Goal: Task Accomplishment & Management: Manage account settings

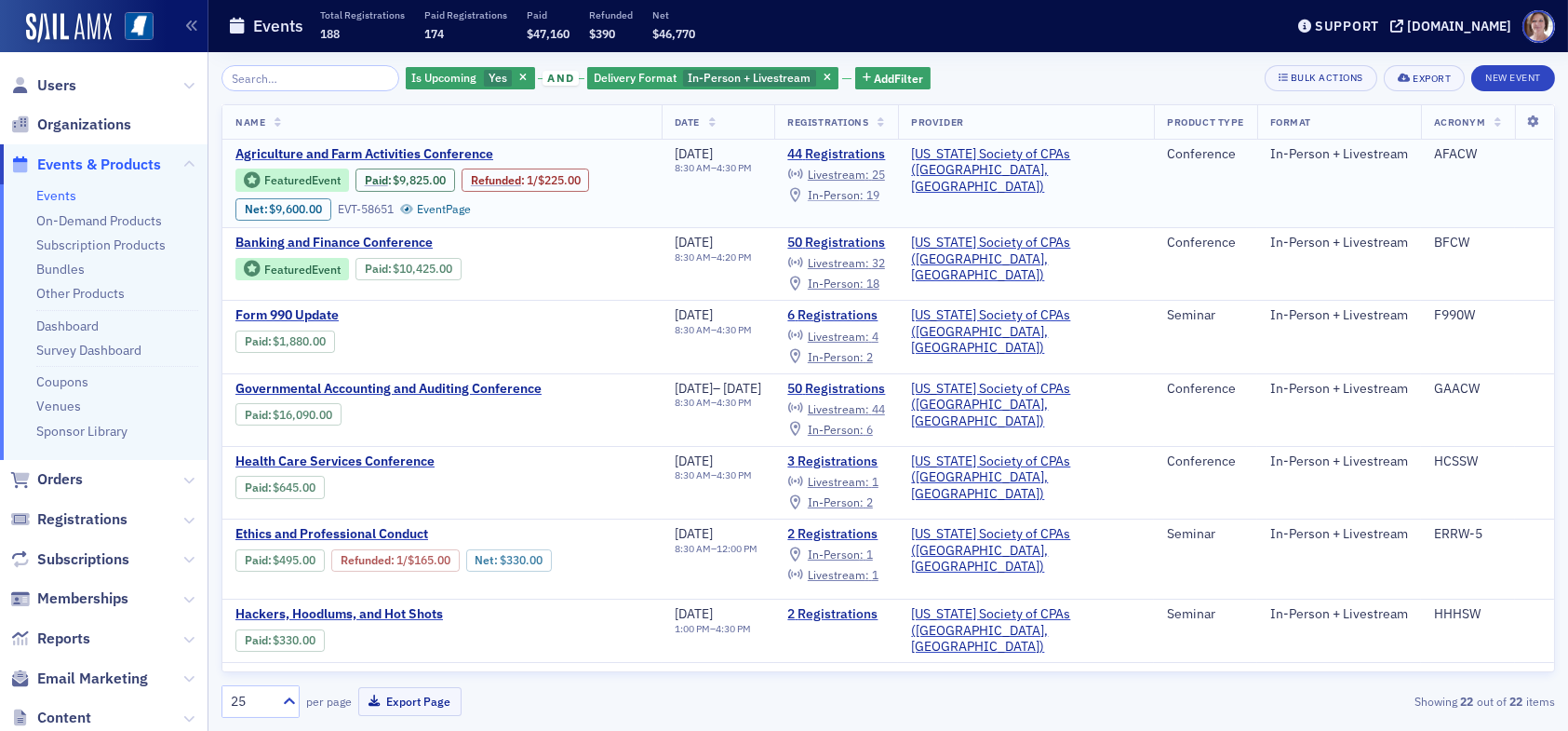
click at [864, 194] on span "In-Person :" at bounding box center [836, 195] width 56 height 15
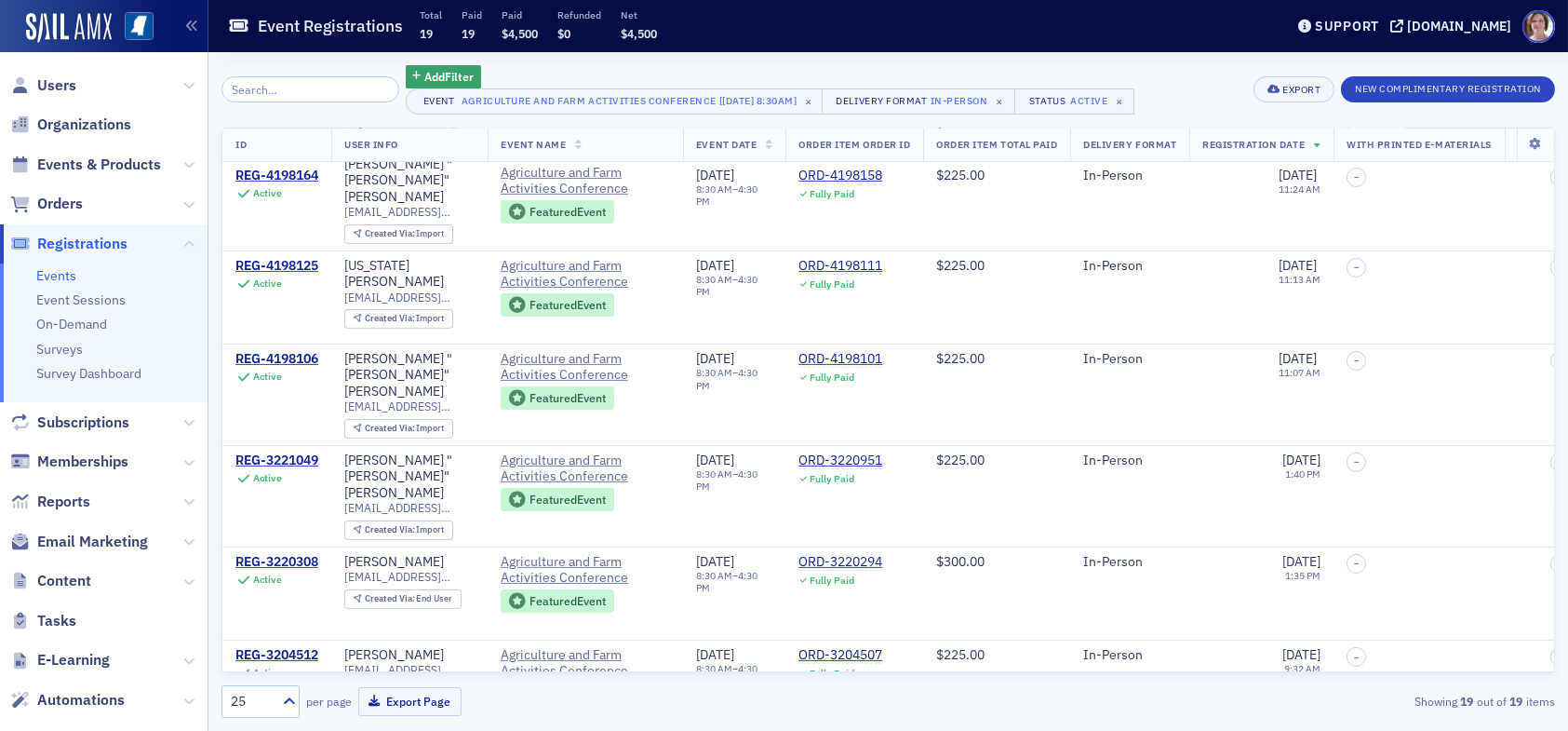
scroll to position [810, 0]
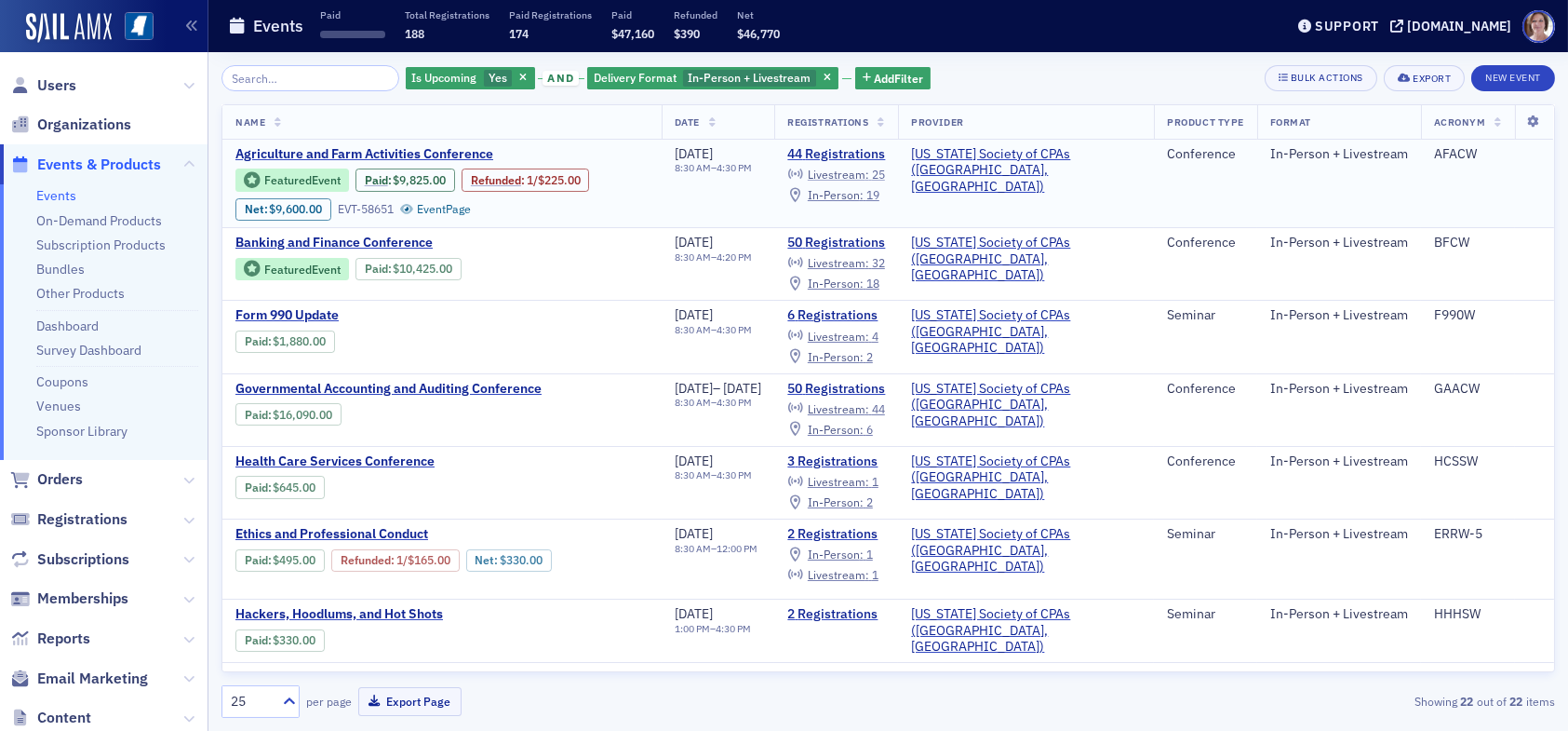
click at [869, 171] on span "Livestream :" at bounding box center [839, 174] width 62 height 15
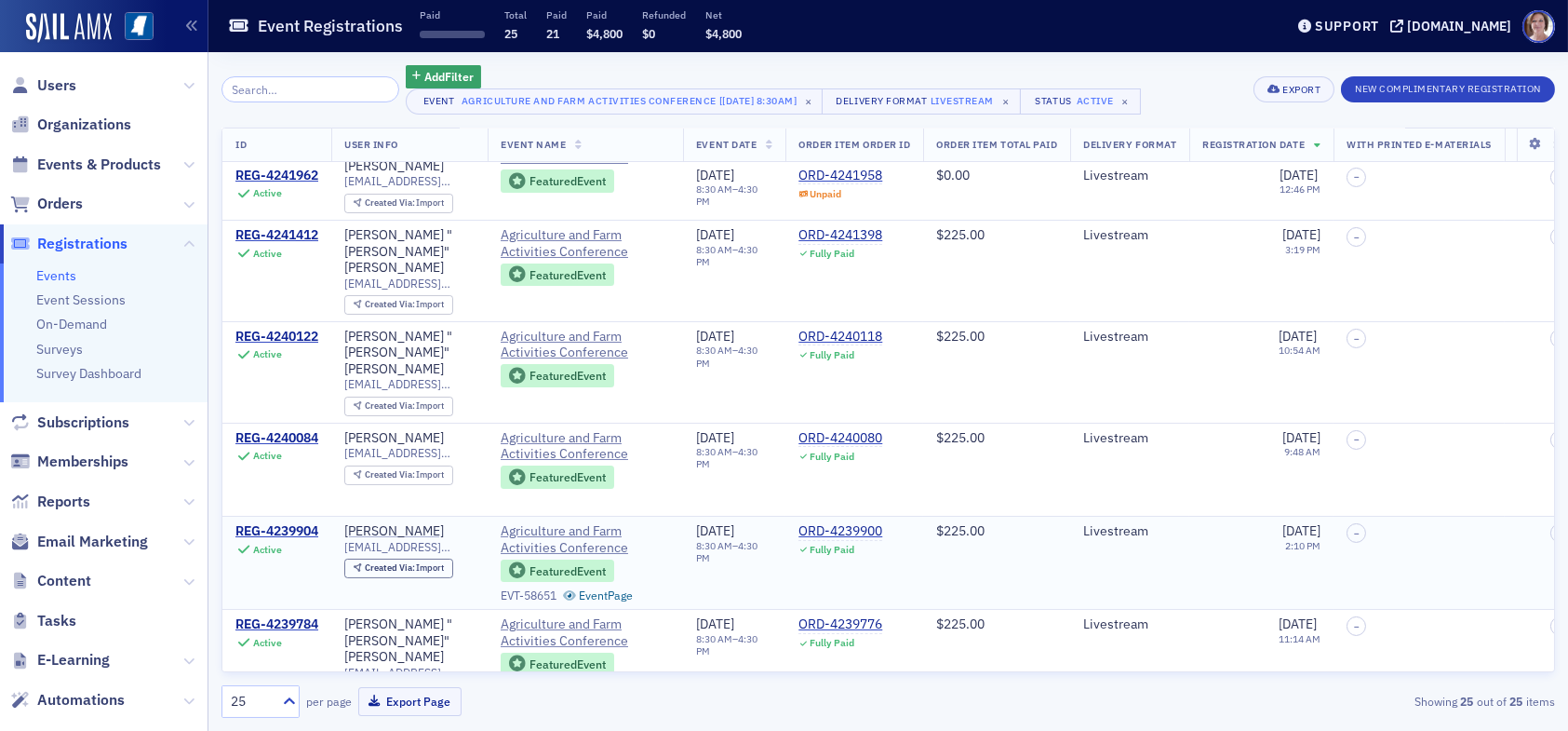
scroll to position [640, 0]
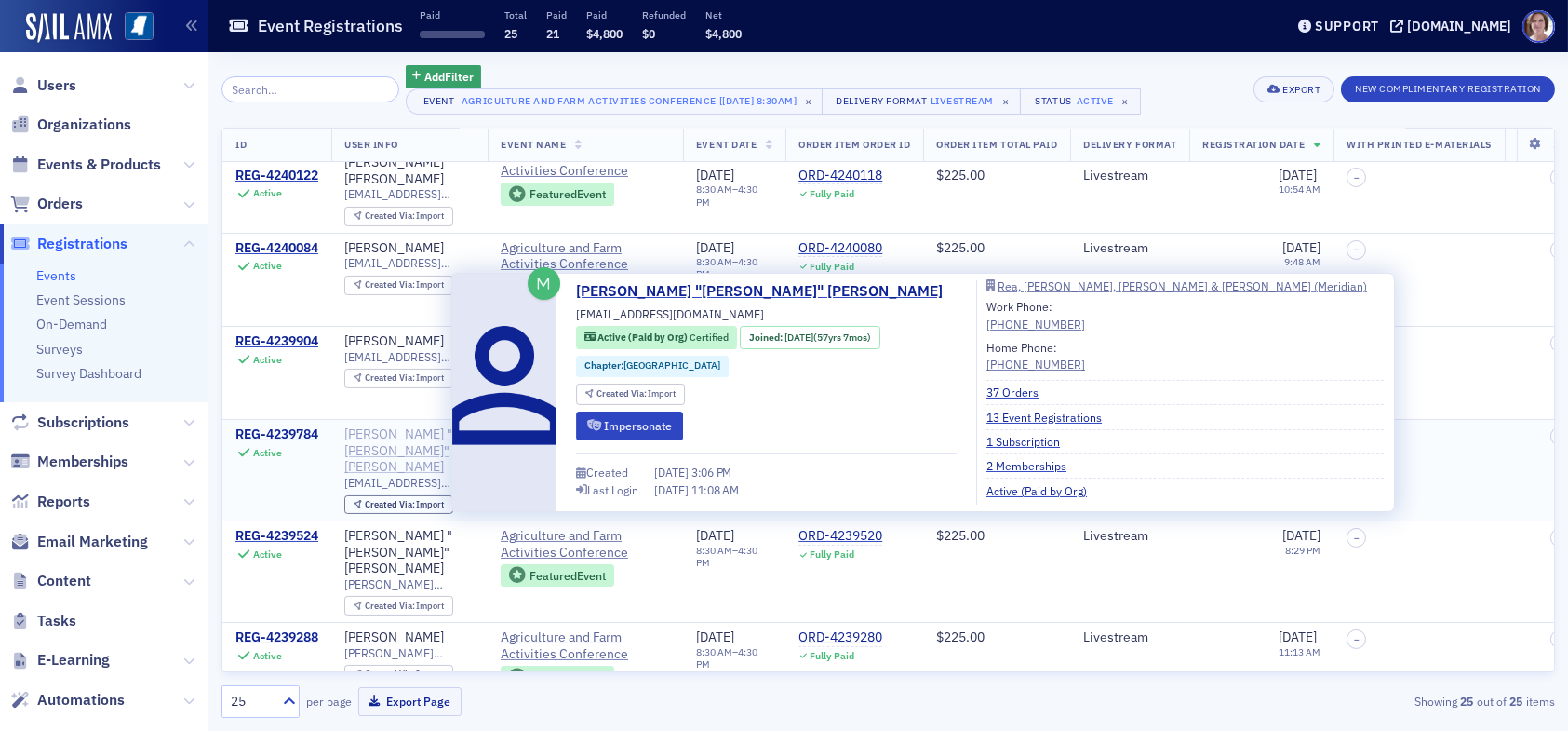
click at [403, 427] on div "[PERSON_NAME] "[PERSON_NAME]" [PERSON_NAME]" at bounding box center [409, 451] width 130 height 50
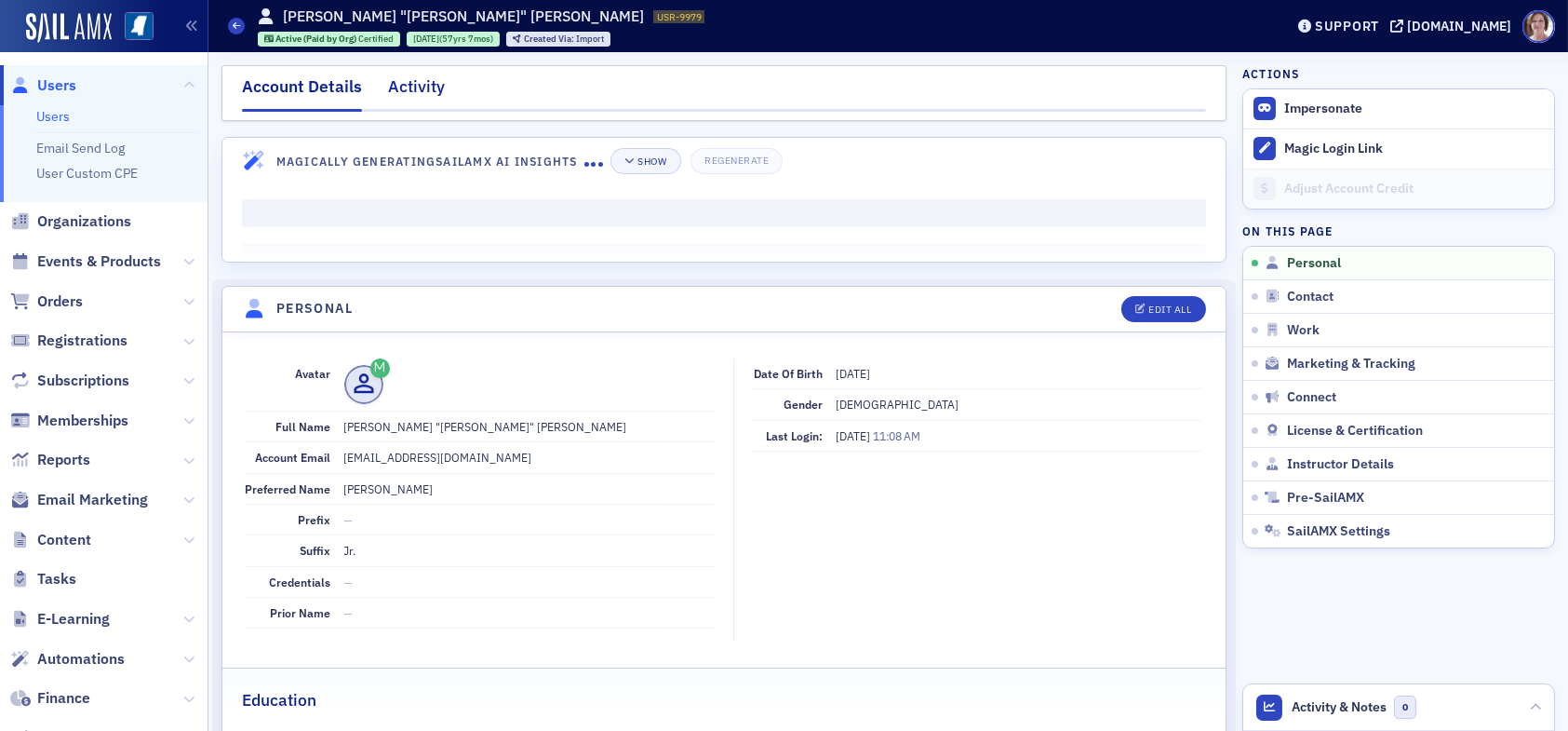
click at [431, 89] on div "Activity" at bounding box center [416, 92] width 57 height 35
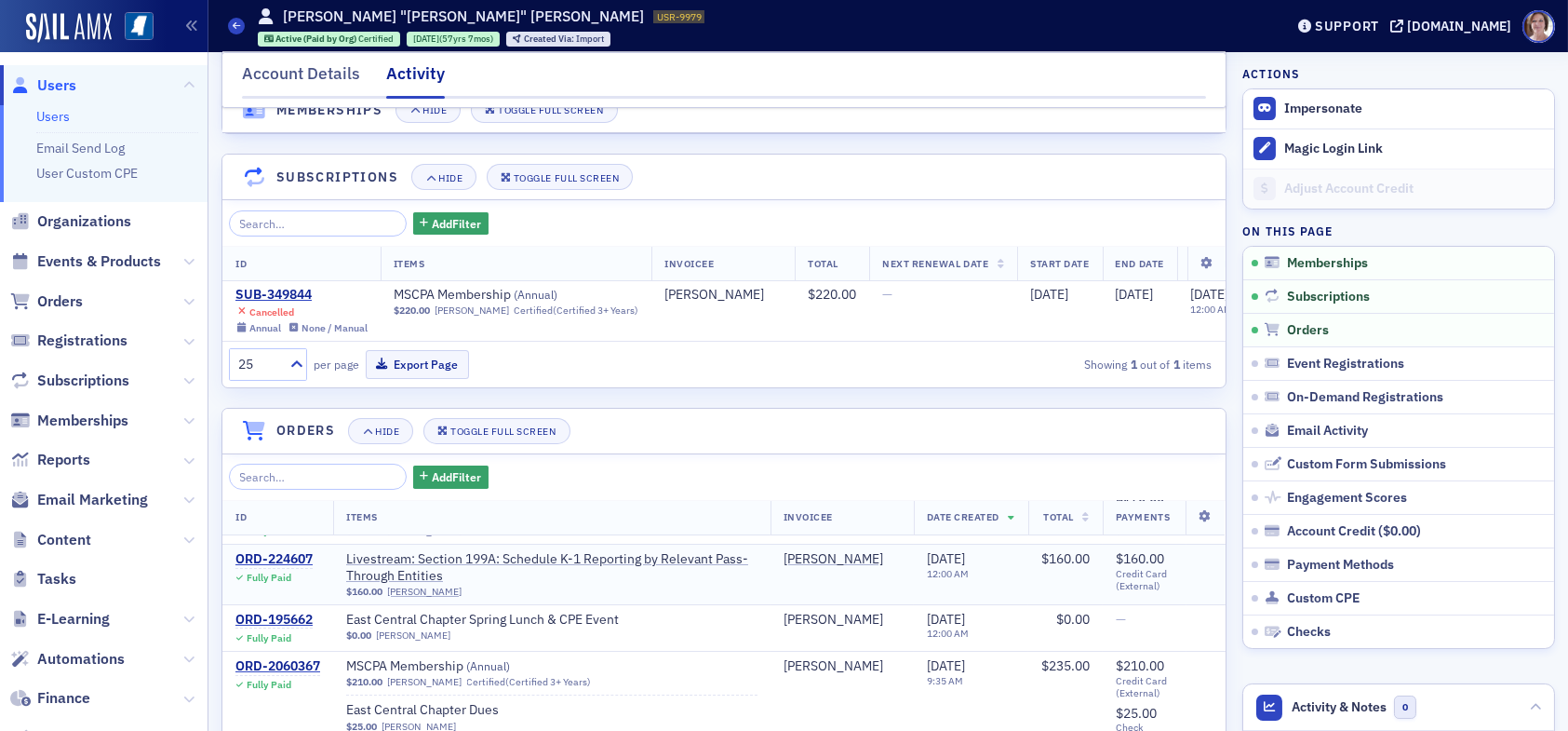
scroll to position [373, 0]
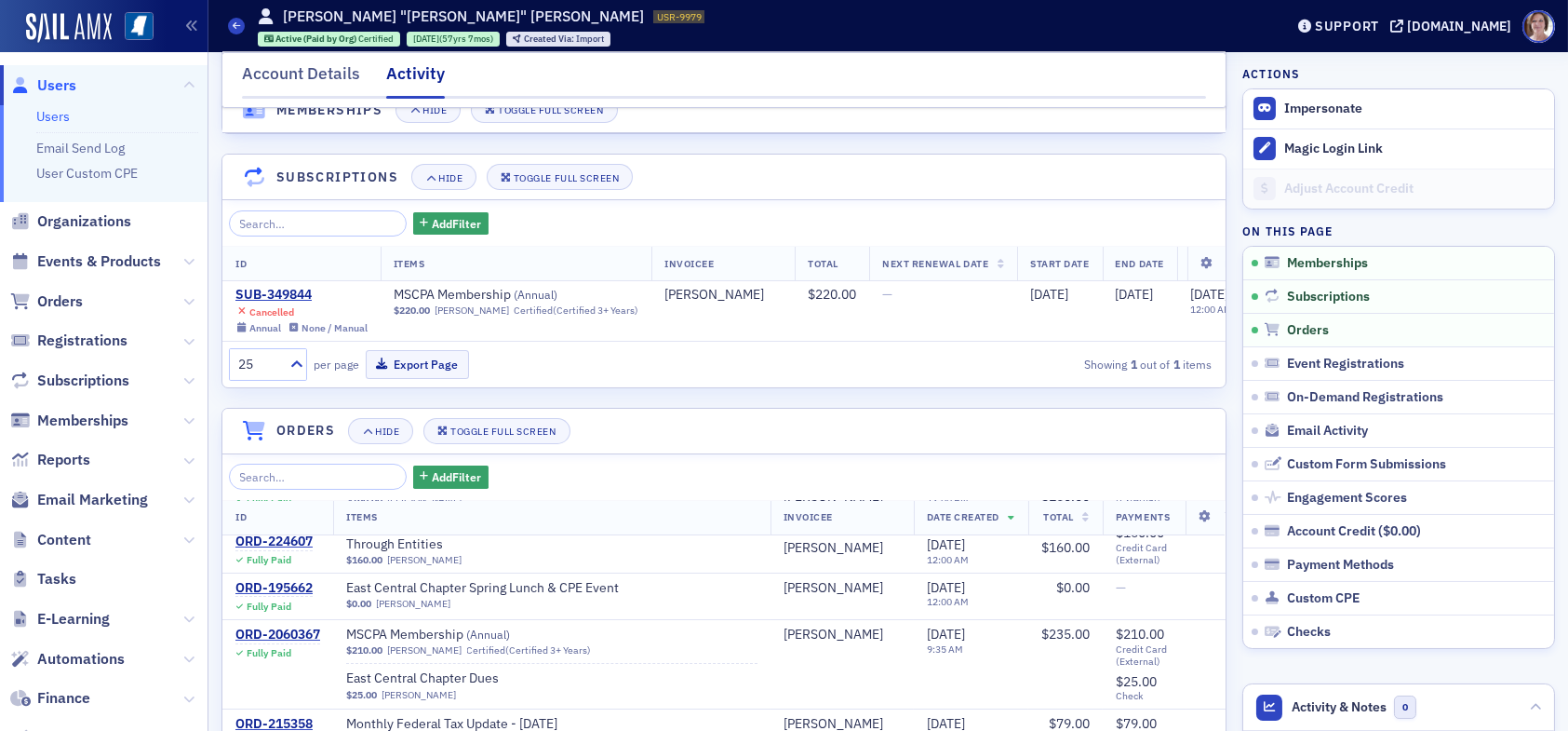
click at [58, 87] on span "Users" at bounding box center [57, 86] width 39 height 21
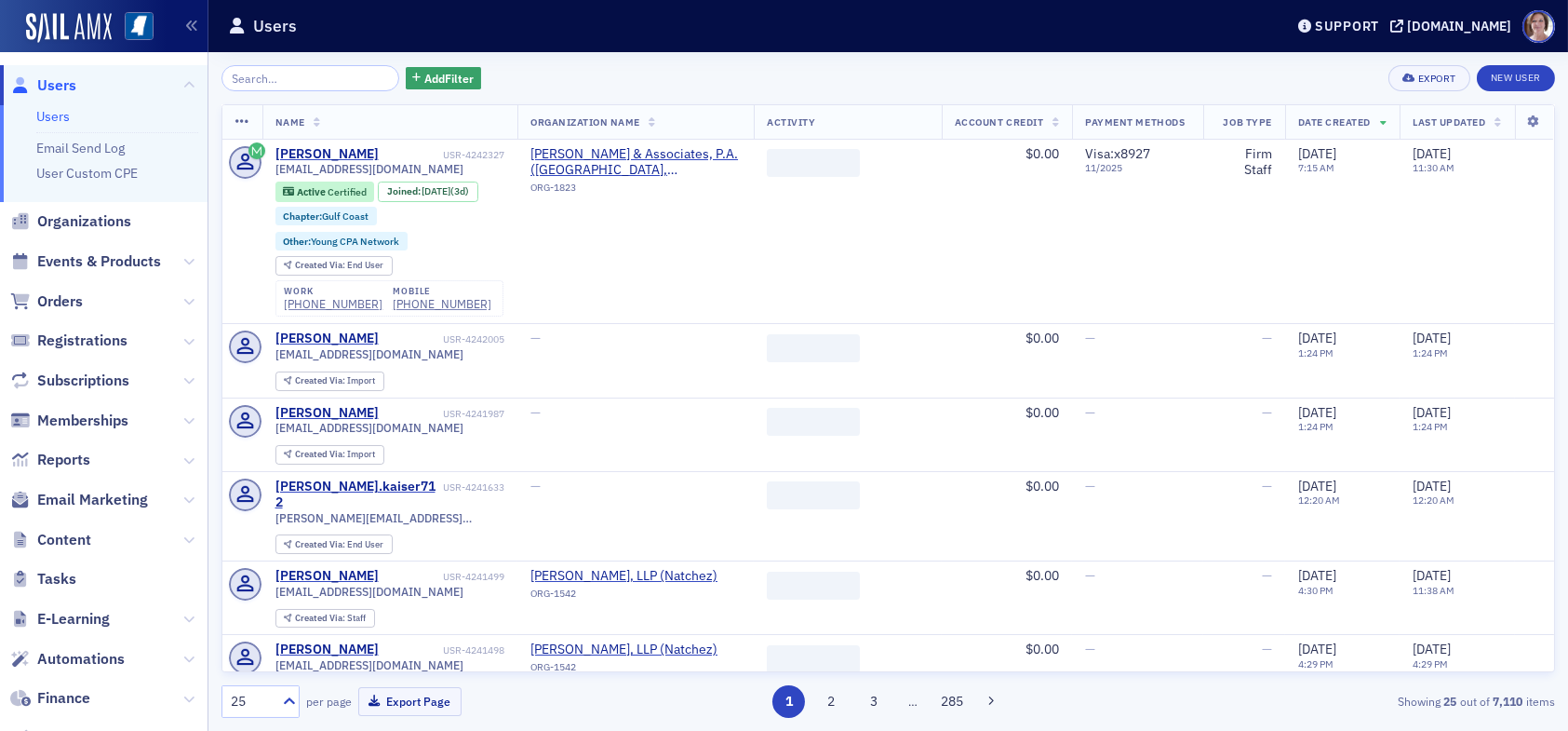
click at [316, 81] on input "search" at bounding box center [311, 79] width 178 height 26
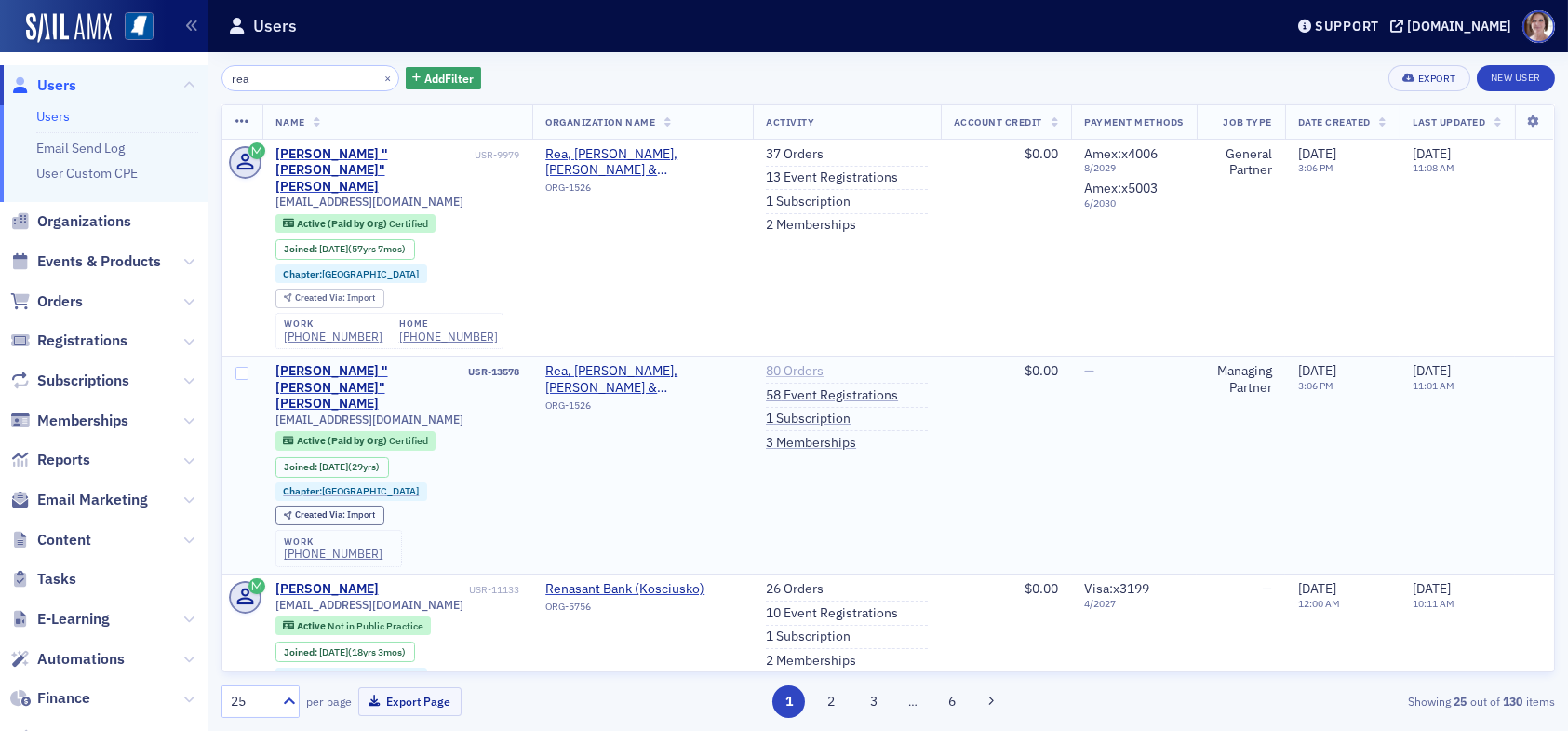
type input "rea"
click at [767, 363] on link "80 Orders" at bounding box center [795, 372] width 58 height 17
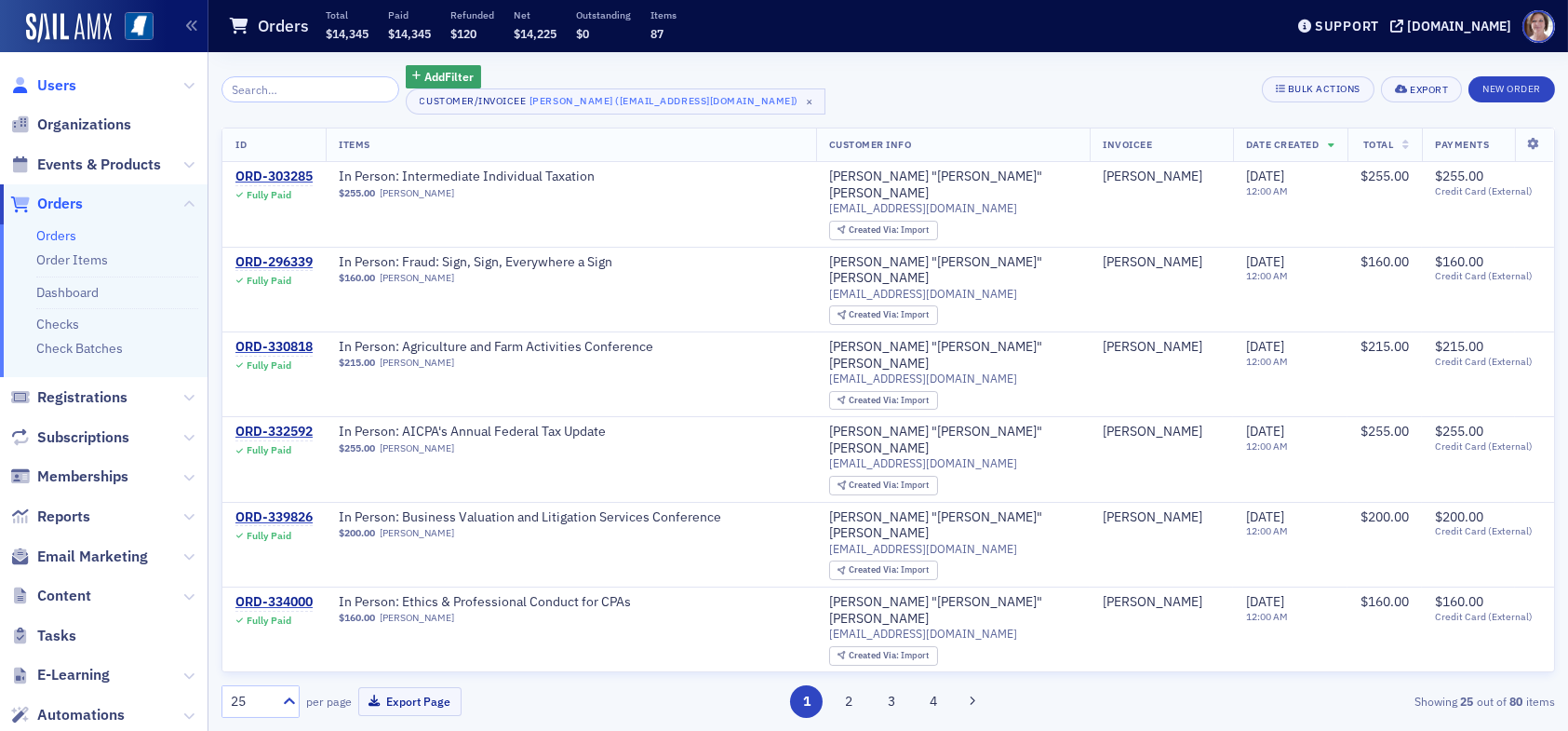
click at [58, 85] on span "Users" at bounding box center [57, 86] width 39 height 21
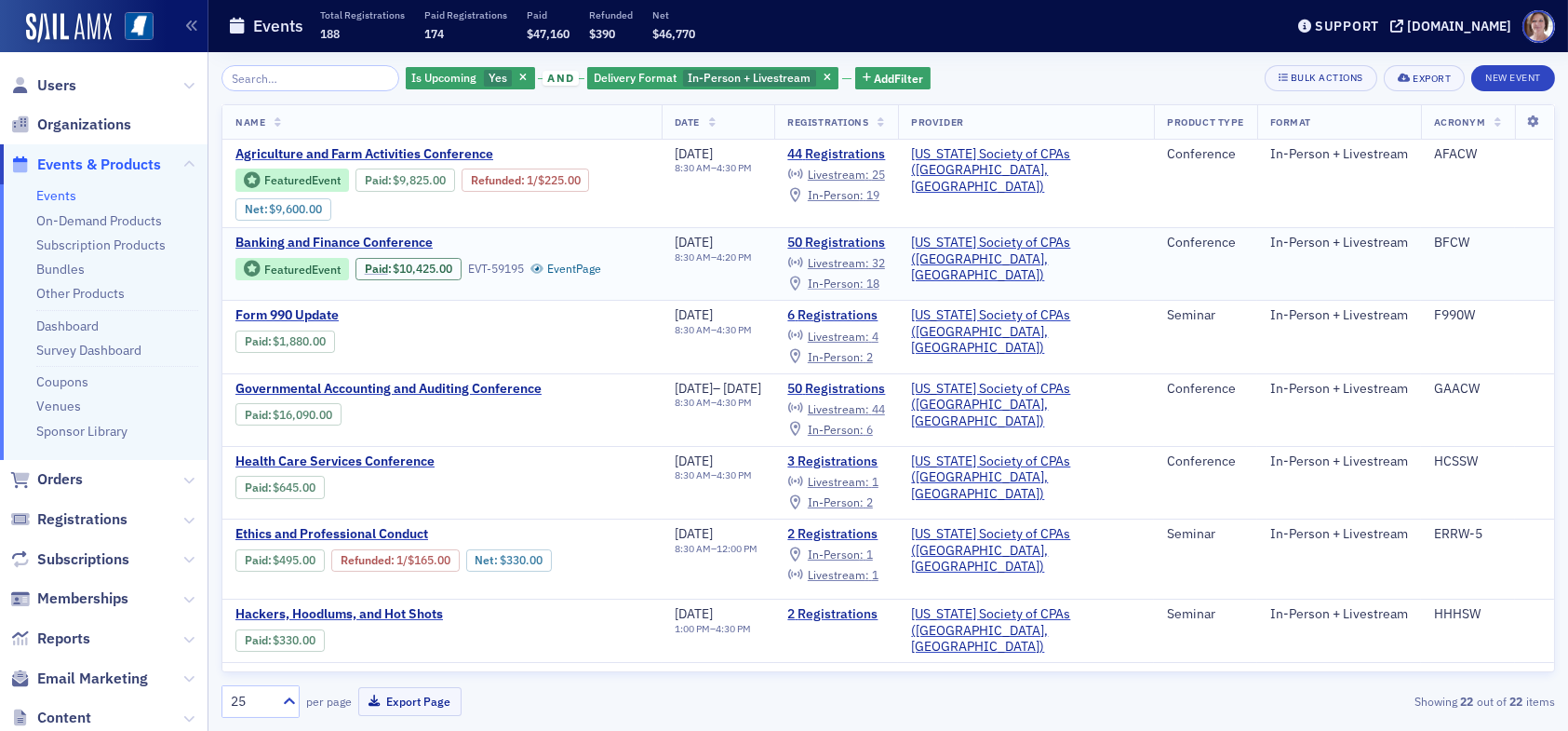
click at [864, 280] on span "In-Person :" at bounding box center [836, 284] width 56 height 15
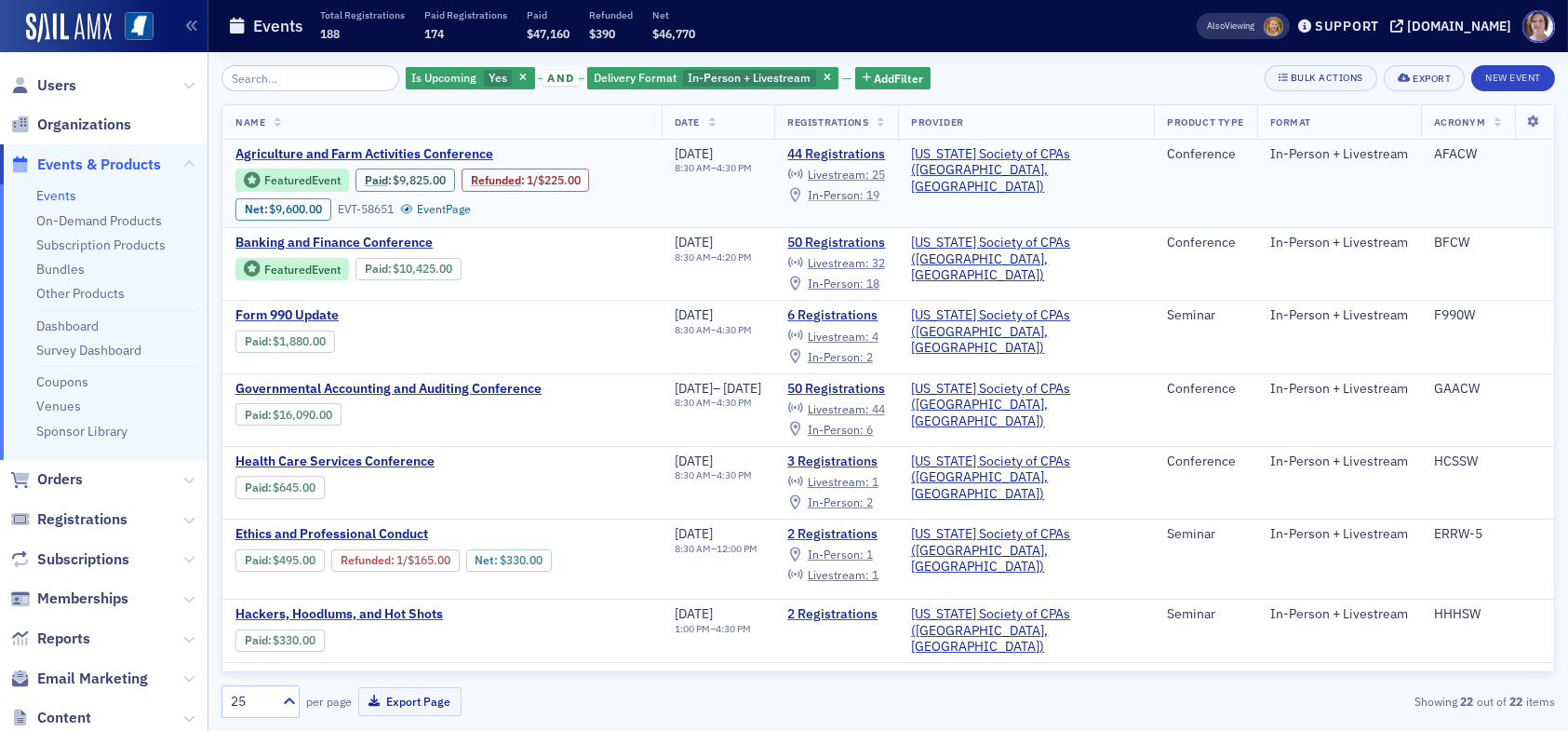
click at [864, 193] on span "In-Person :" at bounding box center [836, 195] width 56 height 15
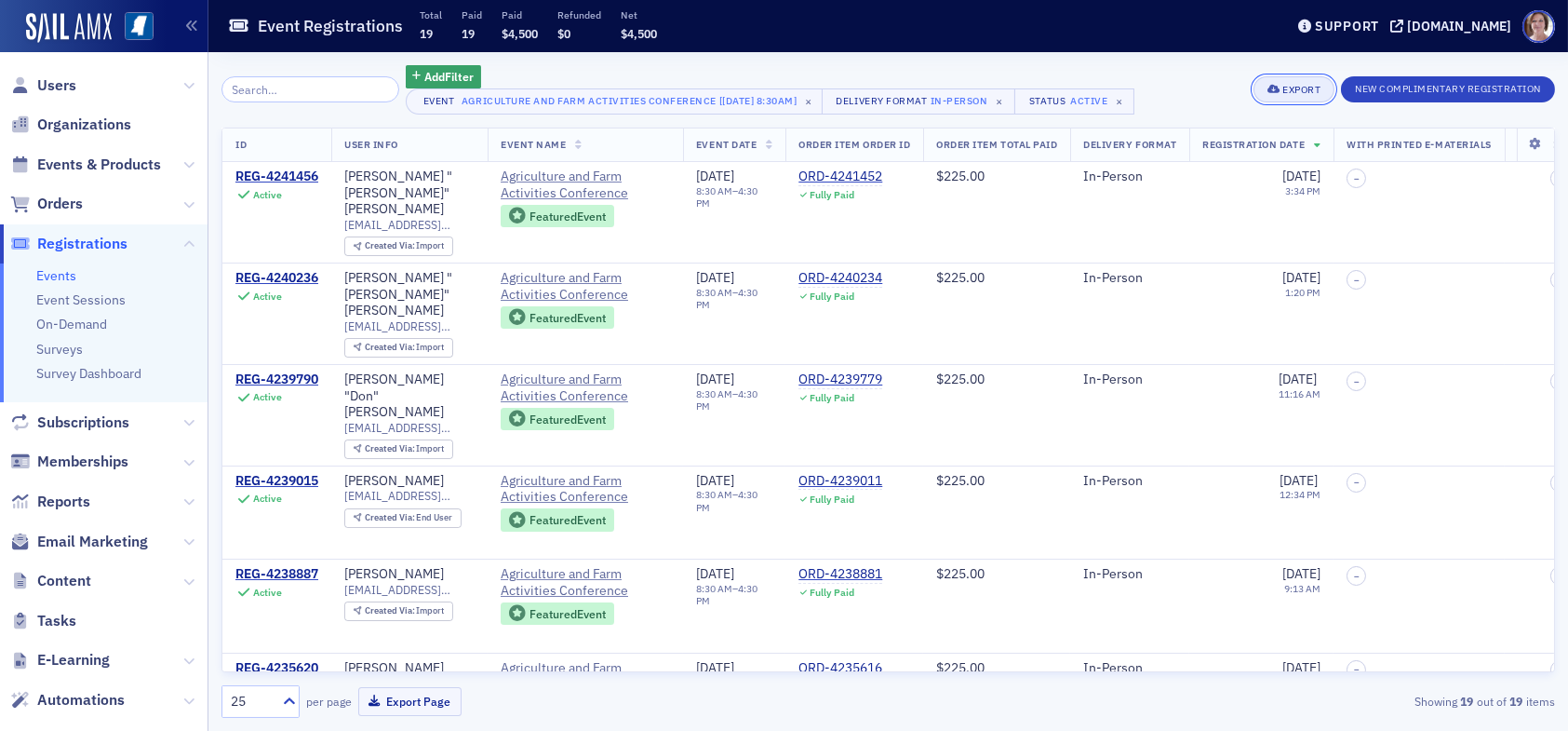
click at [1292, 92] on div "Export" at bounding box center [1301, 90] width 38 height 10
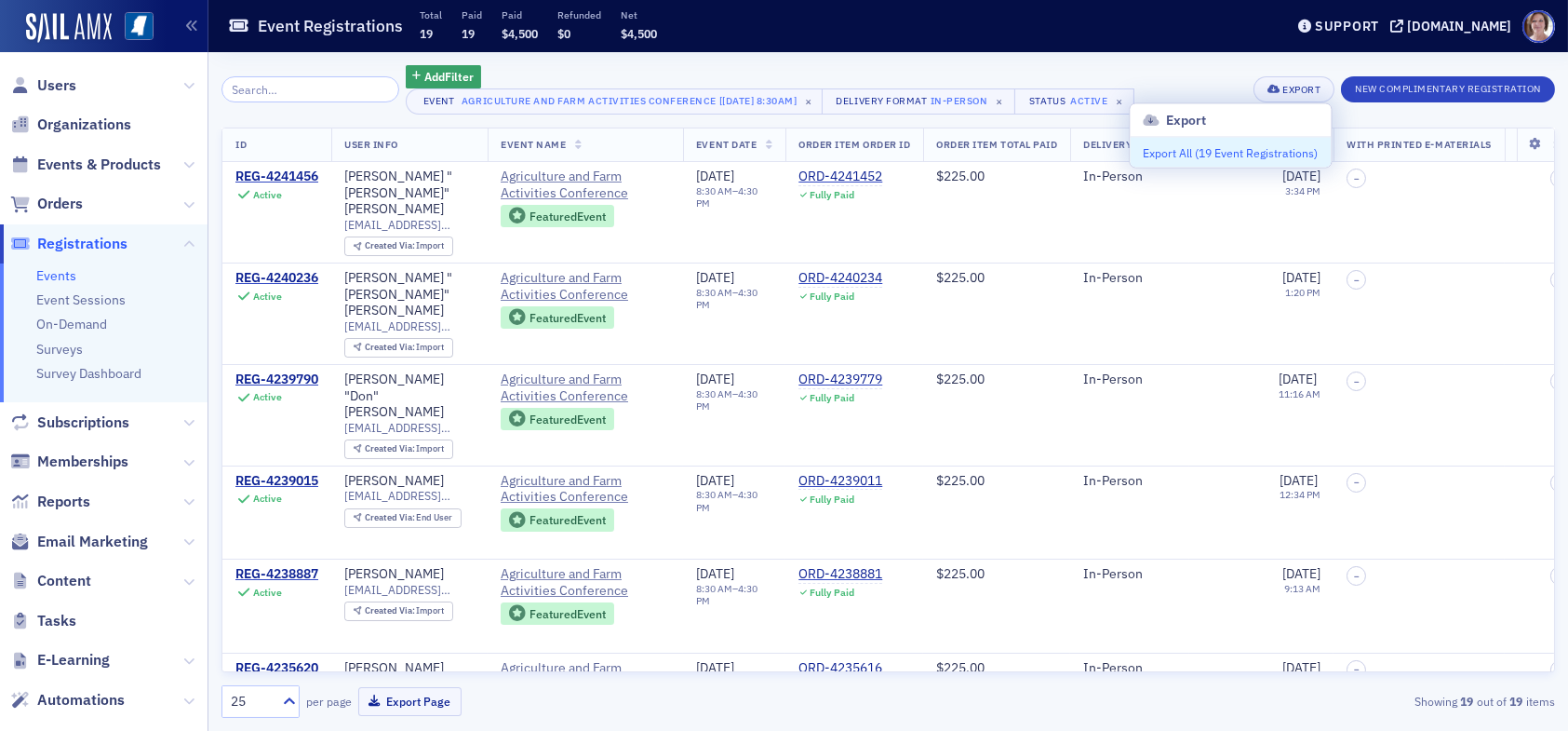
click at [1243, 157] on button "Export All ( 19 Event Registrations )" at bounding box center [1230, 153] width 201 height 30
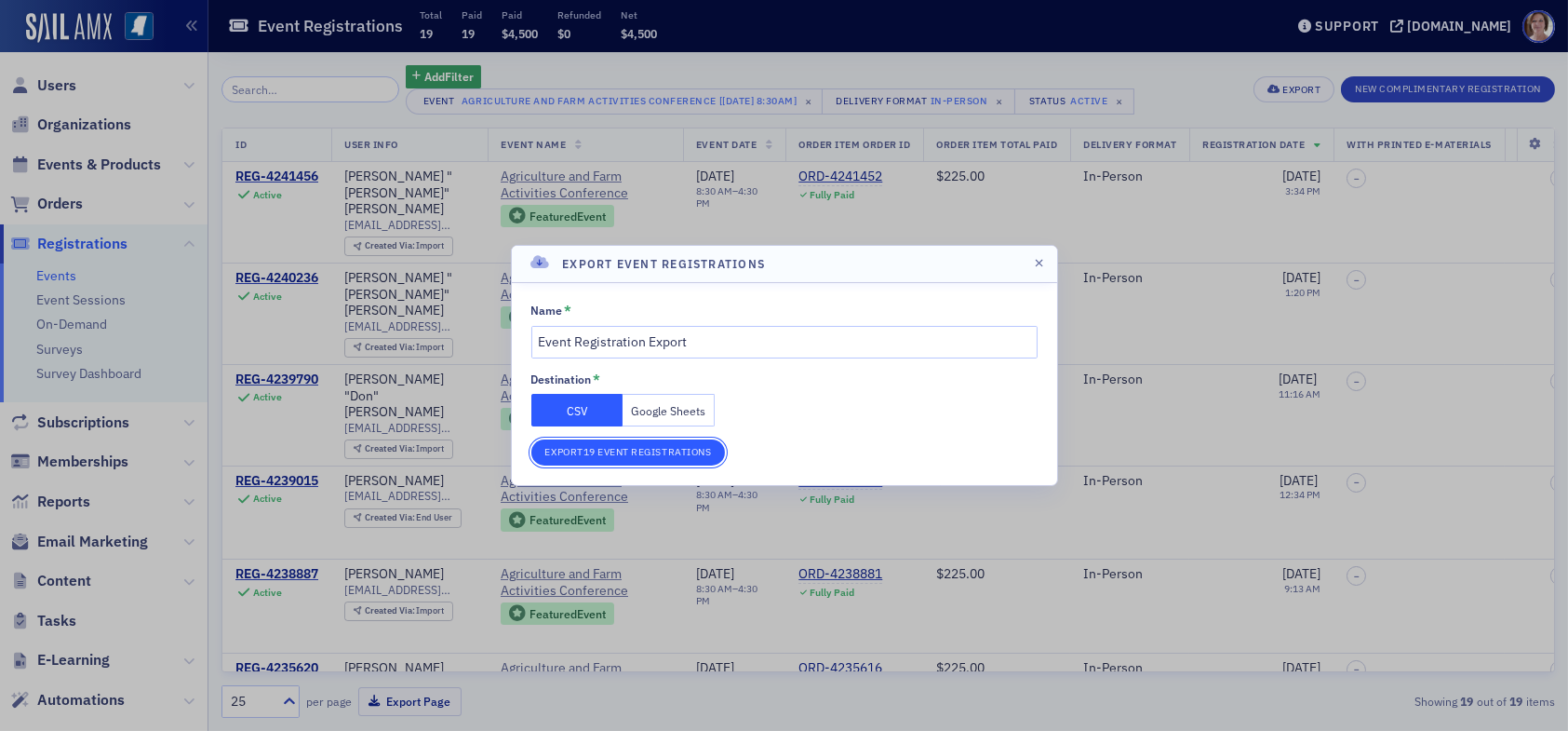
click at [623, 455] on button "Export 19 Event Registrations" at bounding box center [629, 453] width 195 height 26
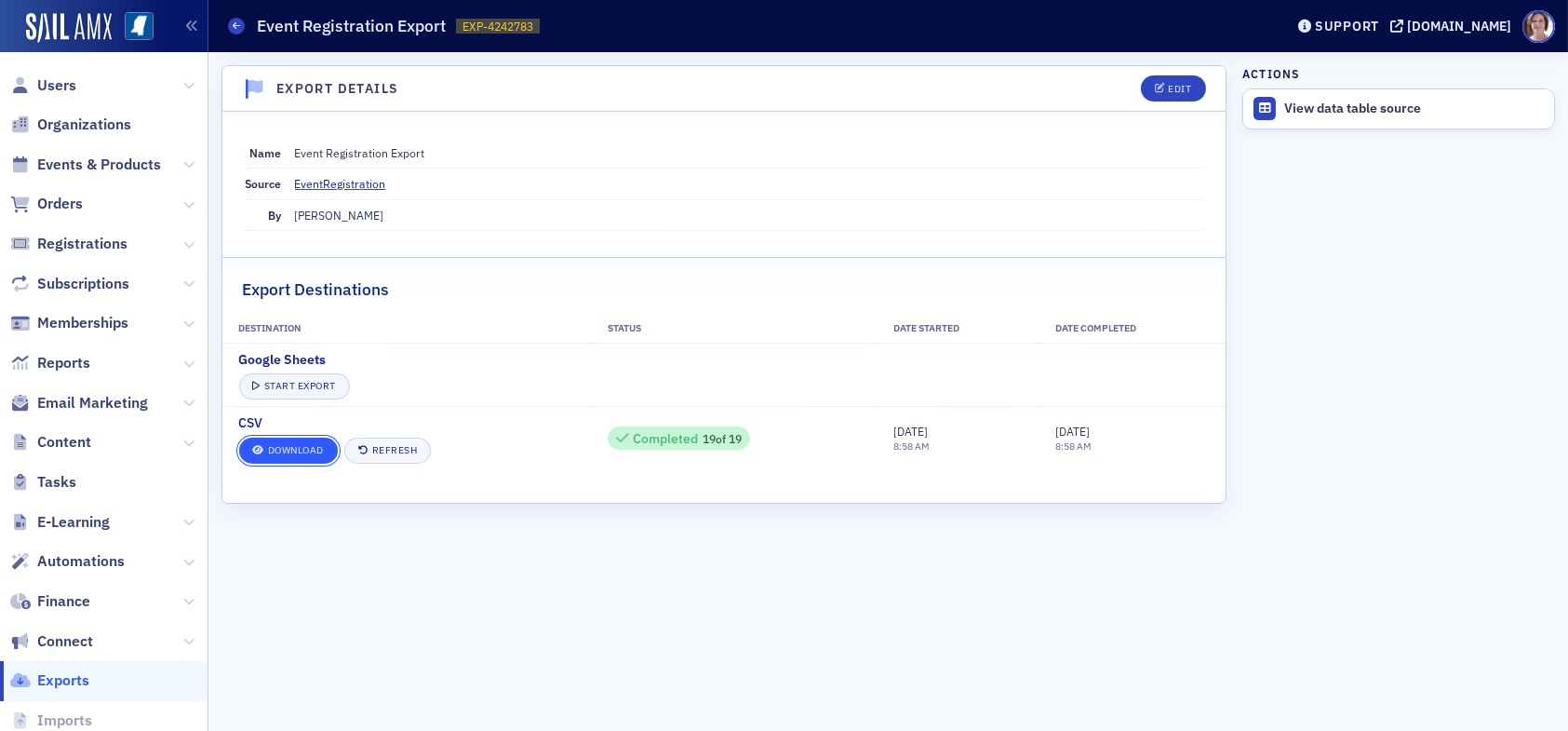
click at [290, 450] on link "Download" at bounding box center [288, 451] width 98 height 26
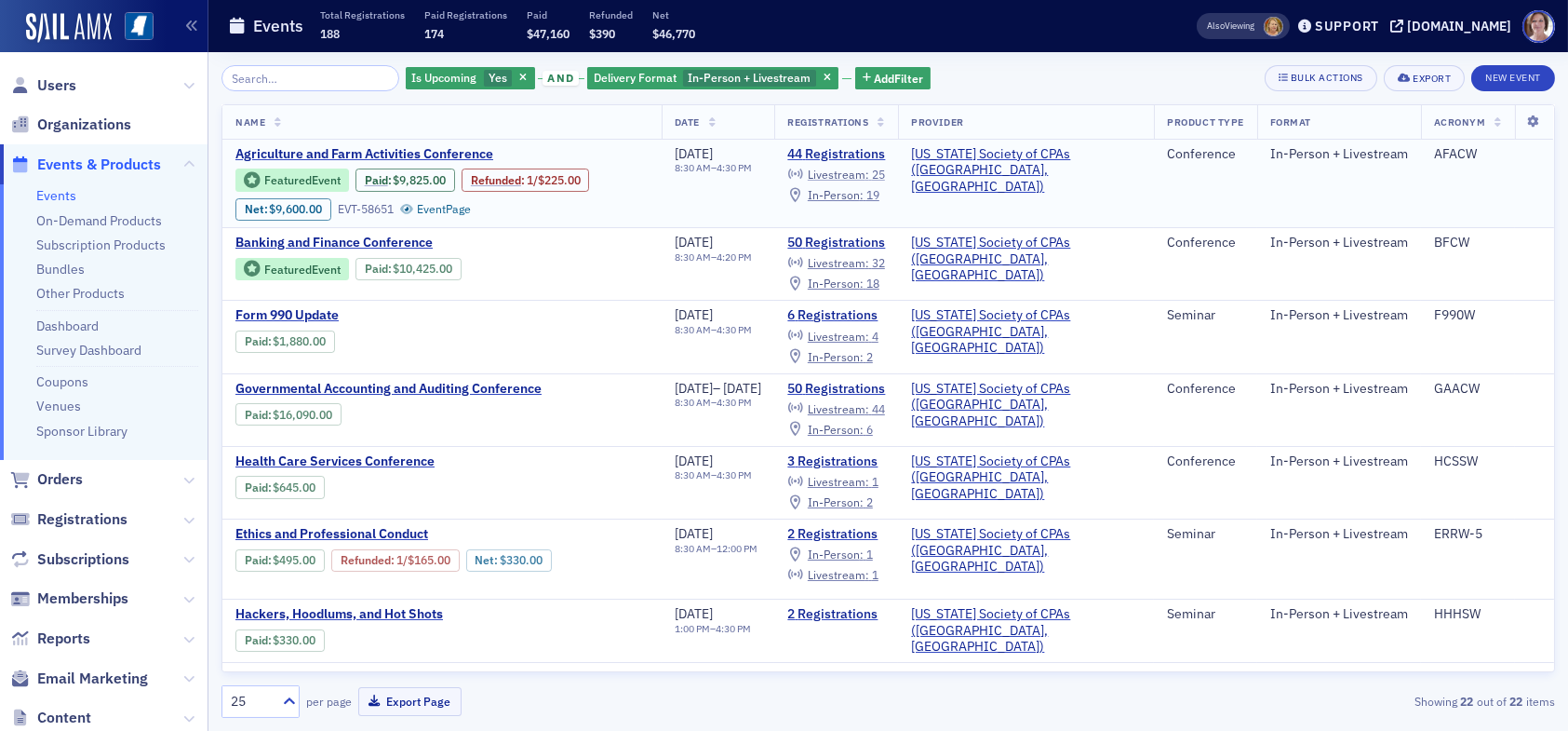
click at [869, 168] on span "Livestream :" at bounding box center [839, 174] width 62 height 15
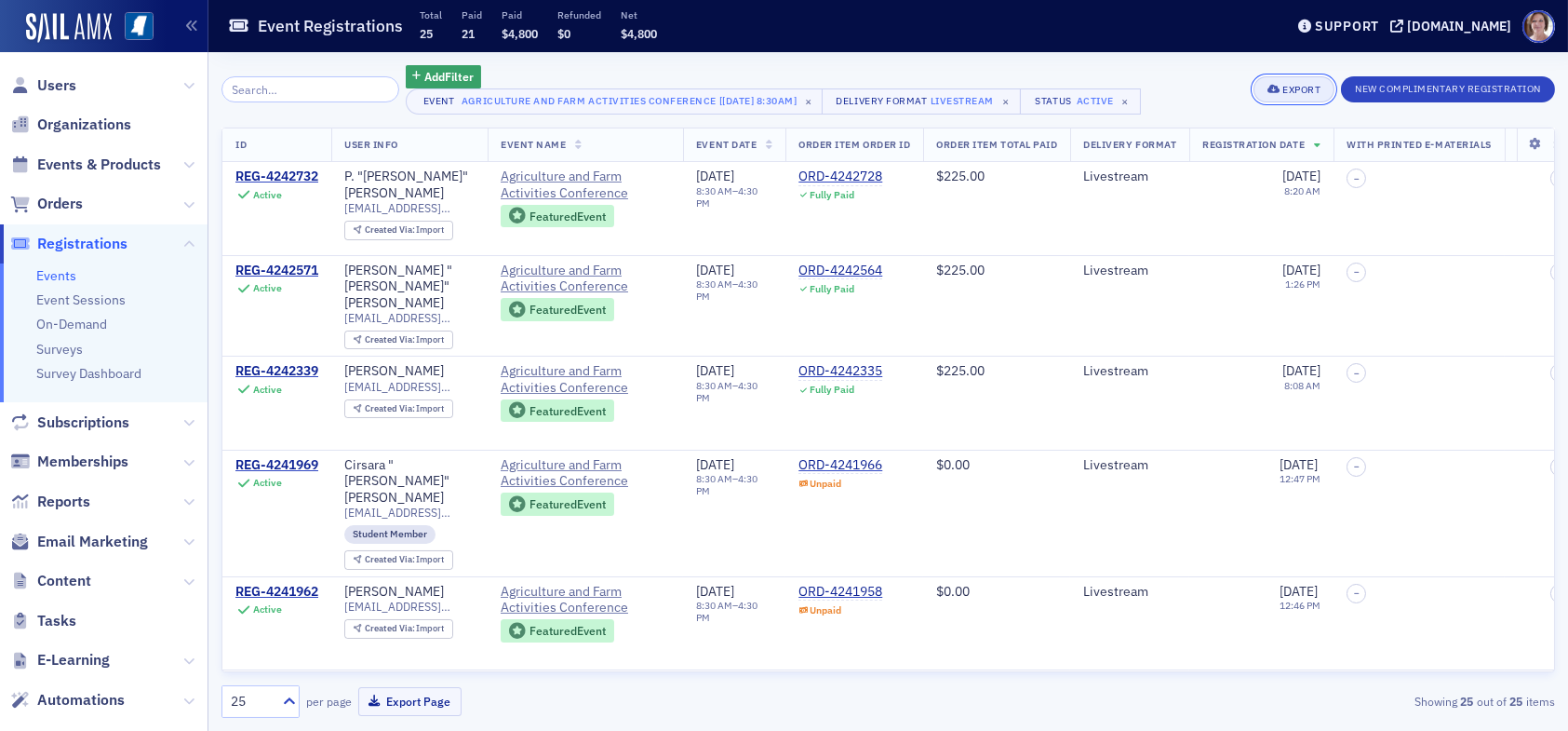
click at [1296, 95] on button "Export" at bounding box center [1294, 90] width 81 height 26
click at [1226, 149] on button "Export All ( 25 Event Registrations )" at bounding box center [1230, 153] width 201 height 30
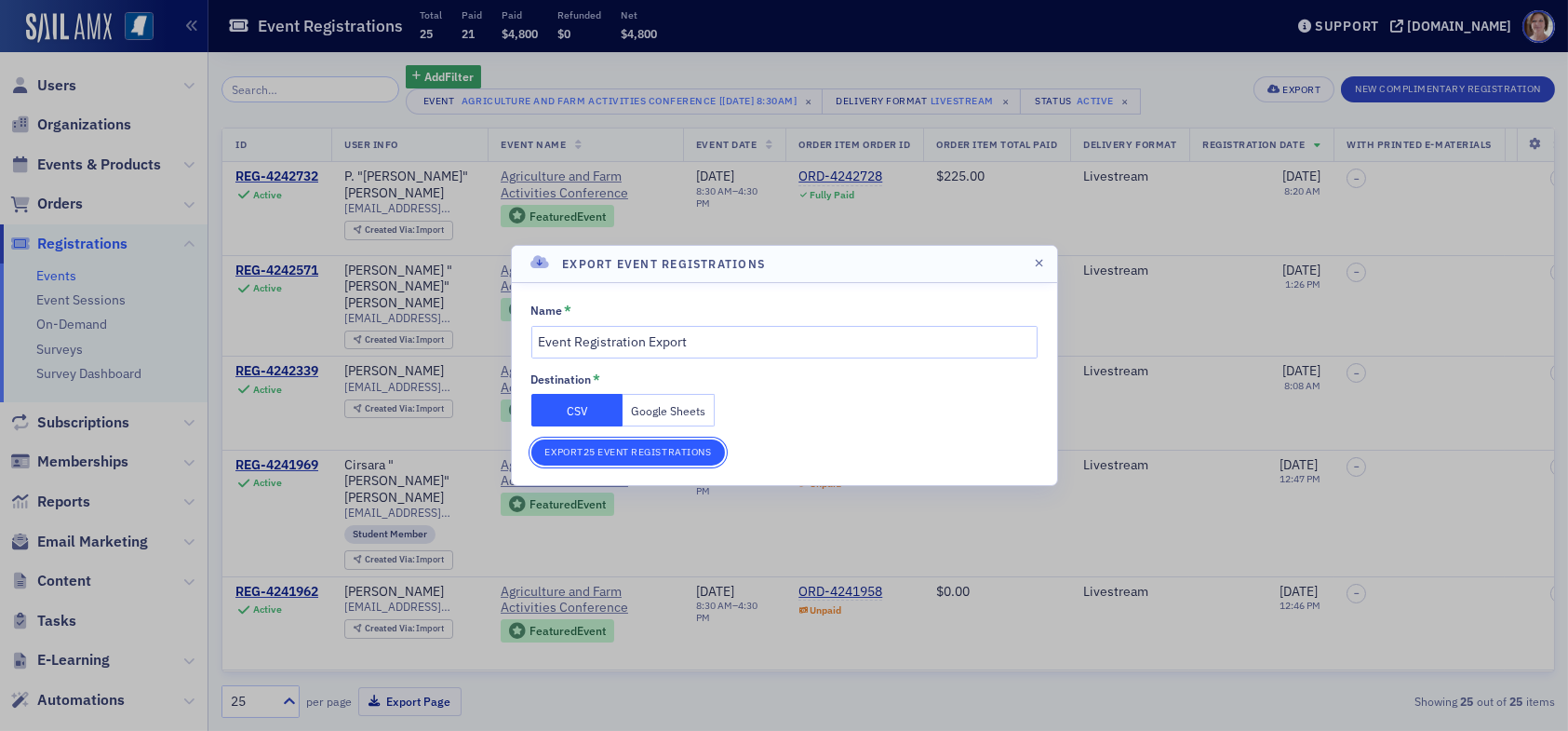
click at [708, 450] on button "Export 25 Event Registrations" at bounding box center [629, 453] width 195 height 26
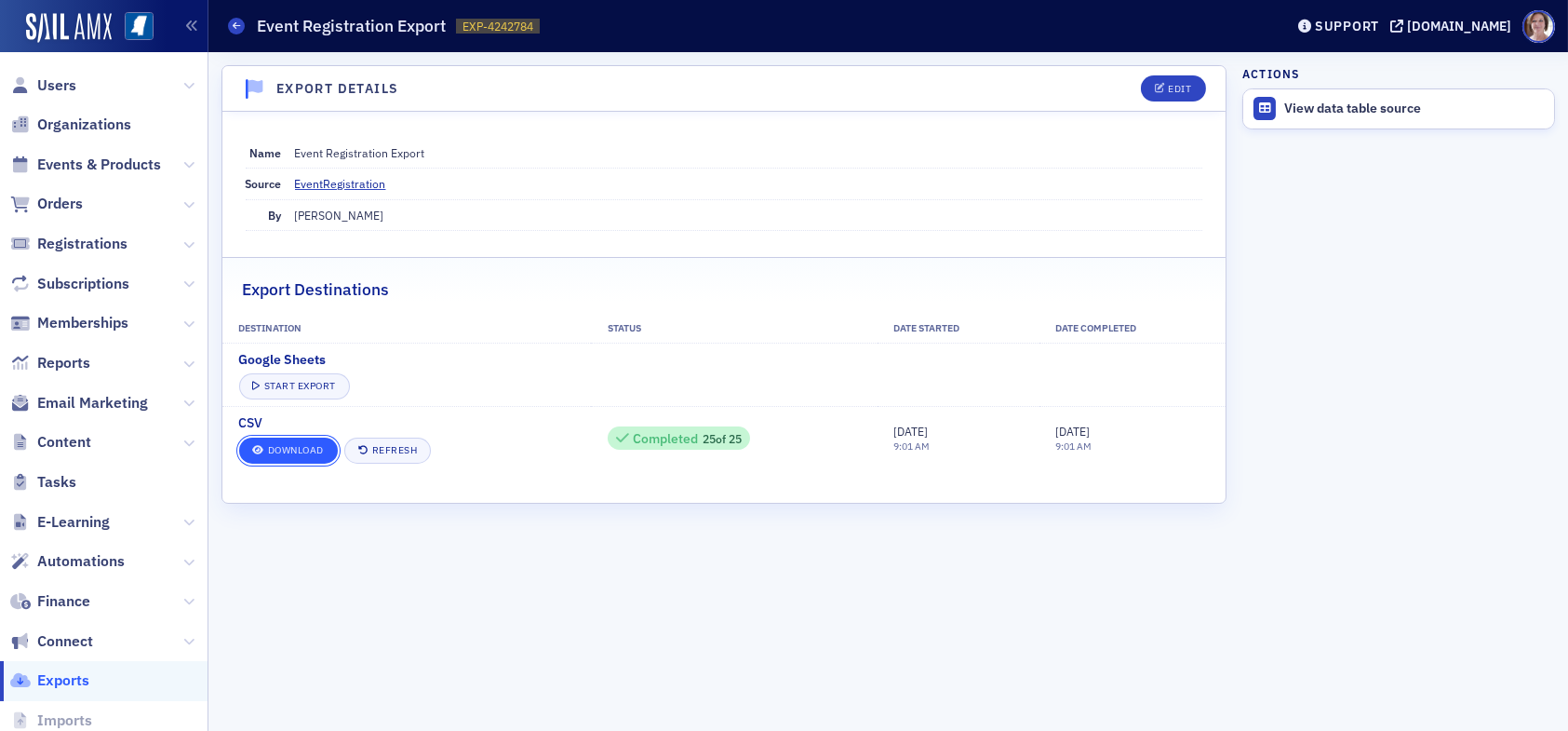
click at [315, 452] on link "Download" at bounding box center [288, 451] width 98 height 26
click at [56, 85] on span "Users" at bounding box center [57, 86] width 39 height 21
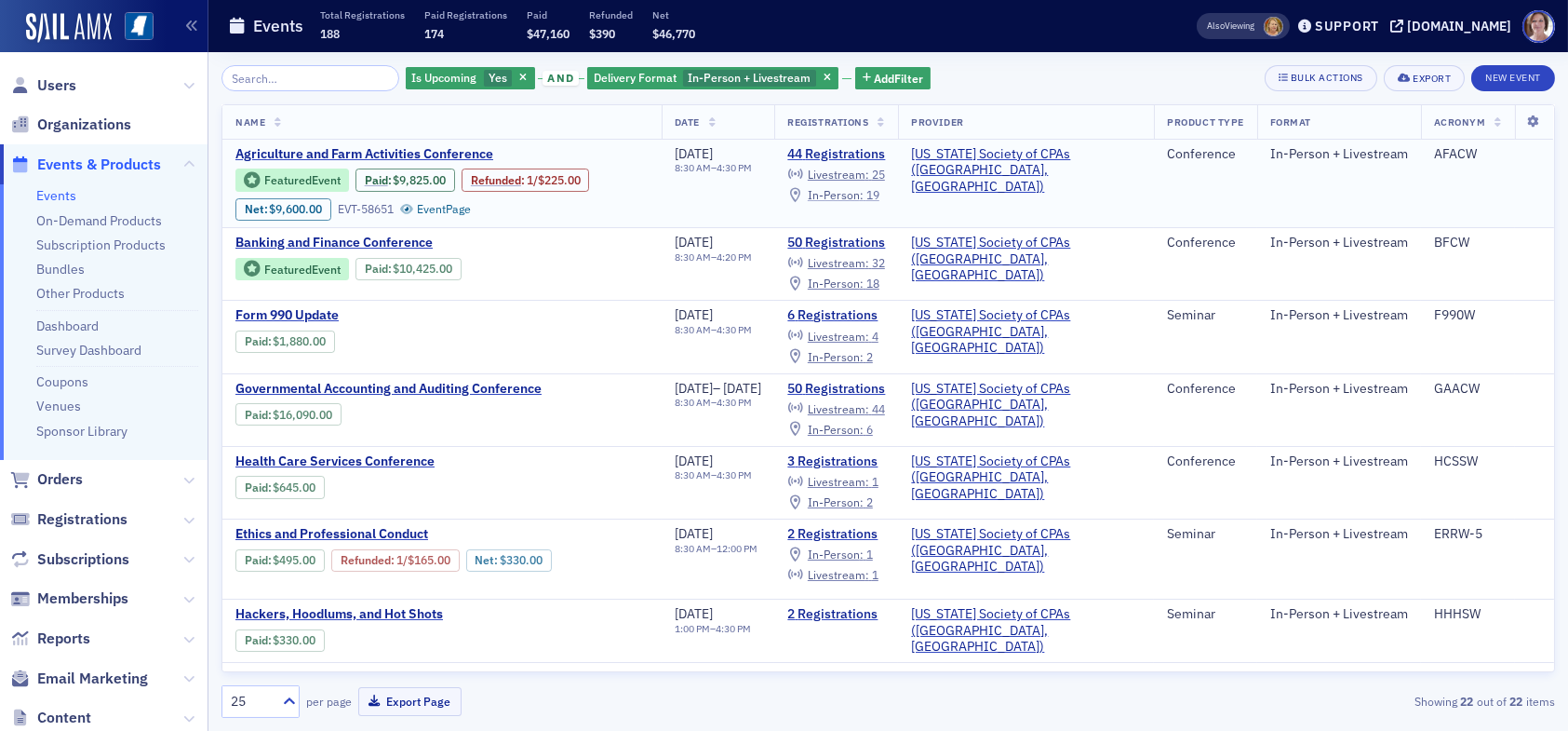
click at [864, 195] on span "In-Person :" at bounding box center [836, 195] width 56 height 15
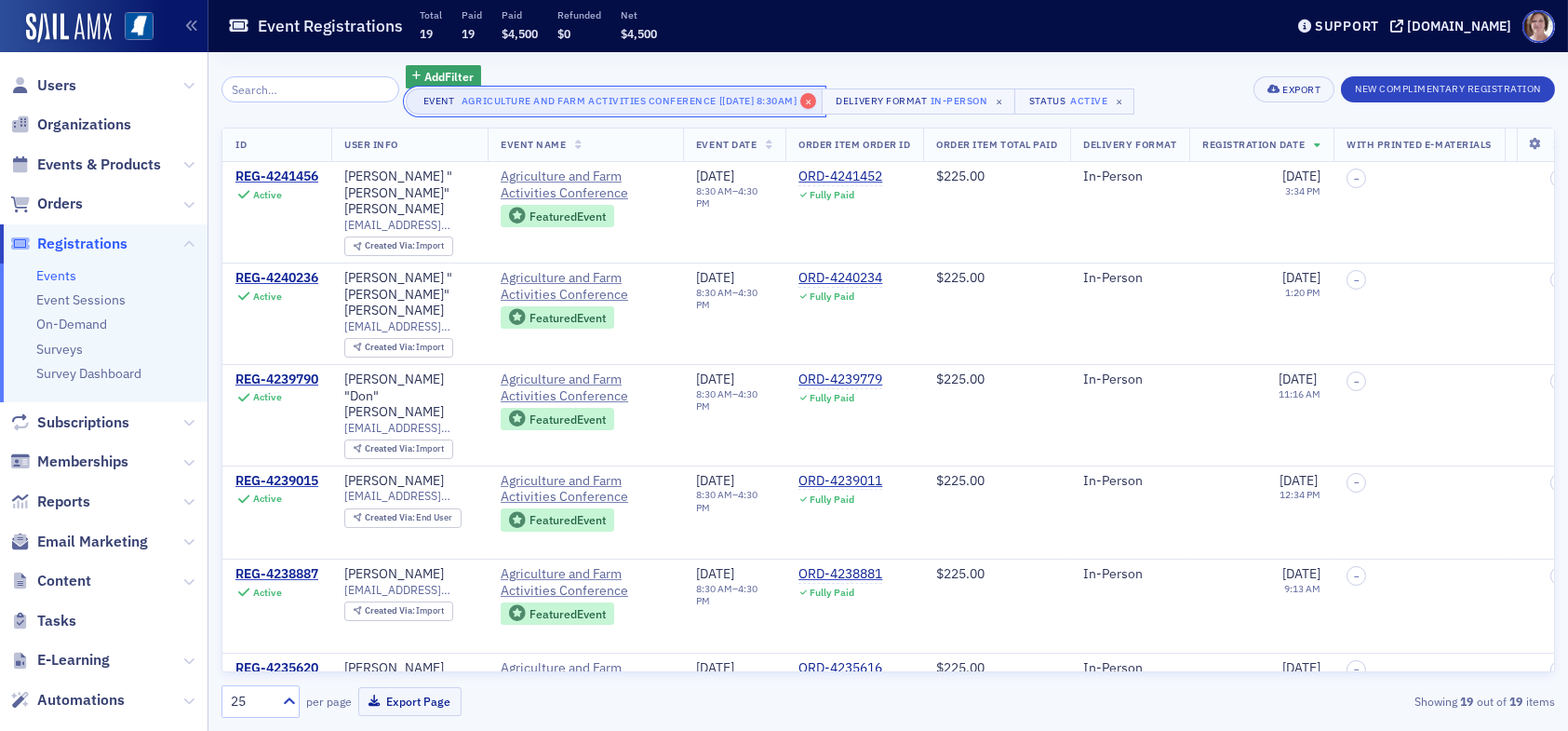
click at [808, 103] on span "×" at bounding box center [809, 101] width 17 height 17
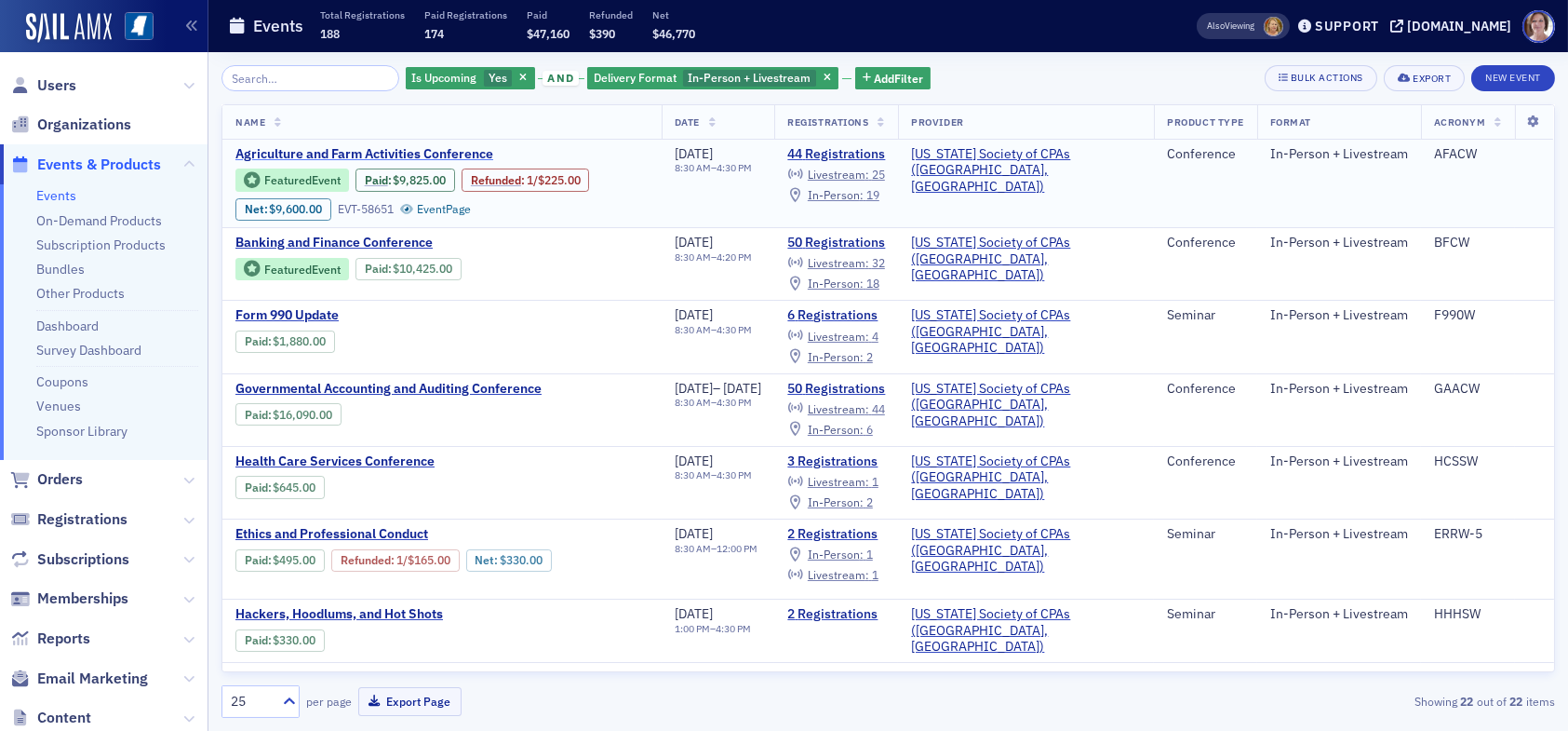
click at [442, 153] on span "Agriculture and Farm Activities Conference" at bounding box center [392, 154] width 312 height 17
click at [503, 180] on link "Refunded" at bounding box center [496, 180] width 51 height 14
click at [61, 484] on span "Orders" at bounding box center [60, 479] width 46 height 21
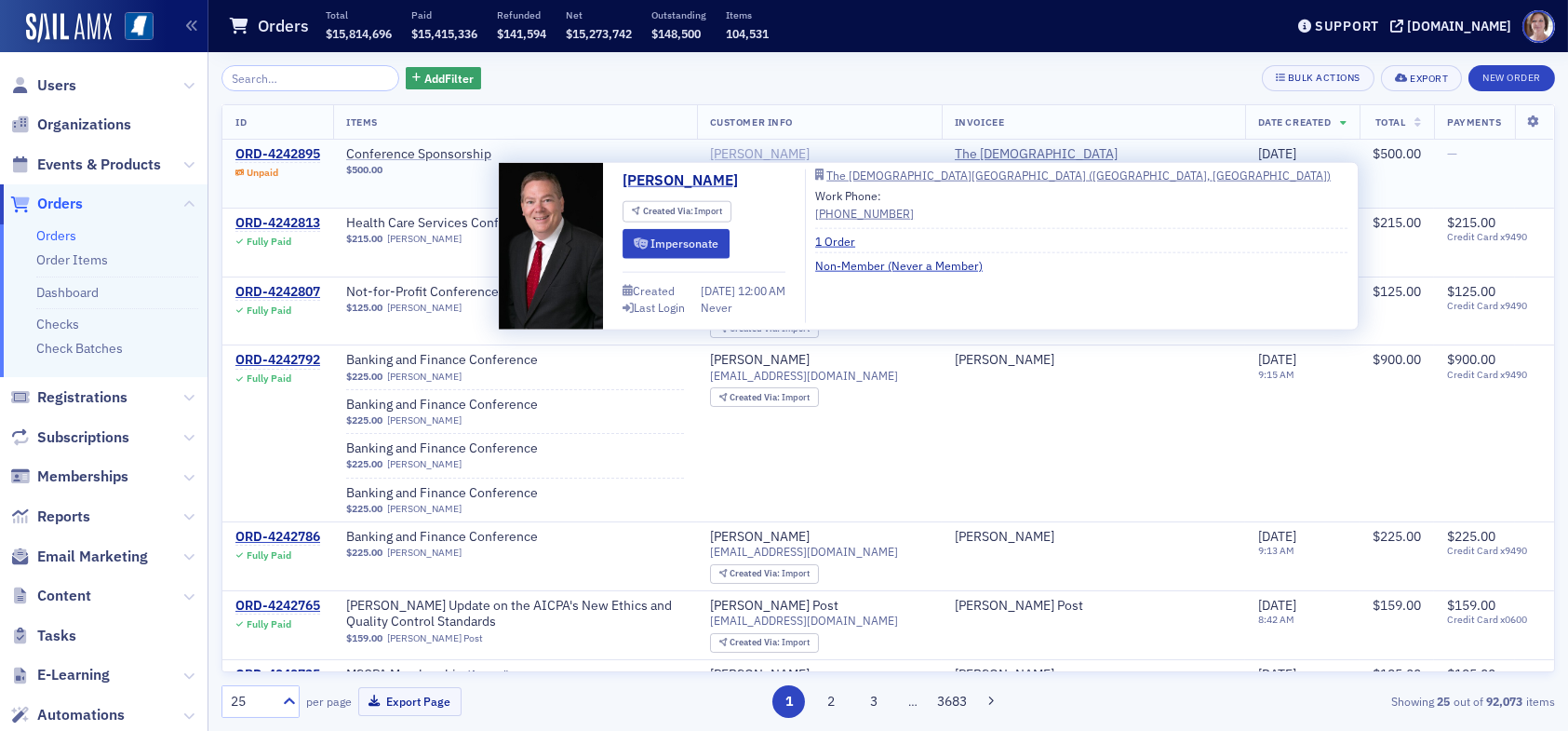
click at [810, 154] on div "[PERSON_NAME]" at bounding box center [760, 154] width 99 height 17
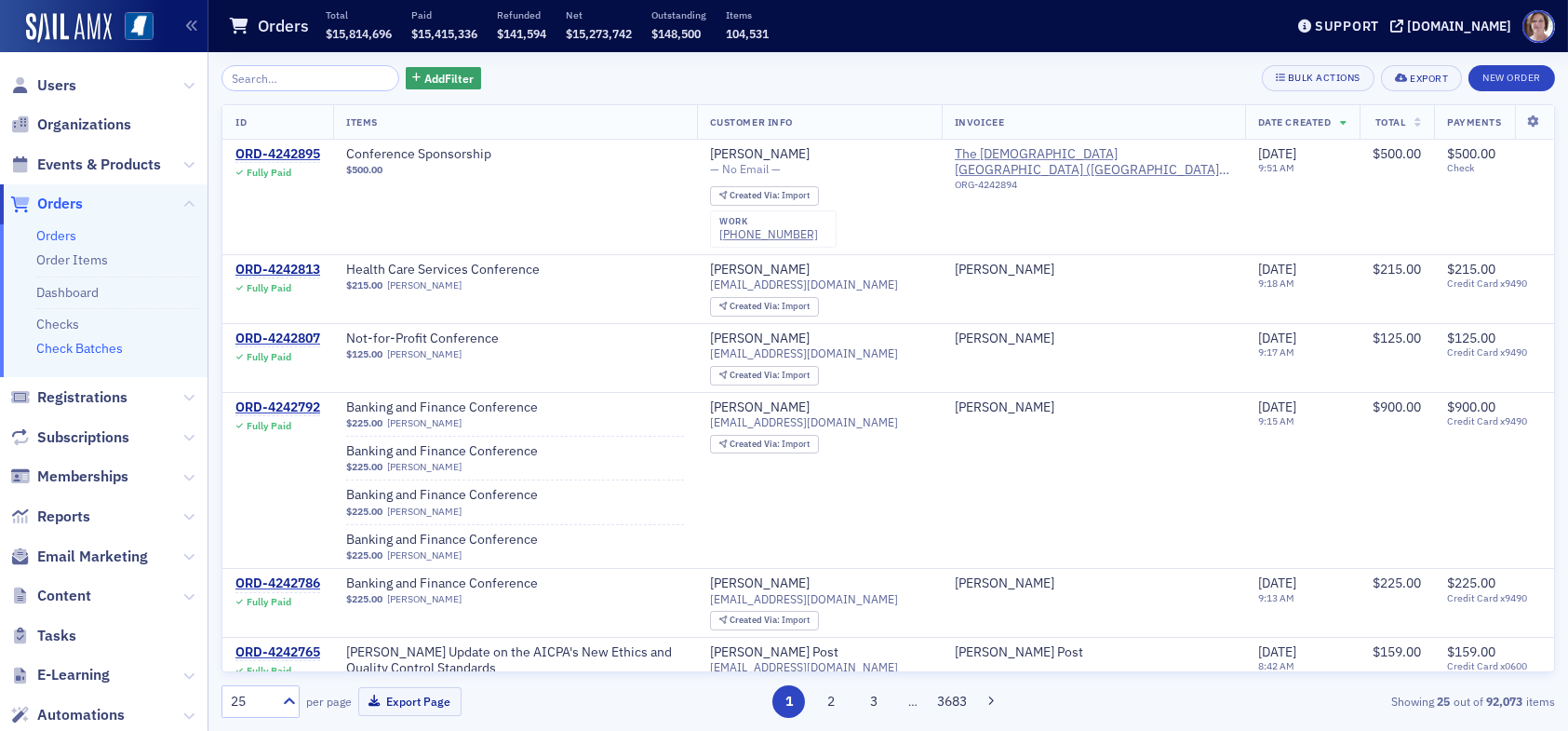
click at [56, 347] on link "Check Batches" at bounding box center [80, 348] width 87 height 17
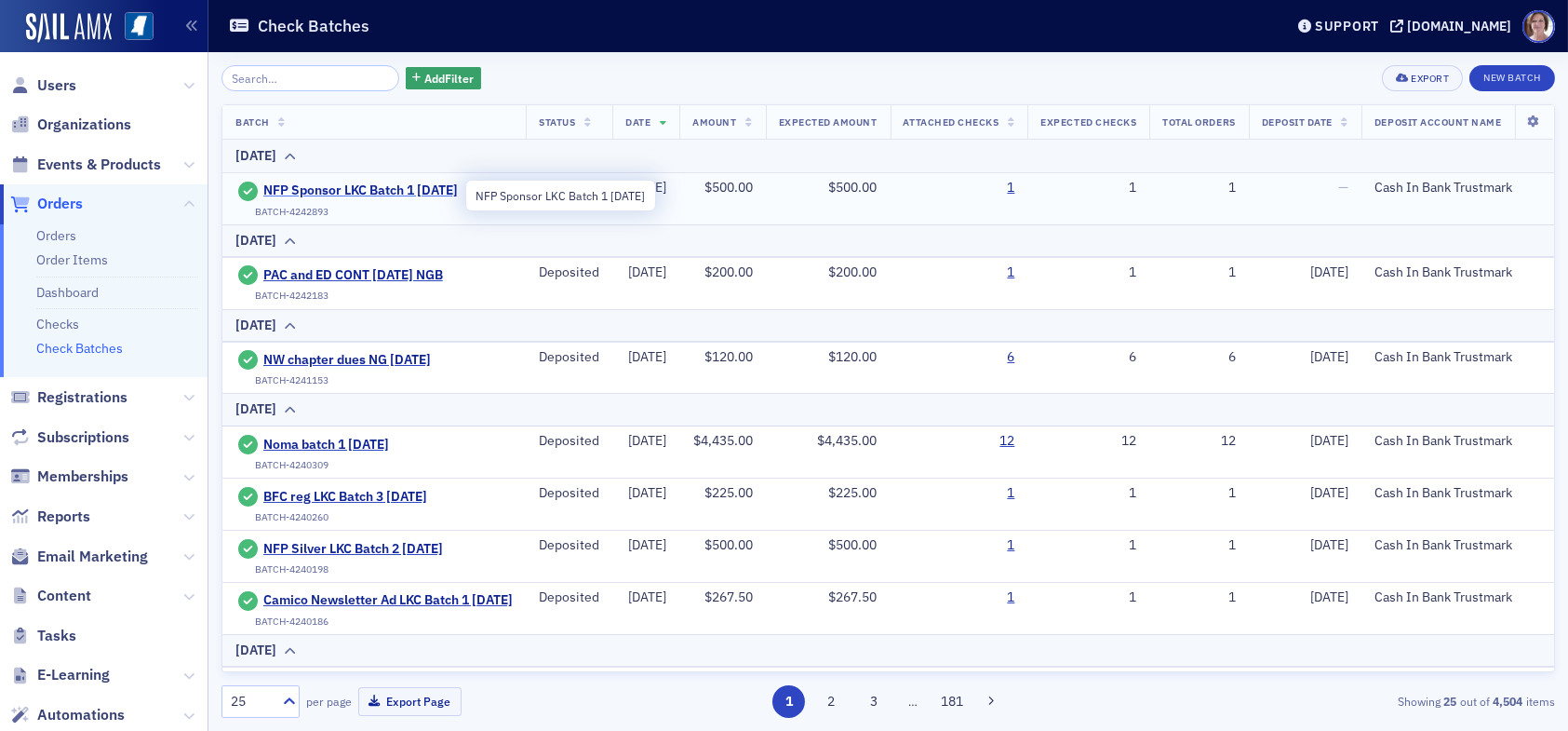
click at [355, 186] on span "NFP Sponsor LKC Batch 1 [DATE]" at bounding box center [361, 191] width 195 height 17
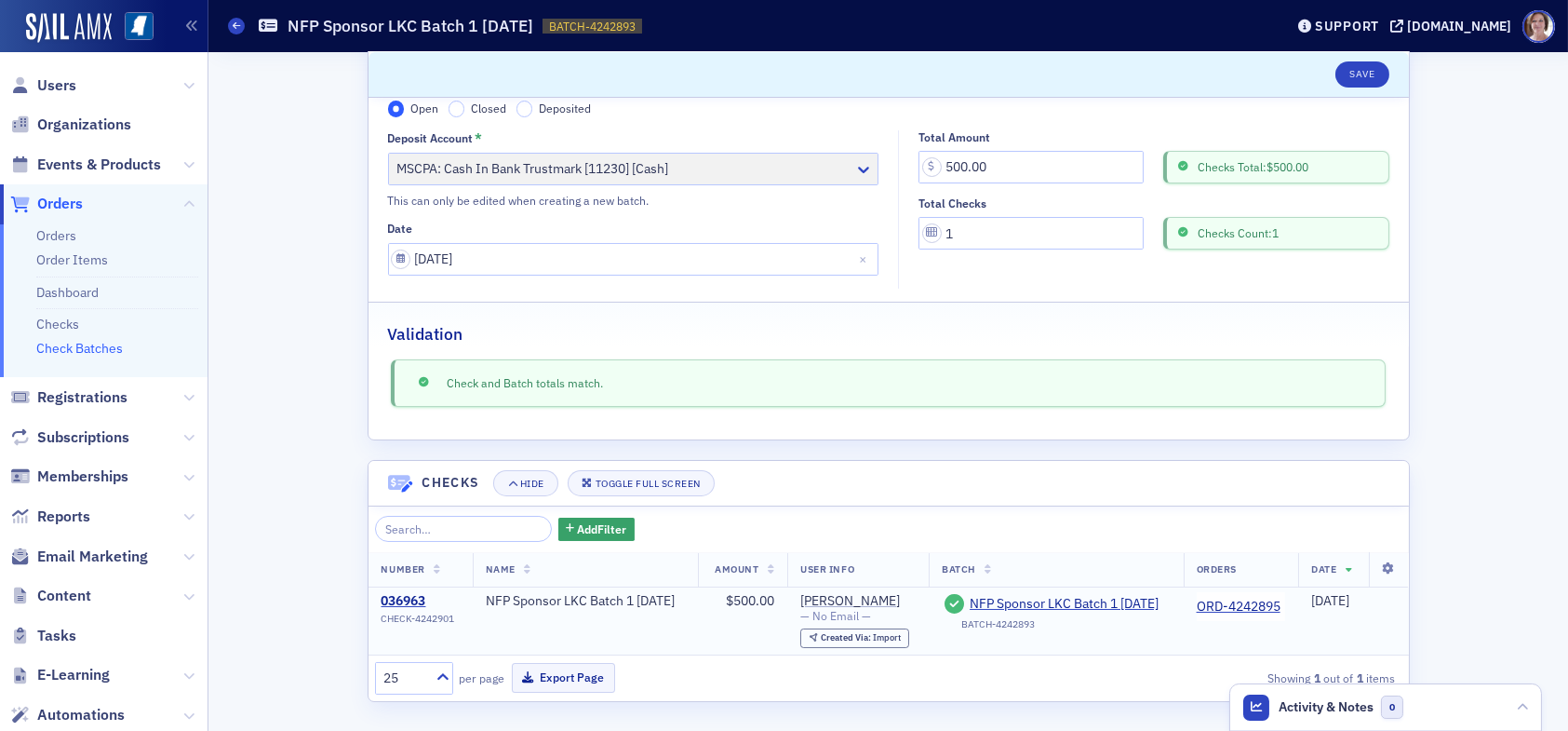
scroll to position [103, 0]
click at [585, 677] on button "Export Page" at bounding box center [563, 676] width 103 height 29
click at [78, 207] on span "Orders" at bounding box center [60, 204] width 46 height 21
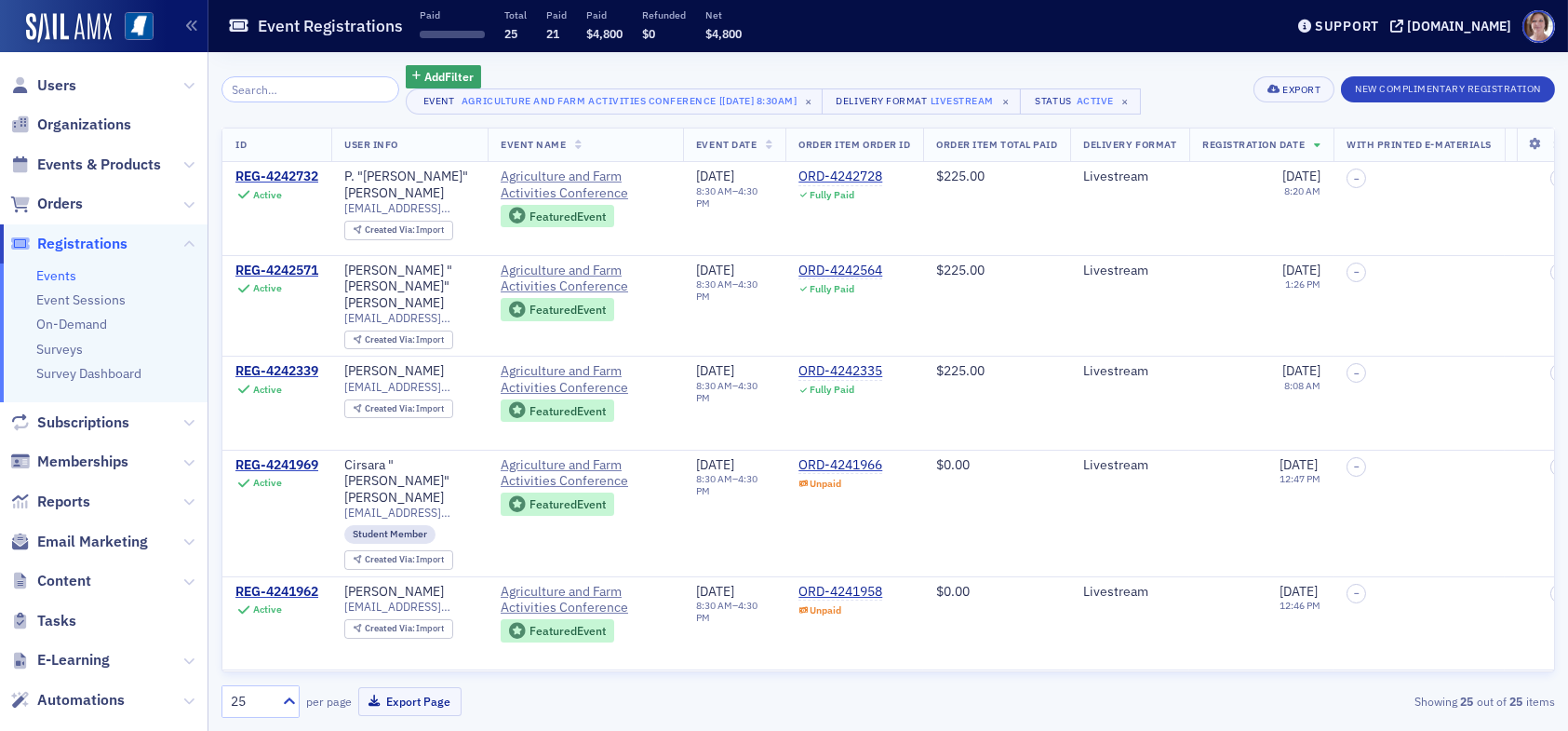
scroll to position [640, 0]
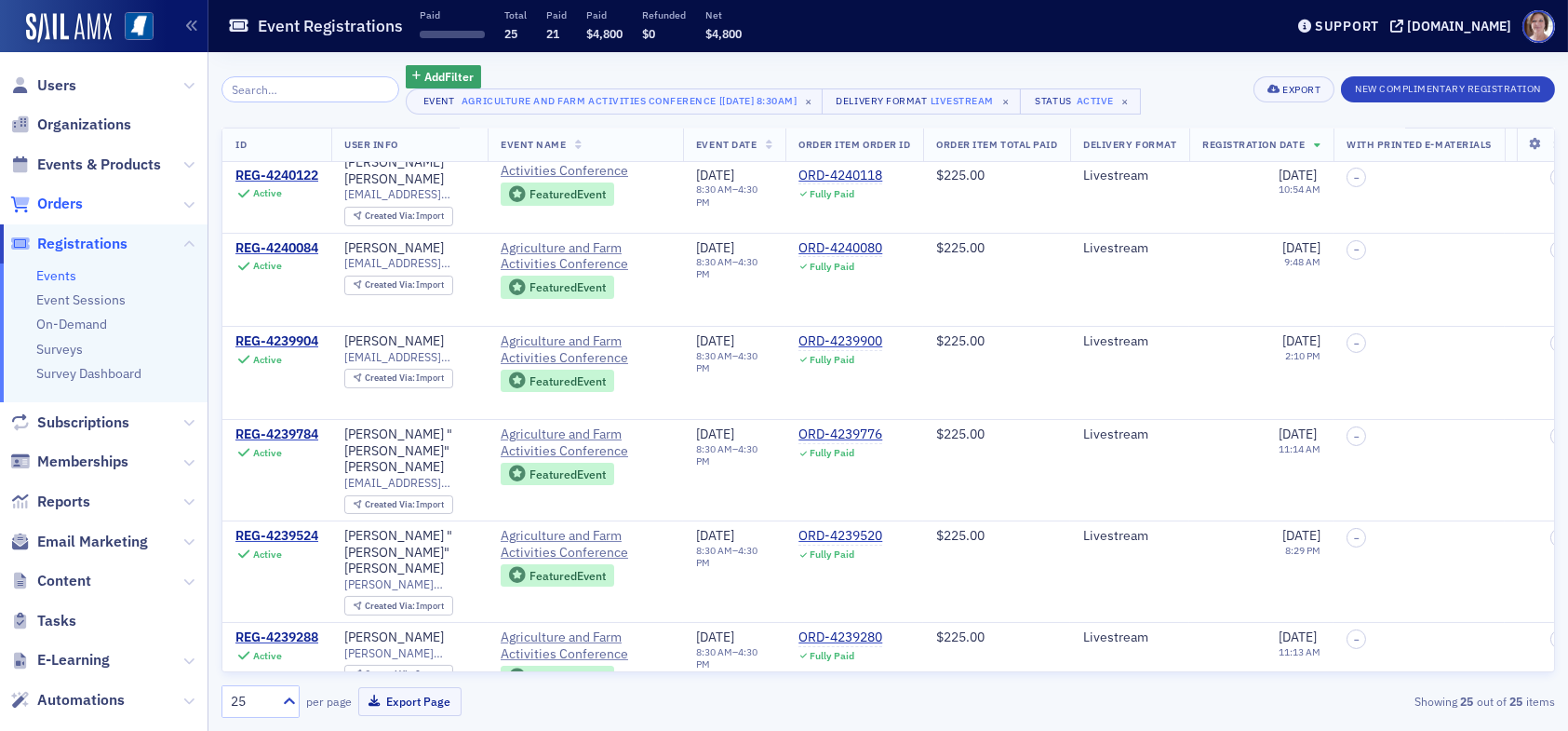
click at [80, 199] on span "Orders" at bounding box center [60, 204] width 46 height 21
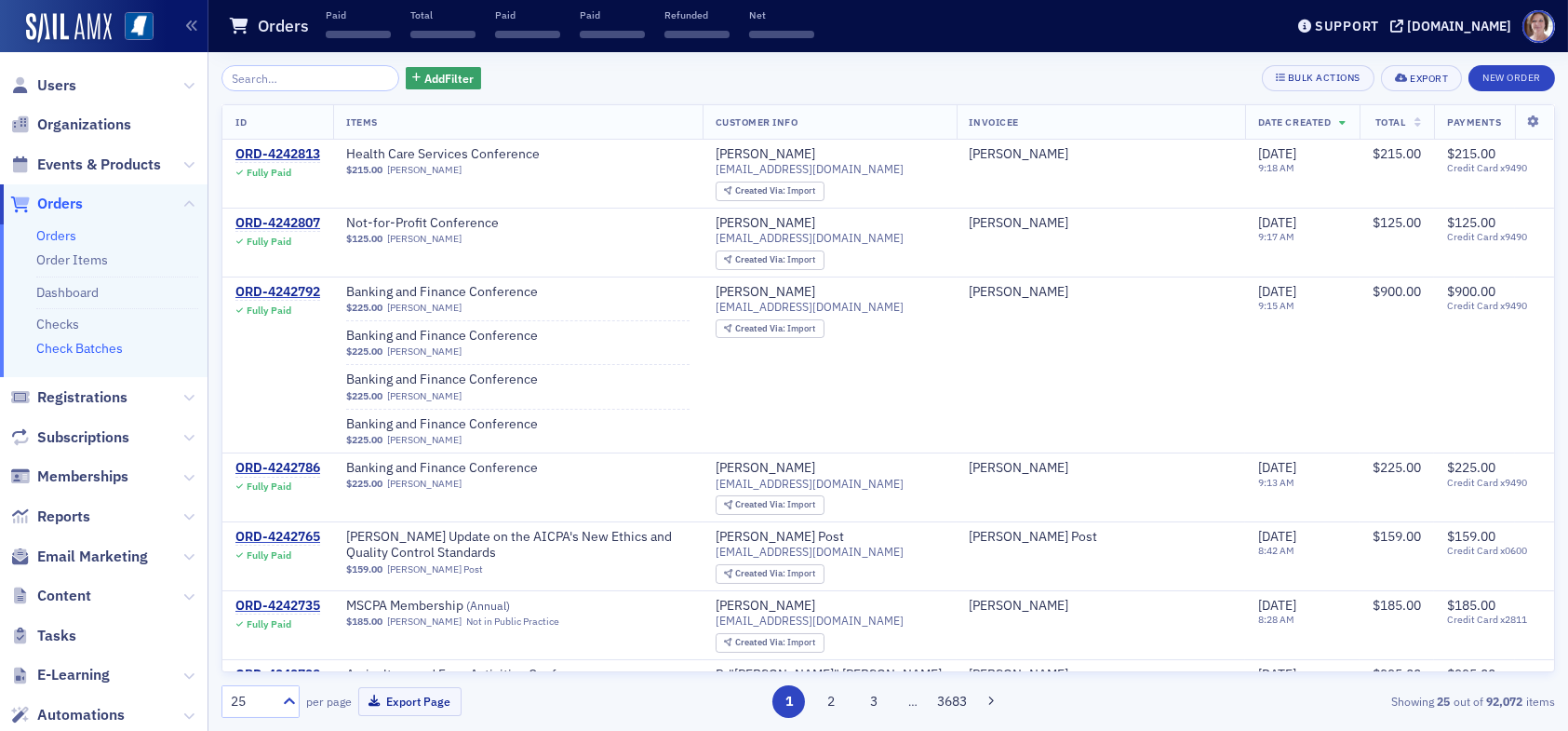
click at [102, 344] on link "Check Batches" at bounding box center [80, 348] width 87 height 17
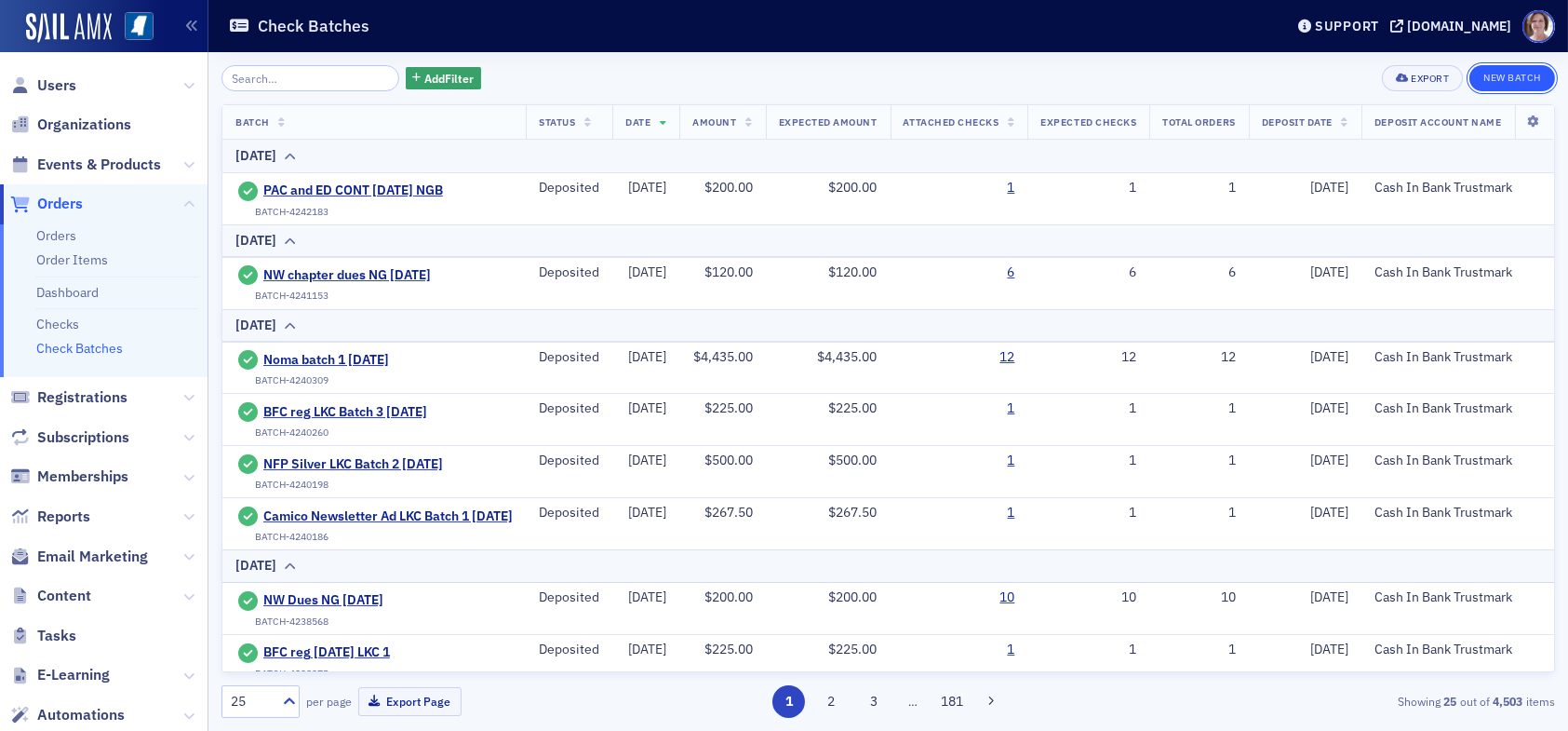
click at [1523, 71] on button "New Batch" at bounding box center [1513, 79] width 86 height 26
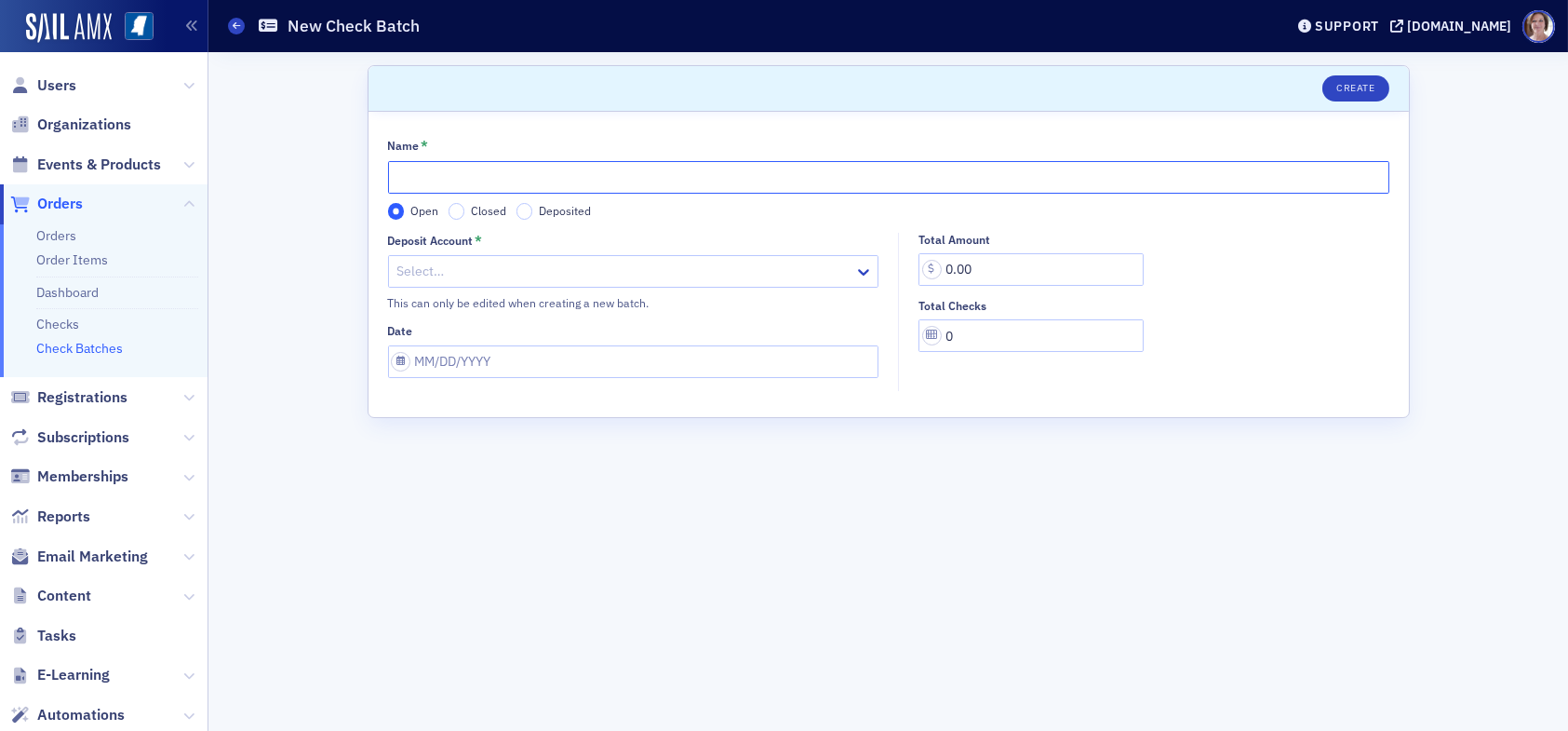
click at [530, 183] on input "Name *" at bounding box center [889, 177] width 1002 height 33
type input "NFP Sponsor LKC Batch 1 08.18.25"
click at [542, 267] on div at bounding box center [625, 271] width 458 height 23
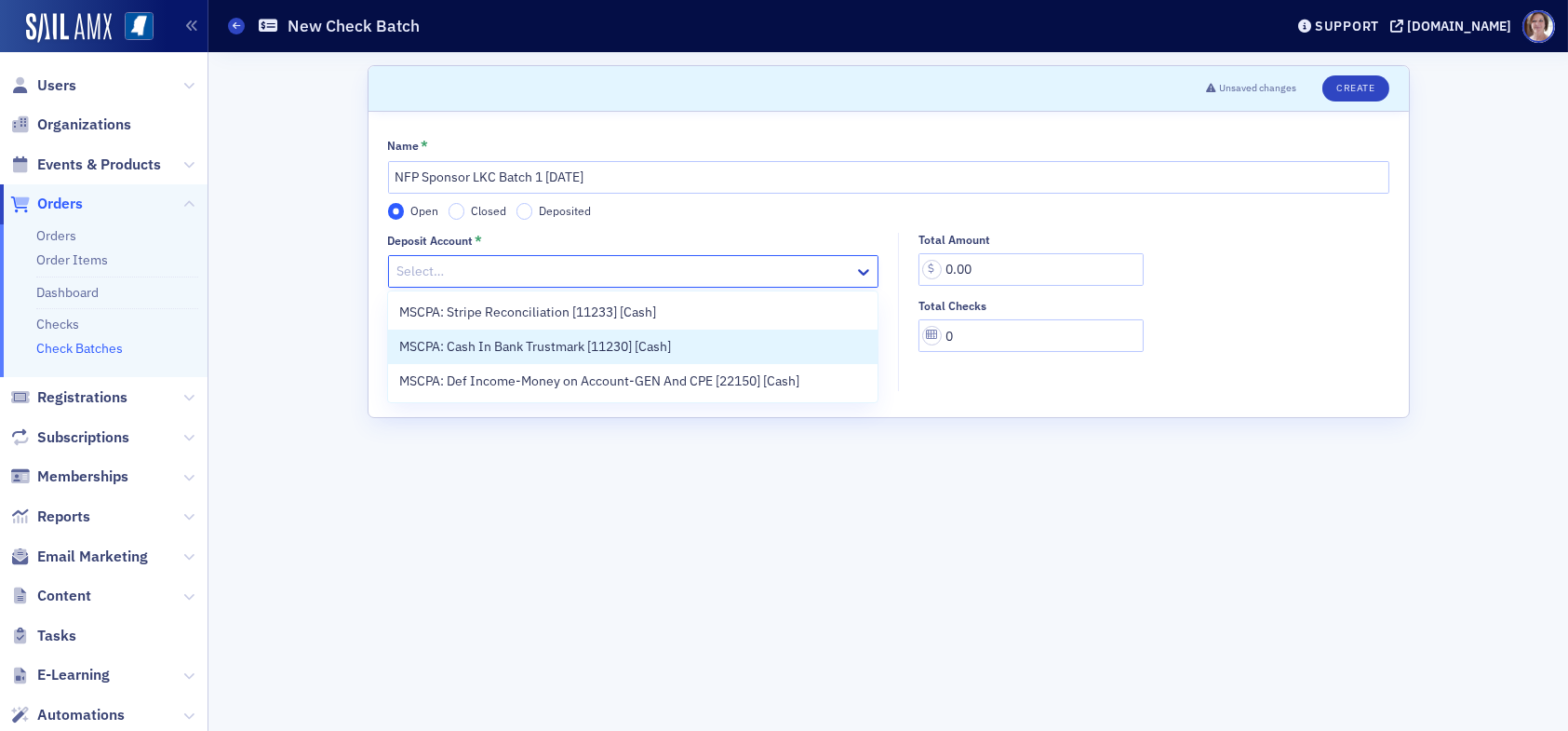
drag, startPoint x: 612, startPoint y: 345, endPoint x: 704, endPoint y: 346, distance: 92.0
click at [613, 345] on span "MSCPA: Cash In Bank Trustmark [11230] [Cash]" at bounding box center [535, 346] width 272 height 20
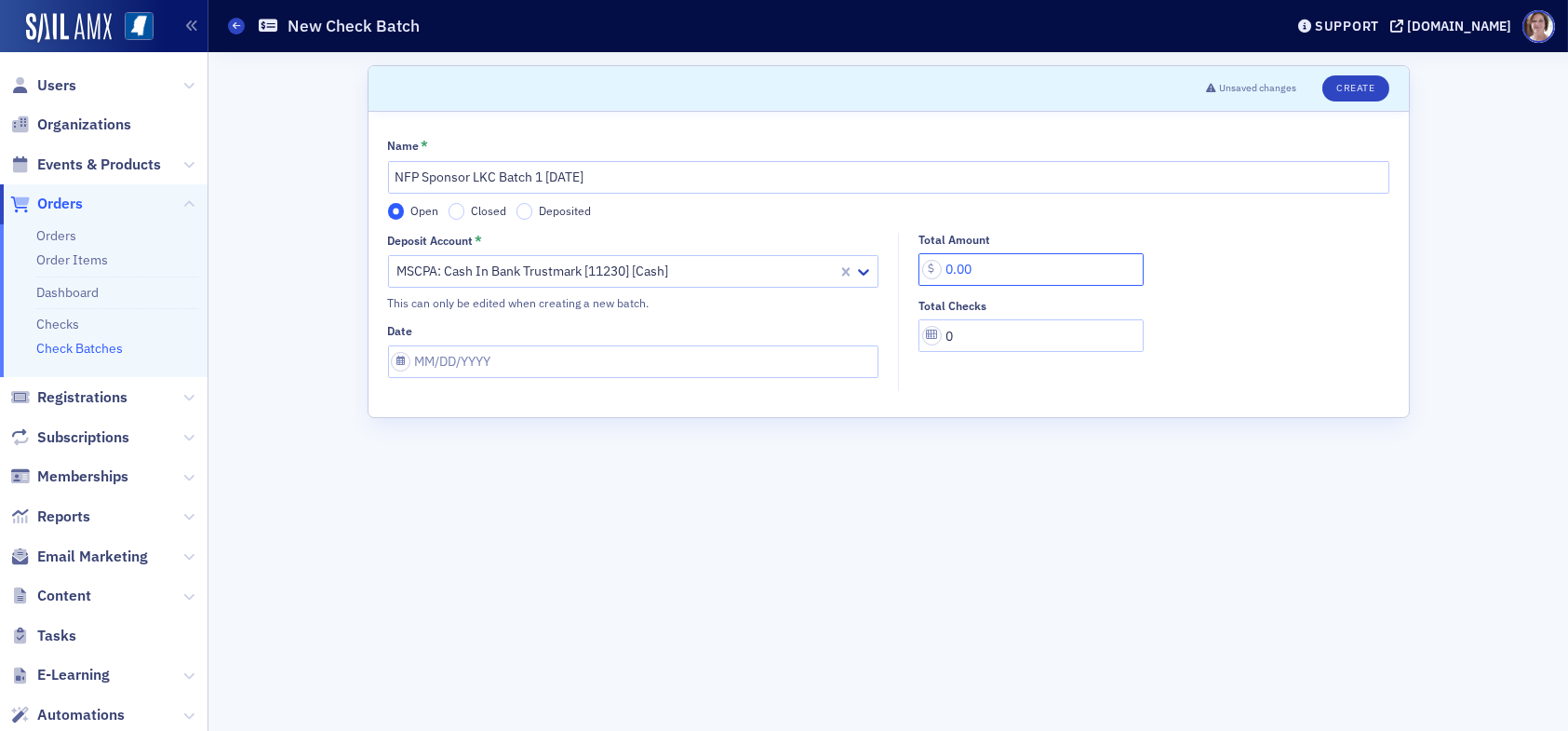
drag, startPoint x: 991, startPoint y: 279, endPoint x: 901, endPoint y: 270, distance: 90.4
click at [901, 270] on div "Total Amount 0.00 Total Checks 0" at bounding box center [1149, 293] width 500 height 120
type input "500.00"
select select "7"
select select "2025"
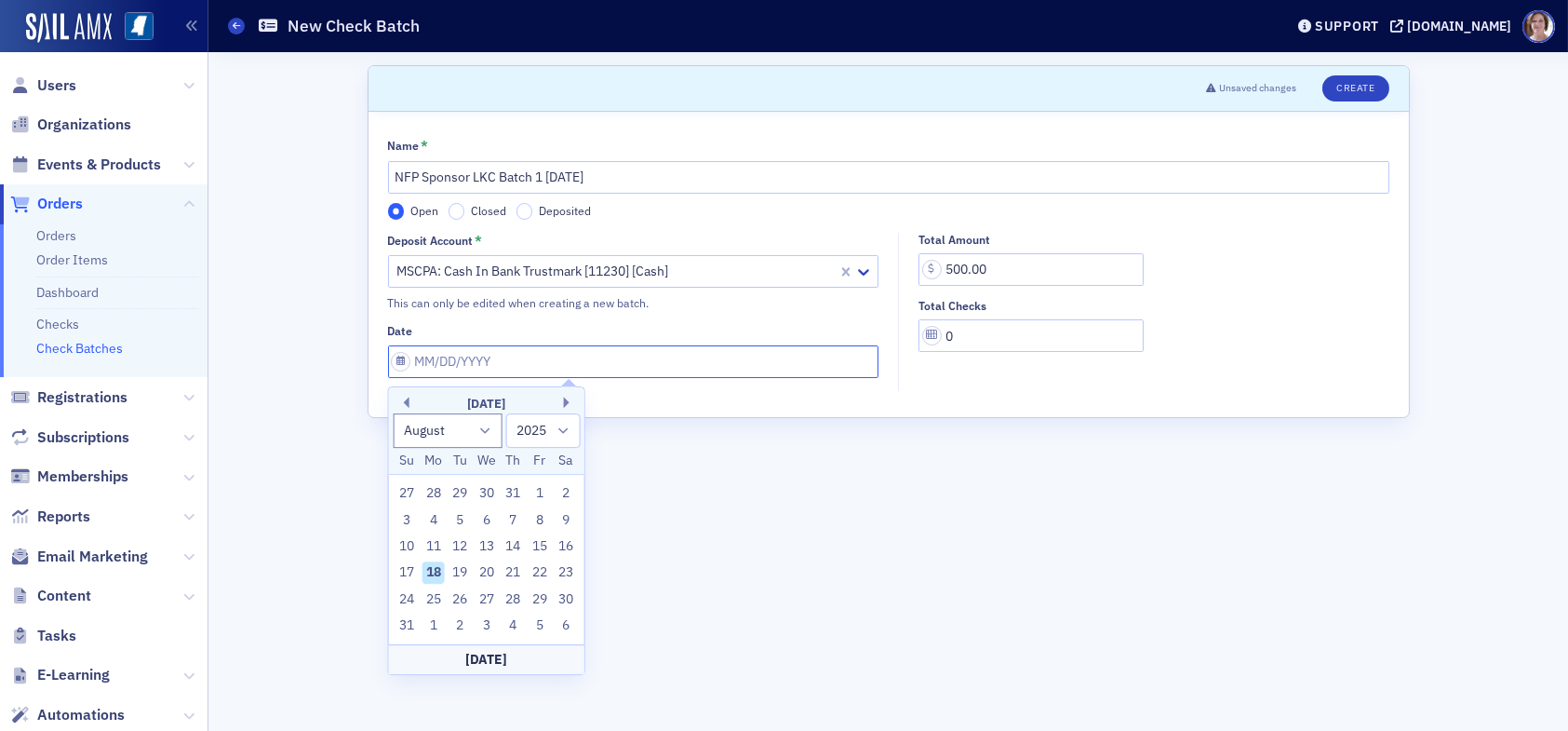
click at [658, 367] on input "Date" at bounding box center [633, 361] width 491 height 33
click at [442, 577] on div "18" at bounding box center [434, 574] width 22 height 22
type input "08/18/2025"
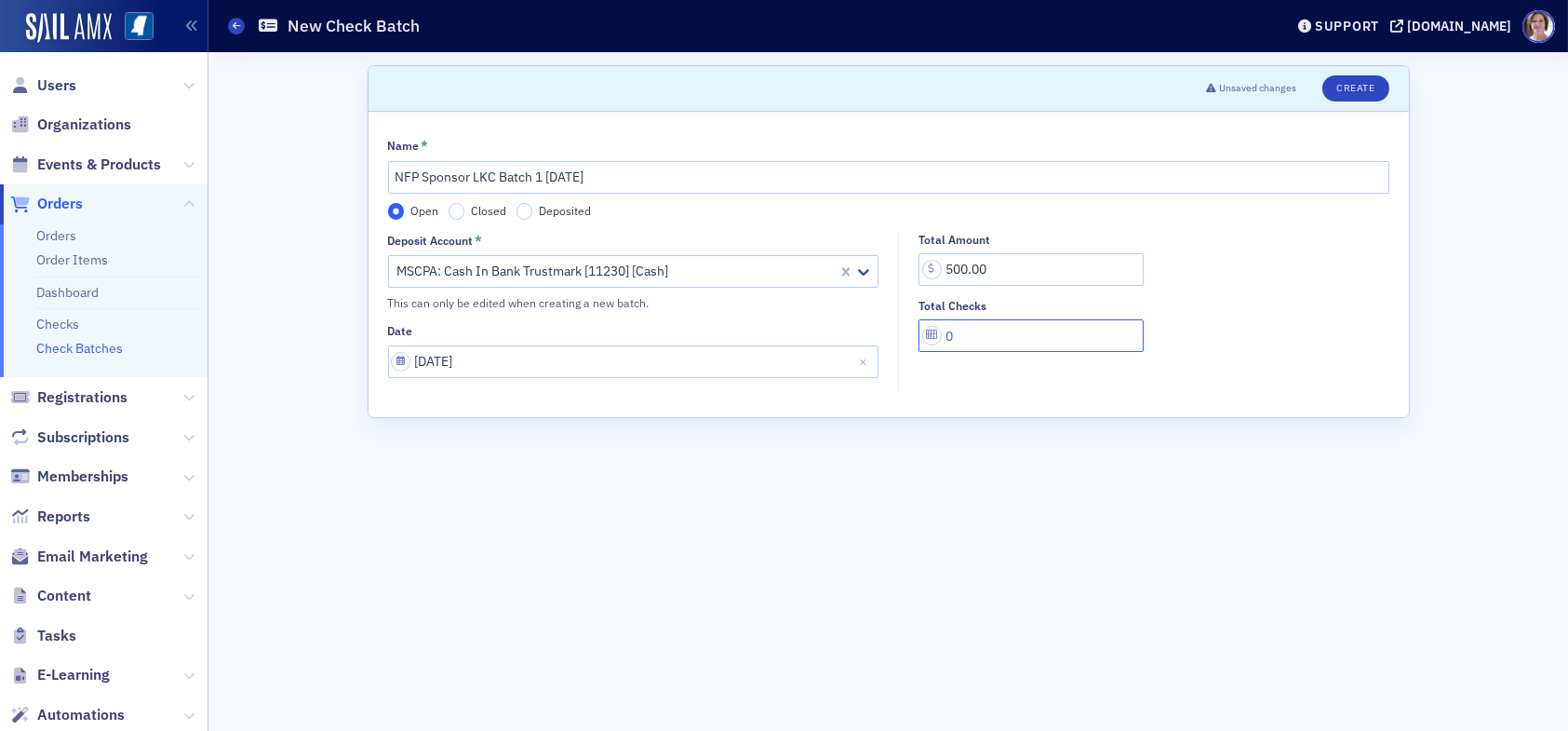
drag, startPoint x: 997, startPoint y: 339, endPoint x: 929, endPoint y: 334, distance: 68.2
click at [929, 334] on input "0" at bounding box center [1031, 335] width 225 height 33
type input "1"
click at [1362, 91] on button "Create" at bounding box center [1356, 89] width 66 height 26
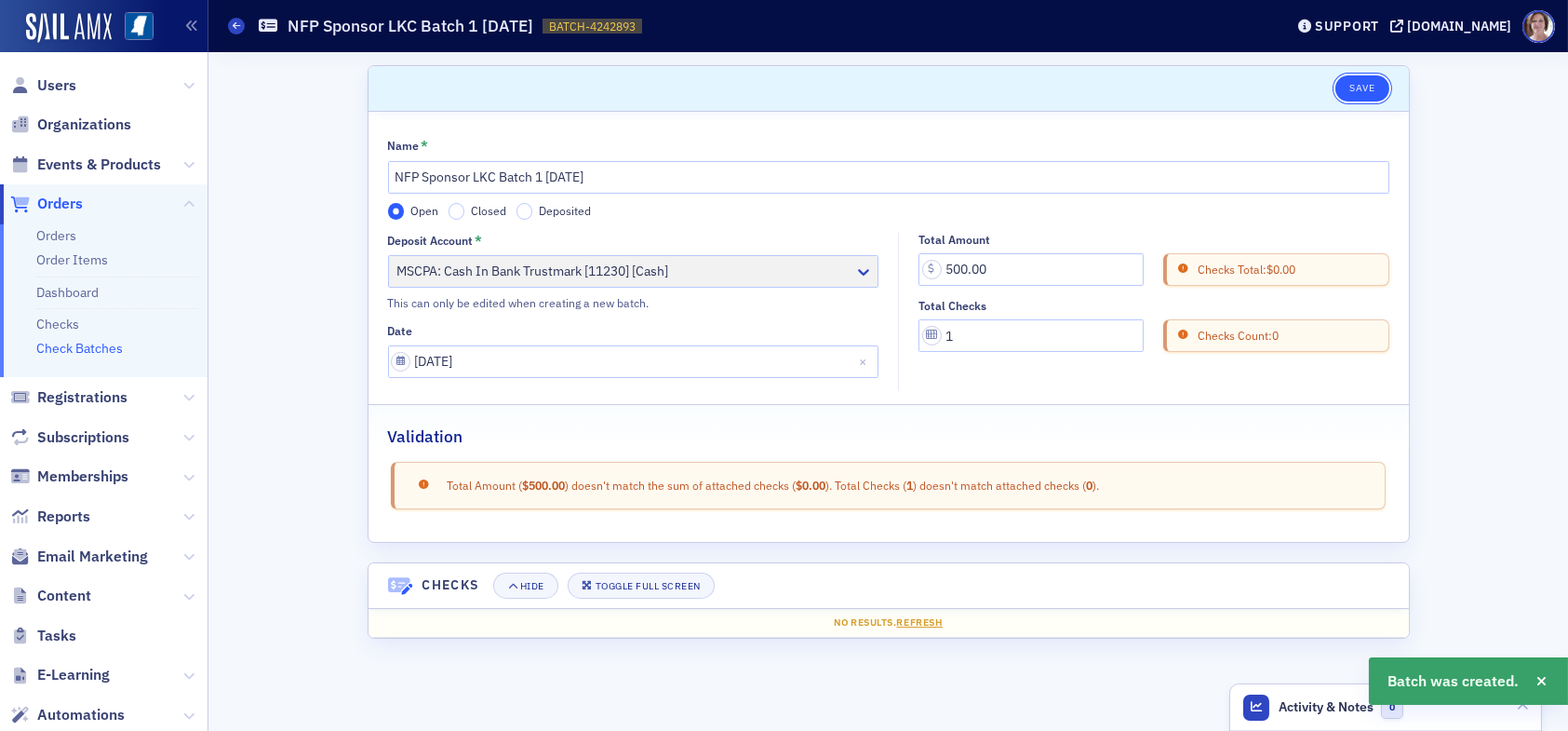
click at [1360, 87] on button "Save" at bounding box center [1362, 89] width 53 height 26
click at [83, 349] on link "Check Batches" at bounding box center [80, 348] width 87 height 17
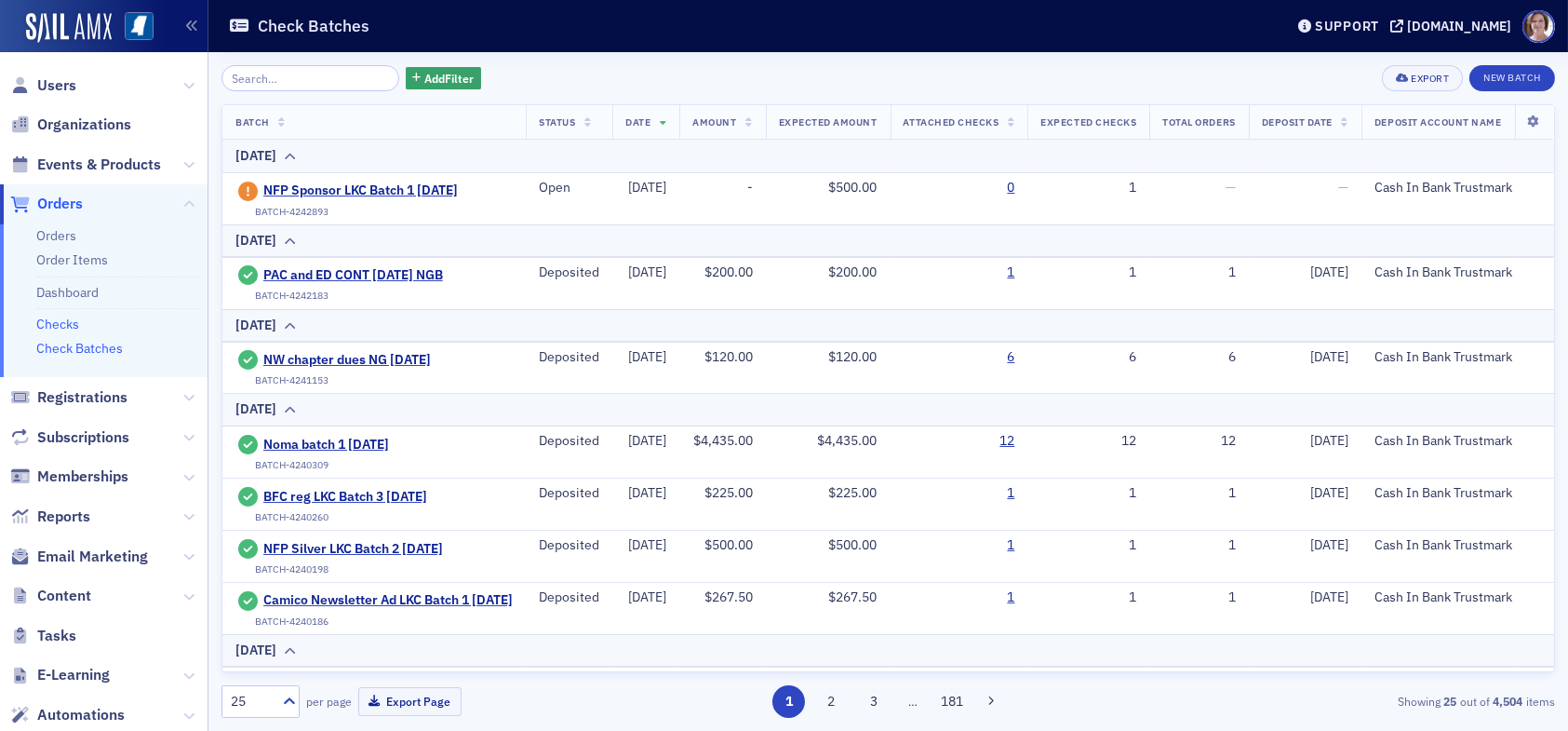
click at [63, 321] on link "Checks" at bounding box center [58, 324] width 43 height 17
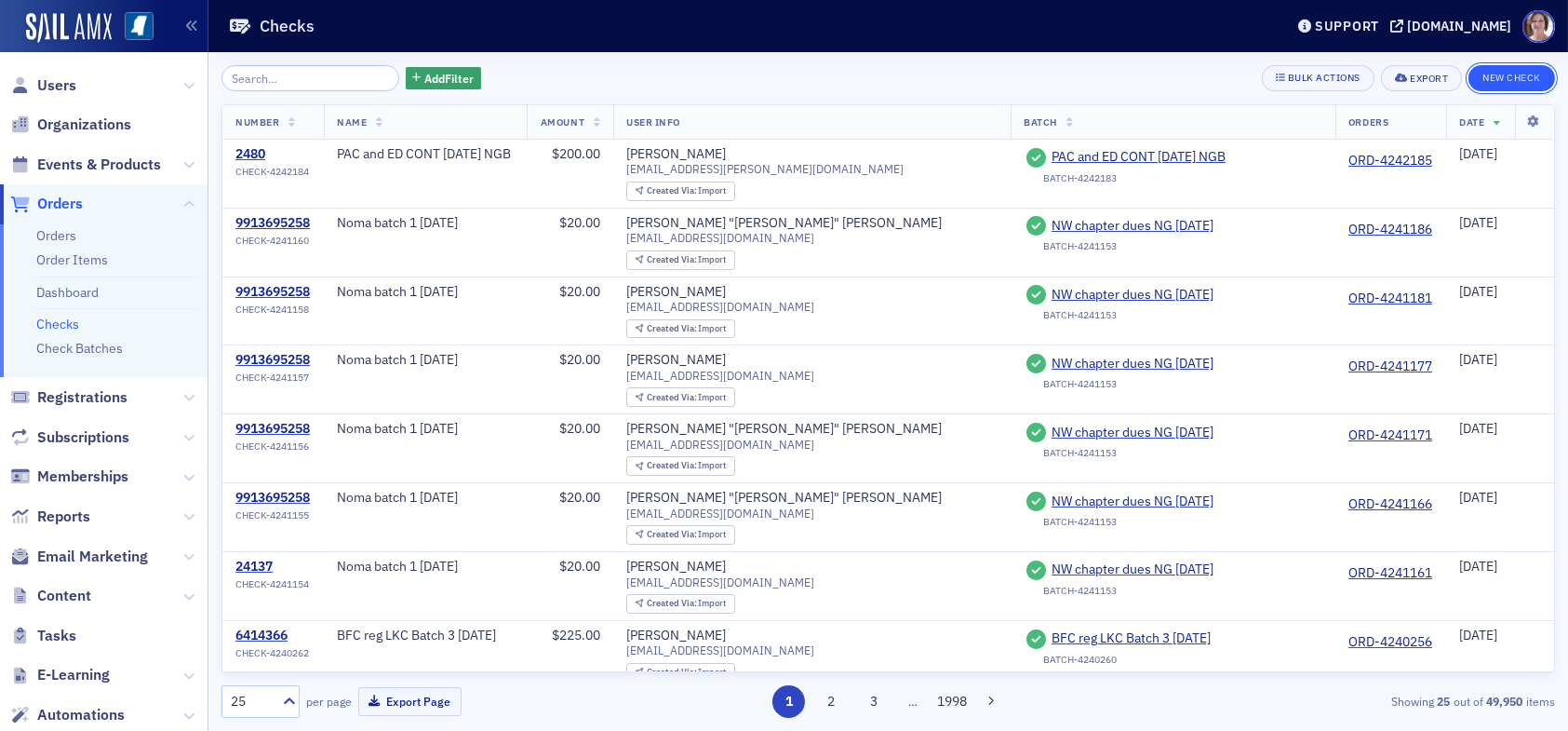
click at [1517, 81] on button "New Check" at bounding box center [1512, 79] width 87 height 26
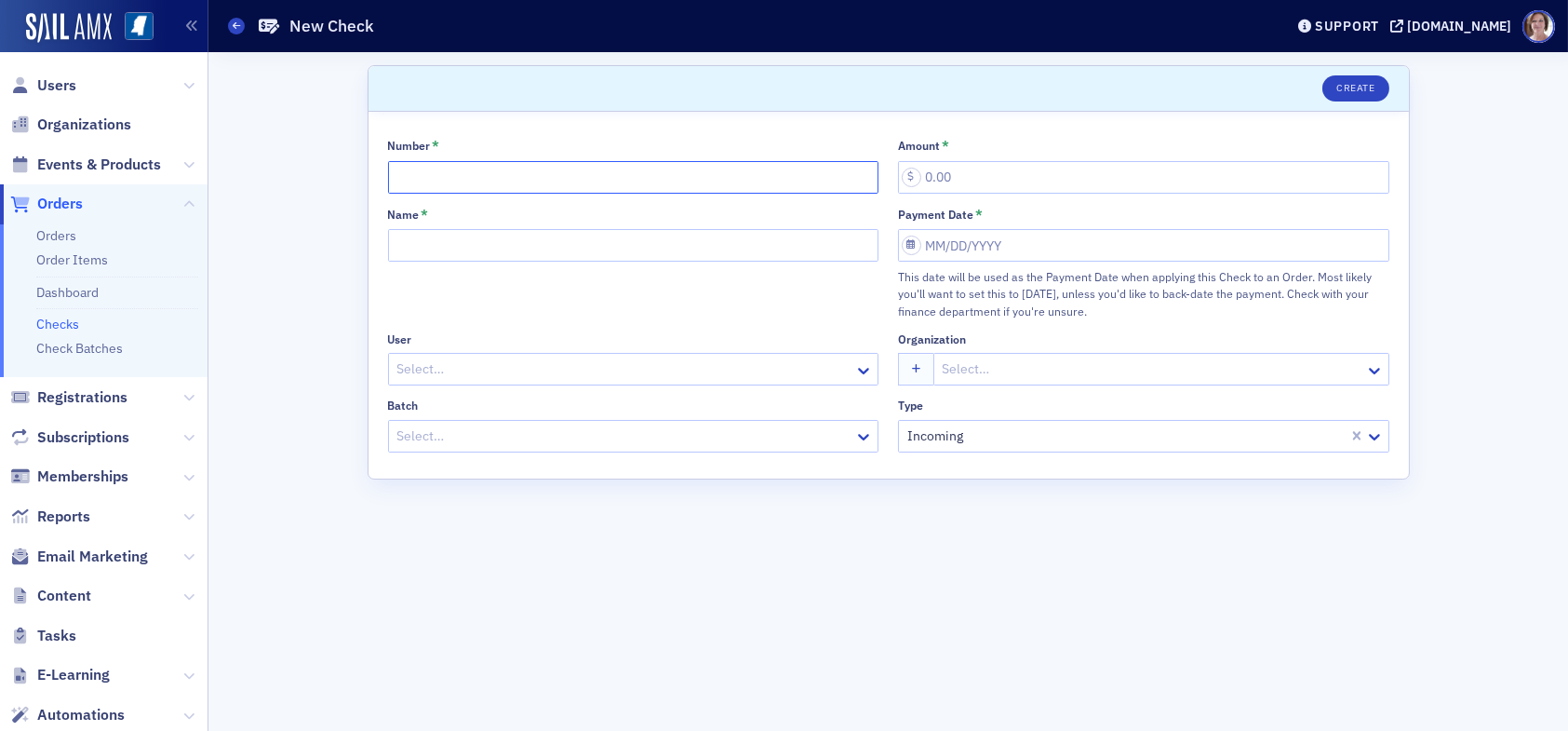
click at [456, 182] on input "Number *" at bounding box center [633, 177] width 491 height 33
type input "036963"
type input "500.00"
click at [522, 436] on div at bounding box center [625, 436] width 458 height 23
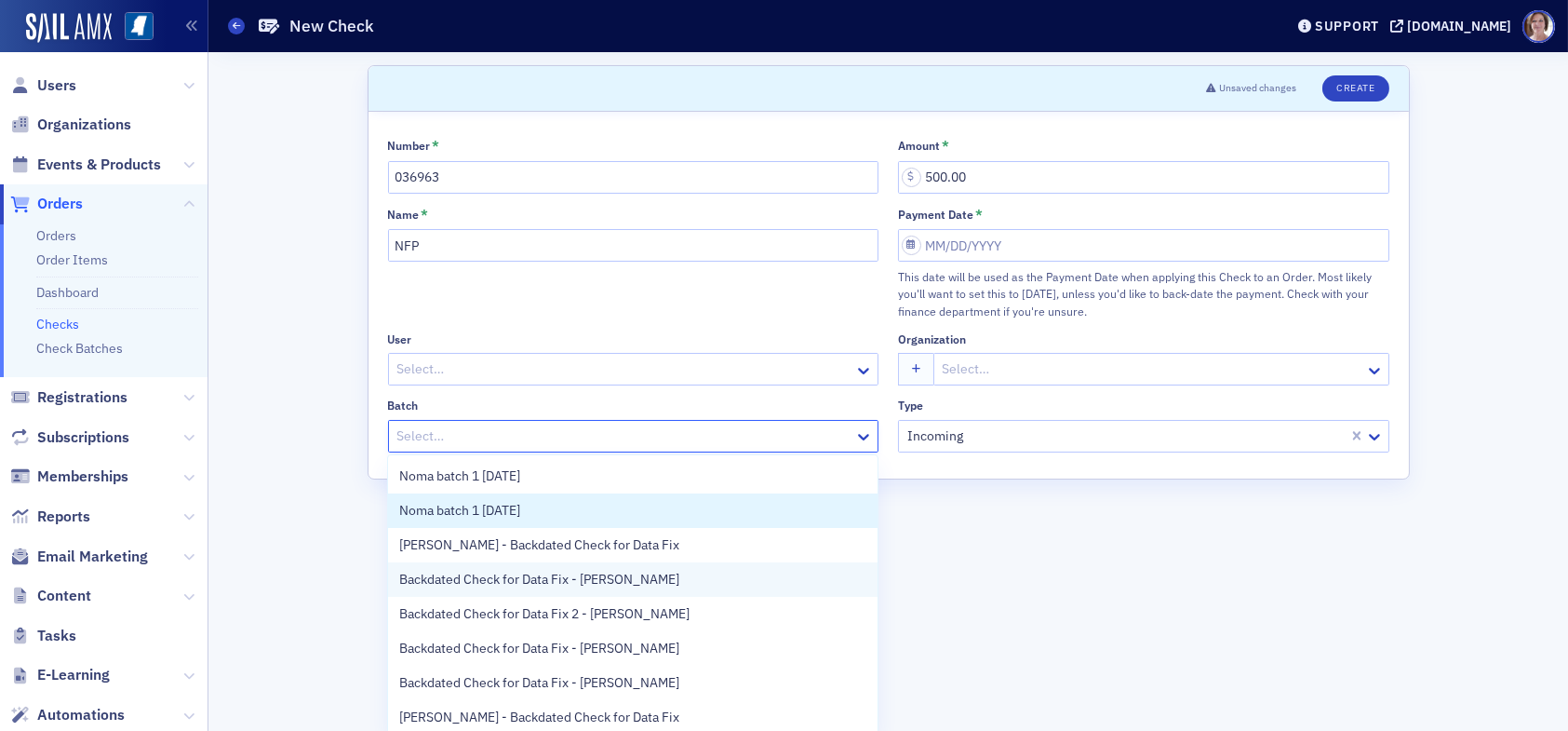
scroll to position [37, 0]
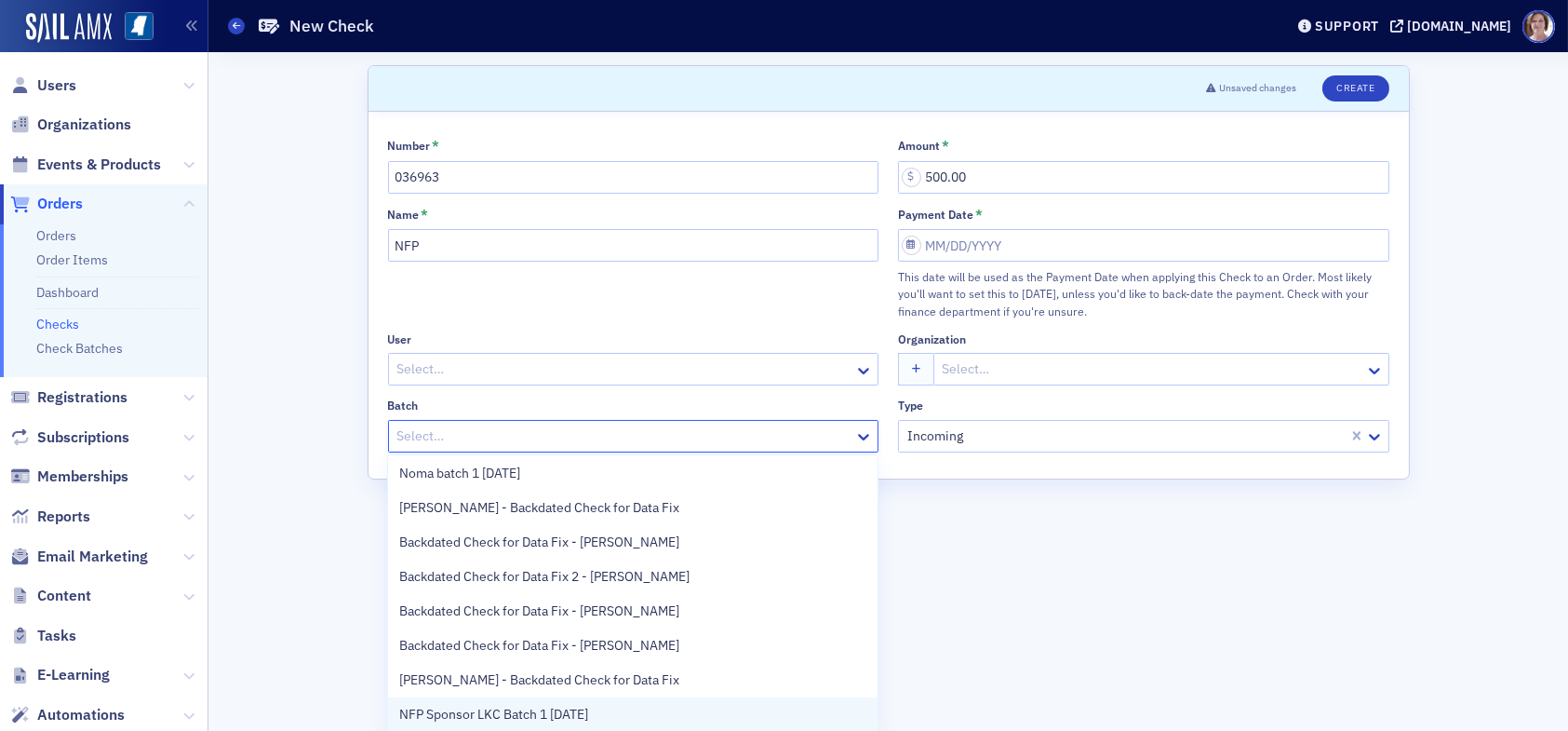
click at [552, 723] on span "NFP Sponsor LKC Batch 1 08.18.25" at bounding box center [494, 714] width 189 height 20
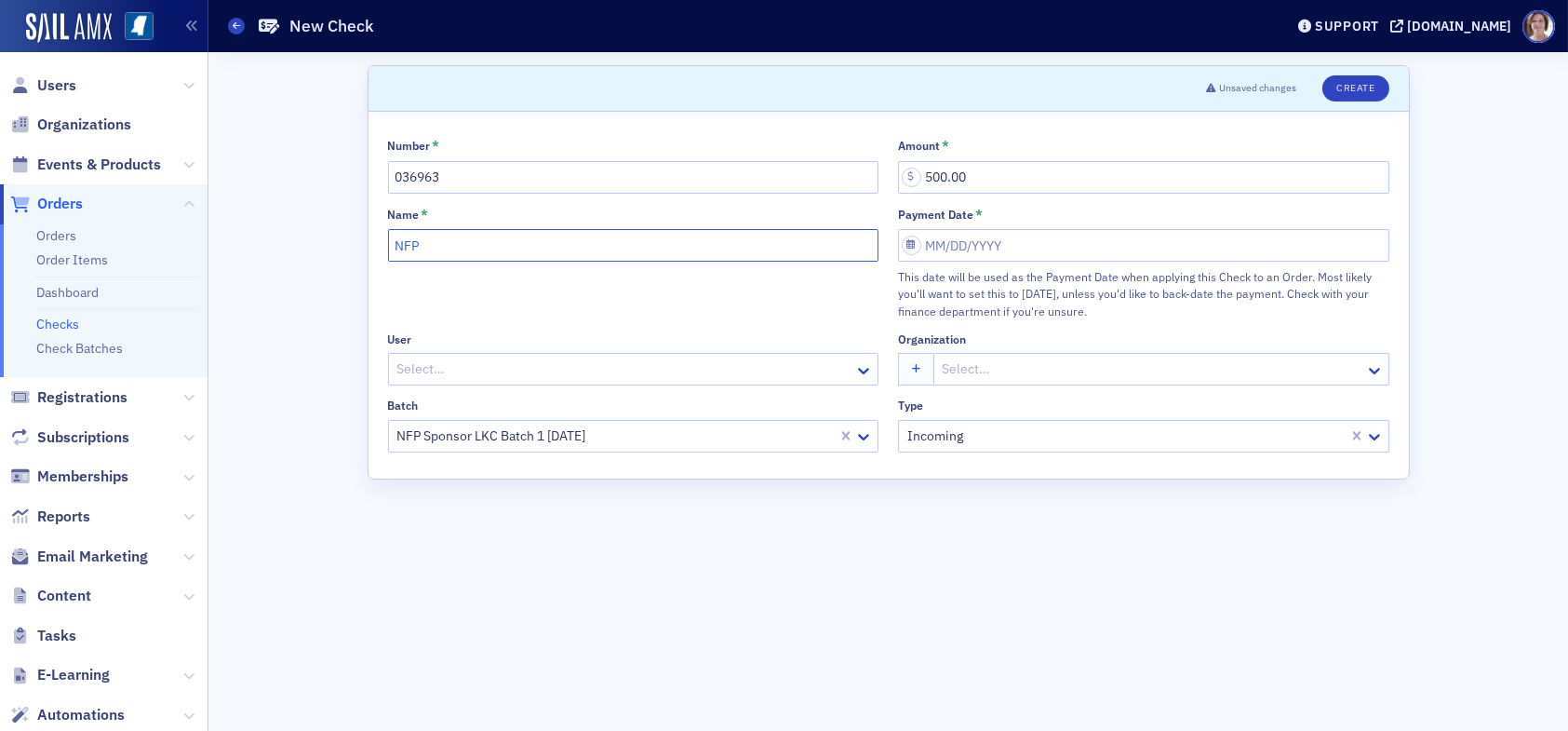
click at [453, 241] on input "NFP" at bounding box center [633, 245] width 491 height 33
type input "NFP Sponsor LKC Batch 1 08.18.25"
select select "7"
select select "2025"
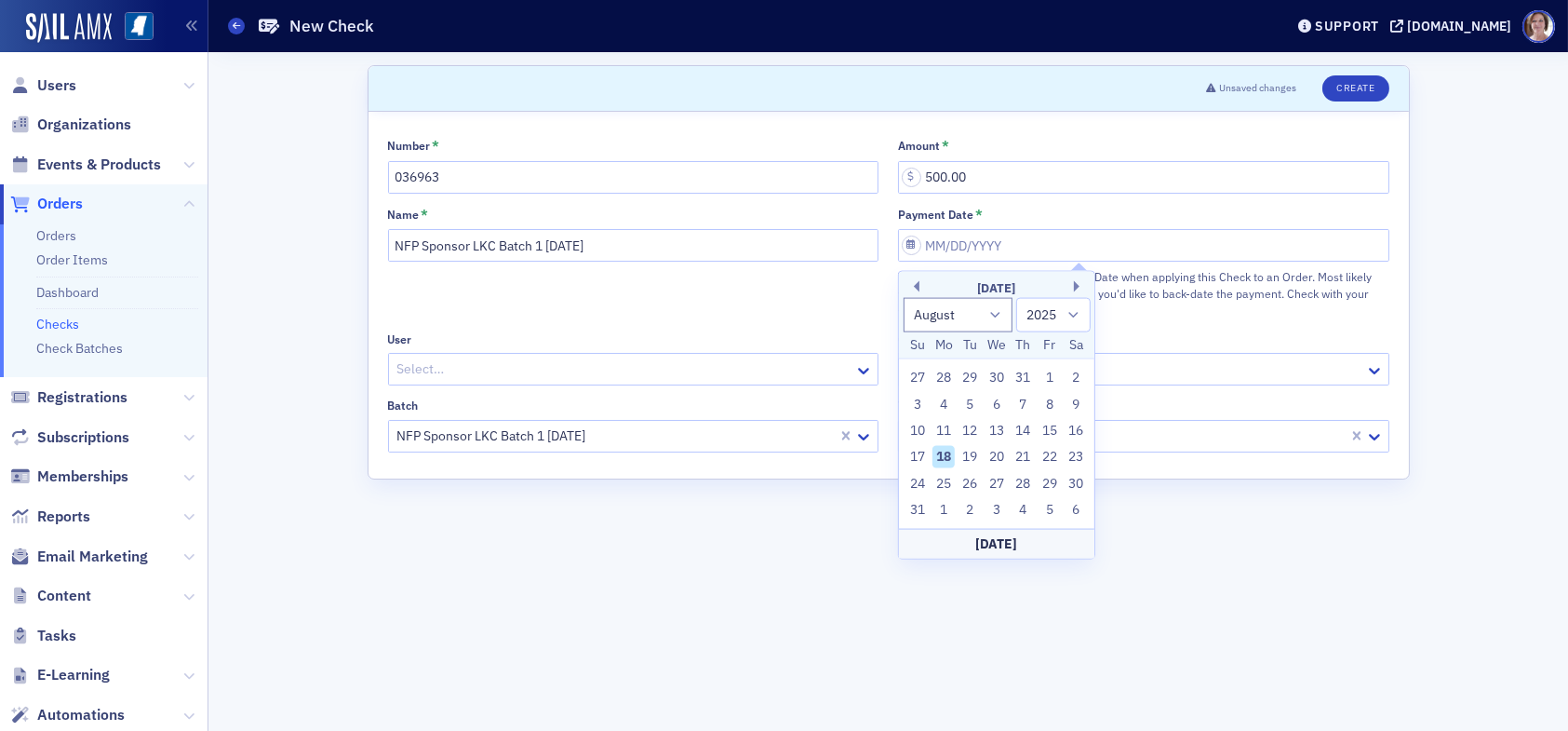
type input "08/18/2025"
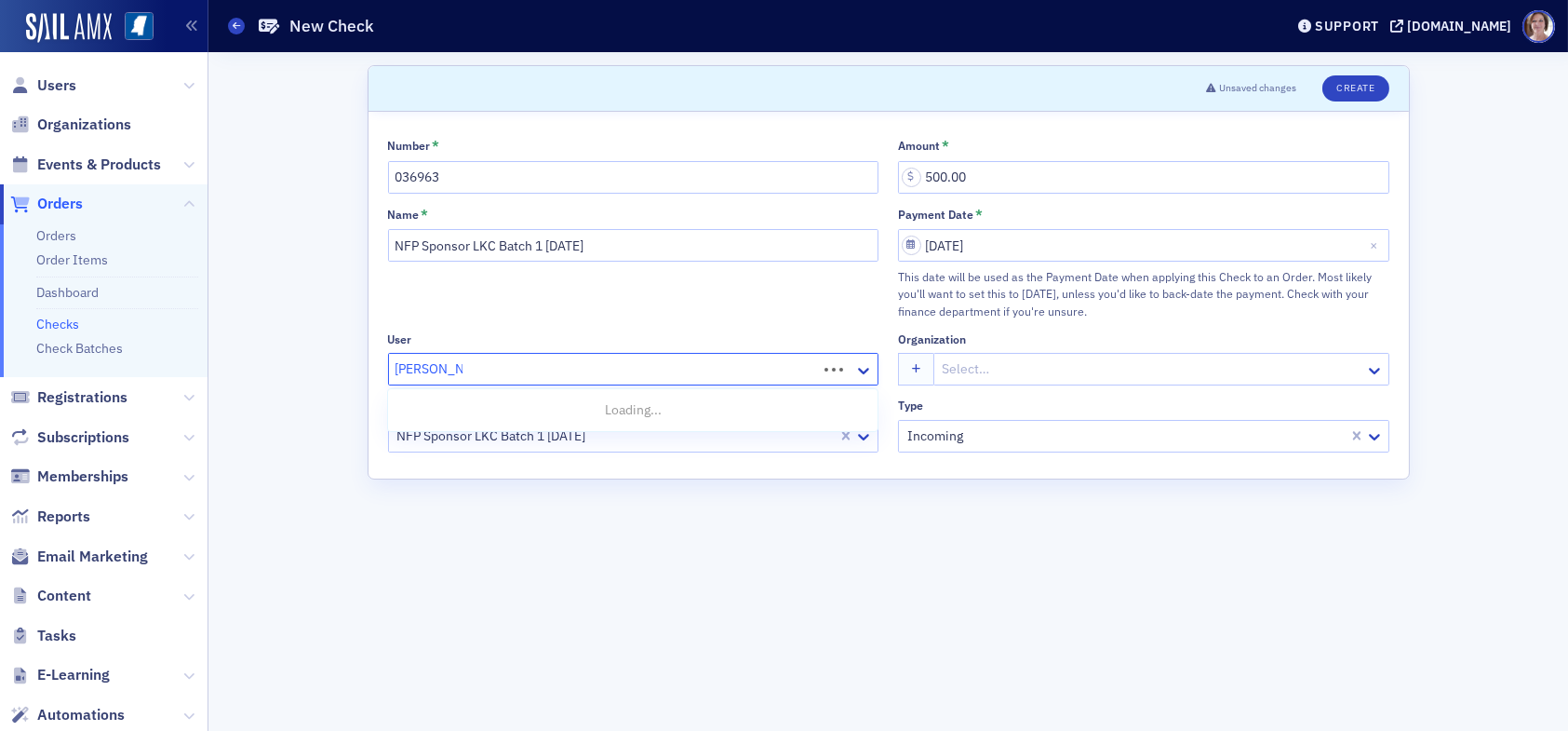
type input "Sean Milner"
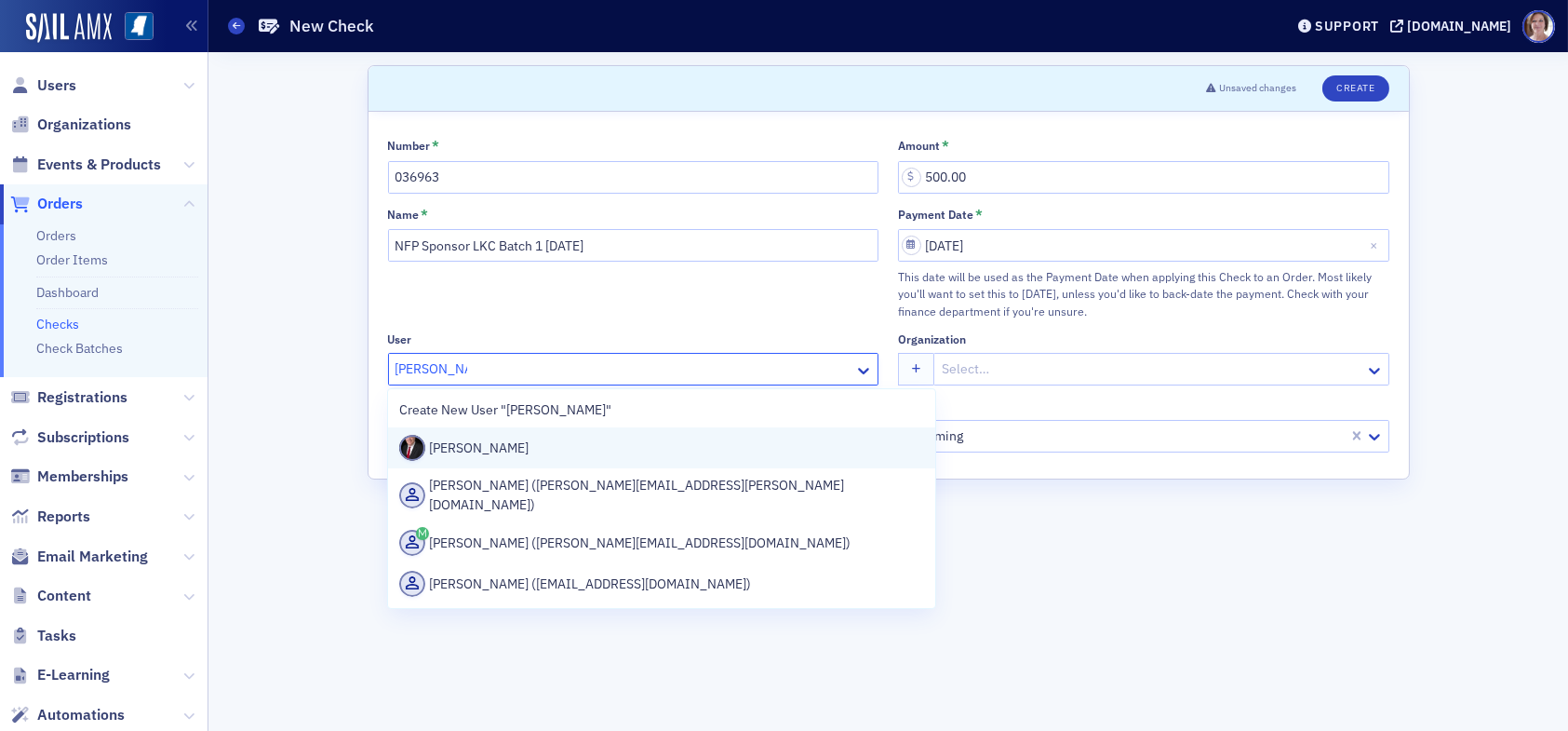
click at [512, 444] on div "Sean Milner" at bounding box center [661, 448] width 525 height 26
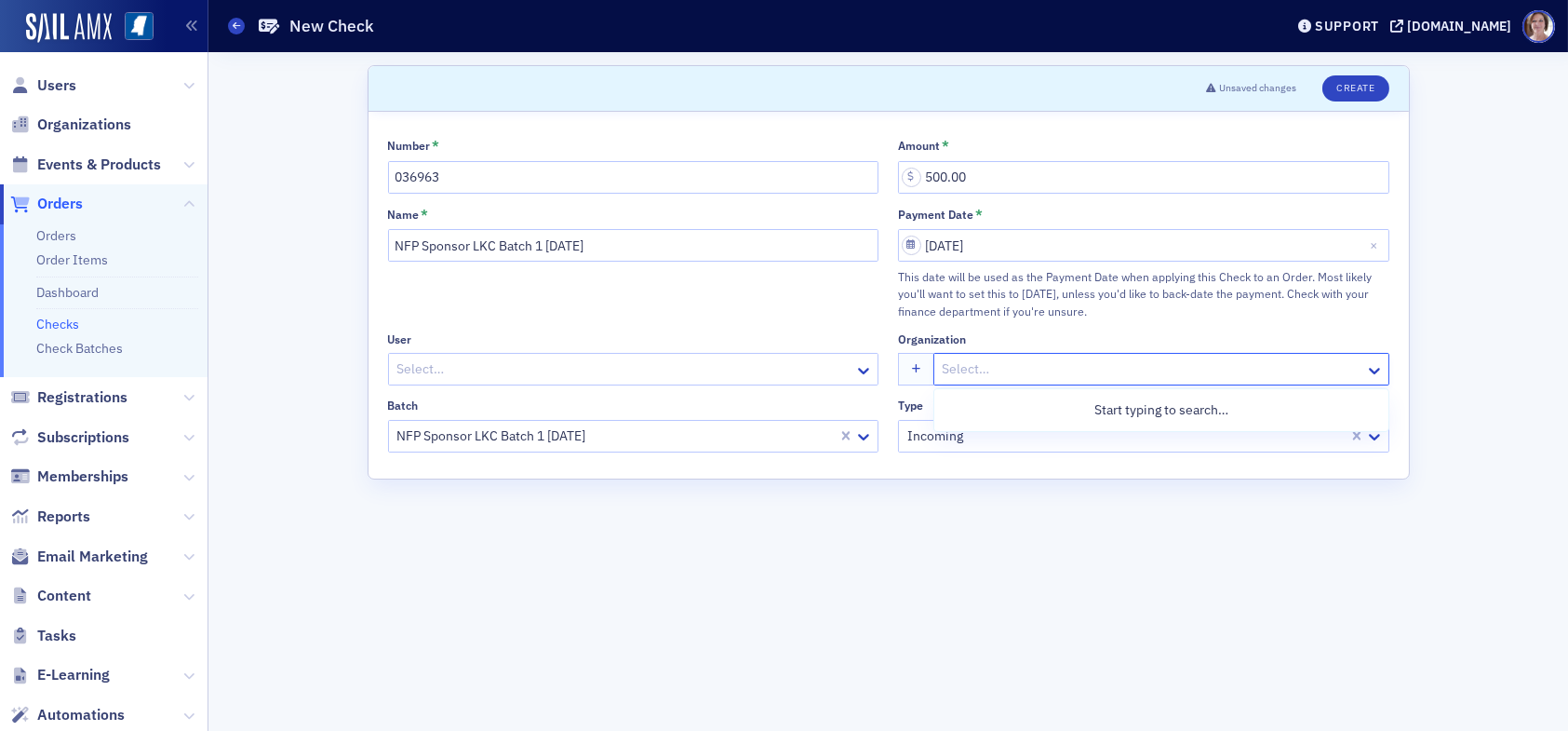
click at [1016, 368] on div at bounding box center [1153, 369] width 423 height 23
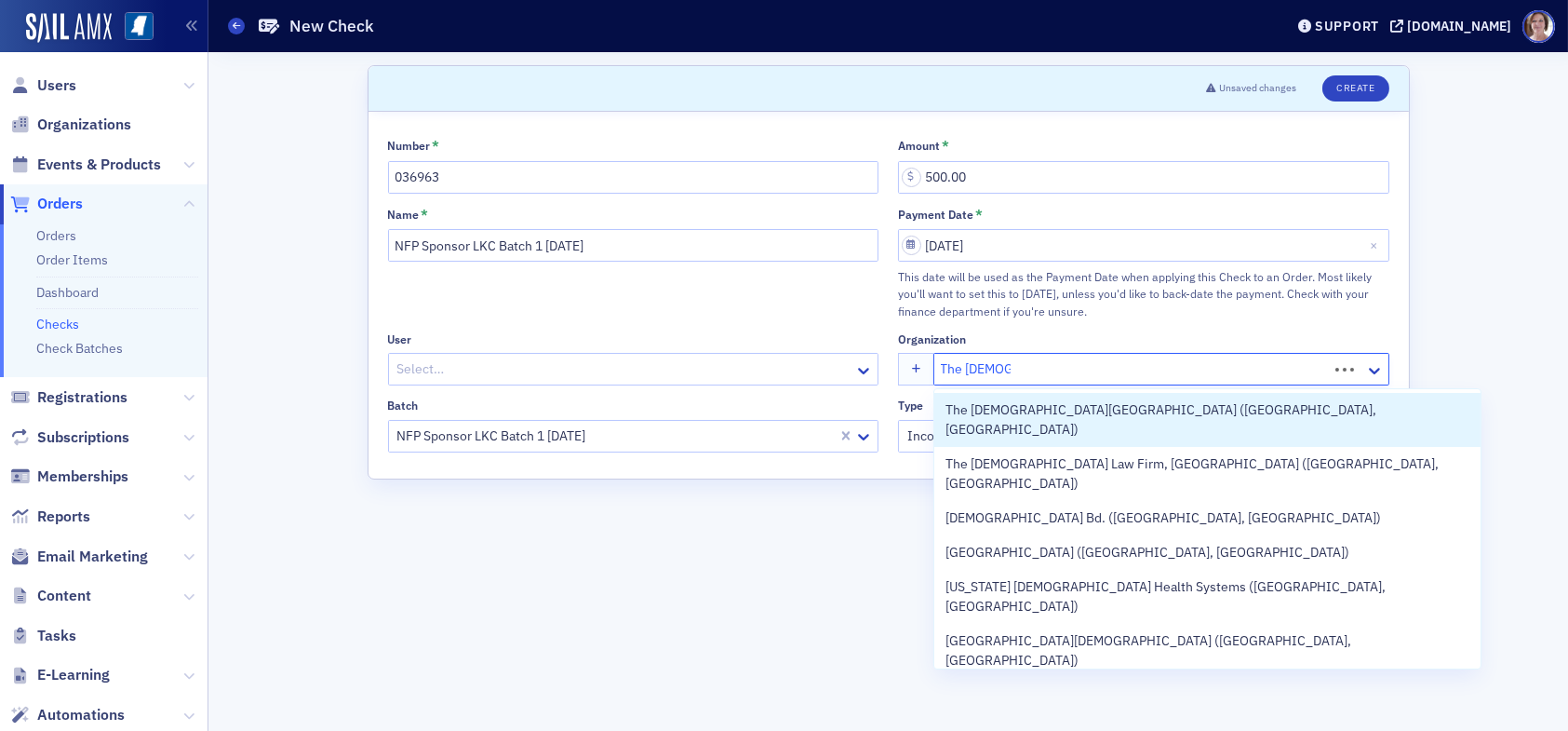
type input "The Baptist"
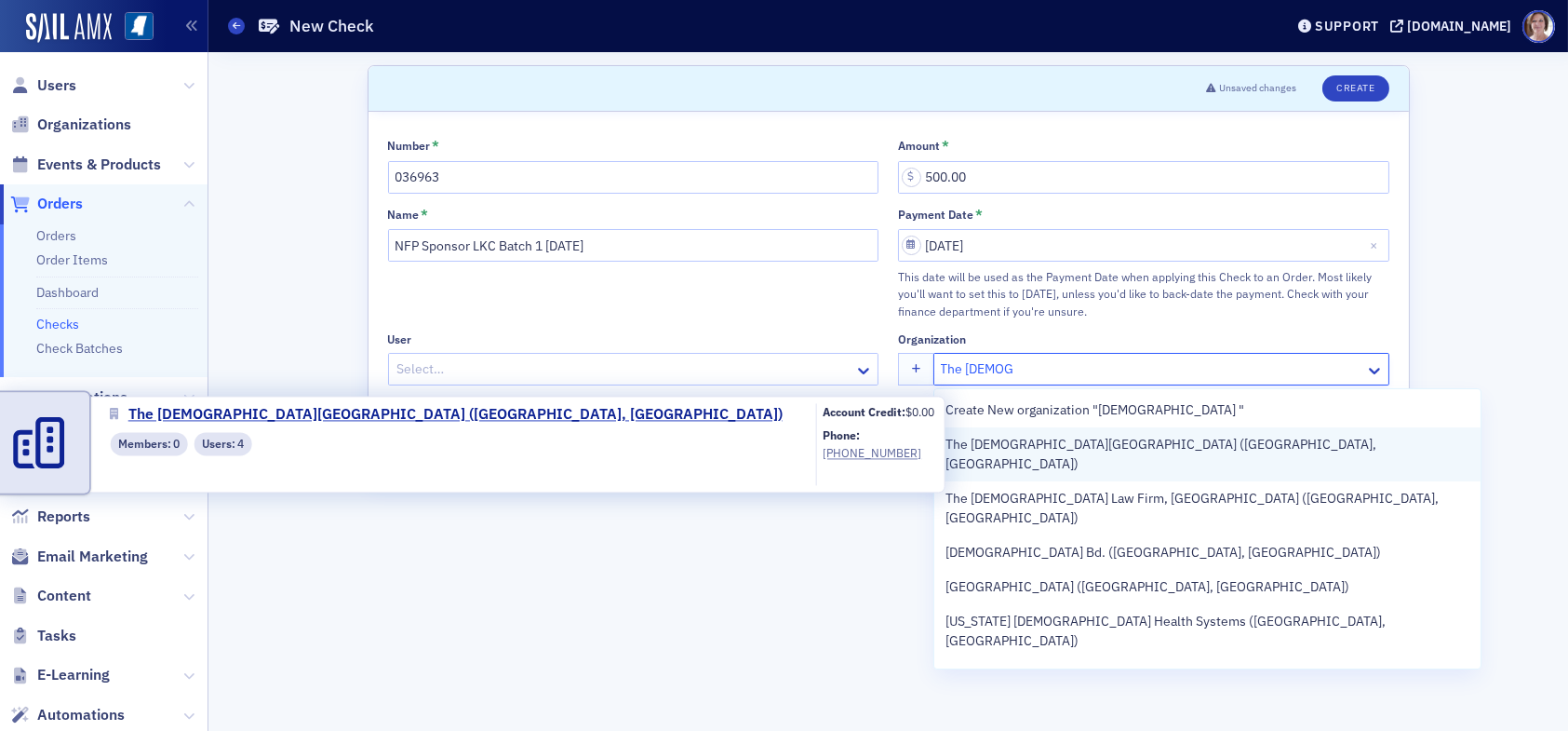
click at [1125, 446] on span "The Baptist Children's Village (Ridgeland, MS)" at bounding box center [1208, 455] width 525 height 39
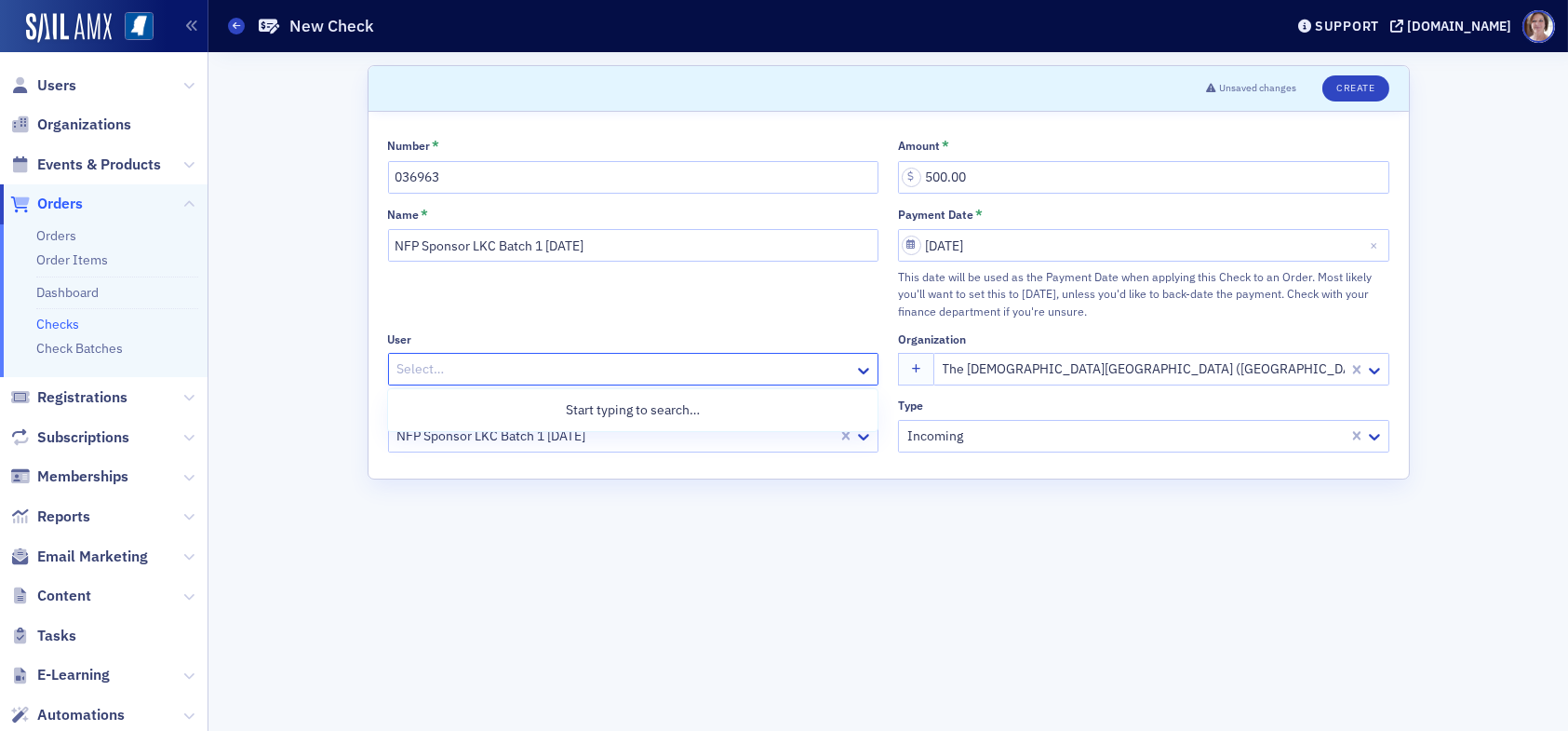
click at [480, 367] on div at bounding box center [625, 369] width 458 height 23
type input "sean milner"
drag, startPoint x: 475, startPoint y: 366, endPoint x: 443, endPoint y: 366, distance: 32.0
click at [443, 366] on div at bounding box center [625, 369] width 458 height 23
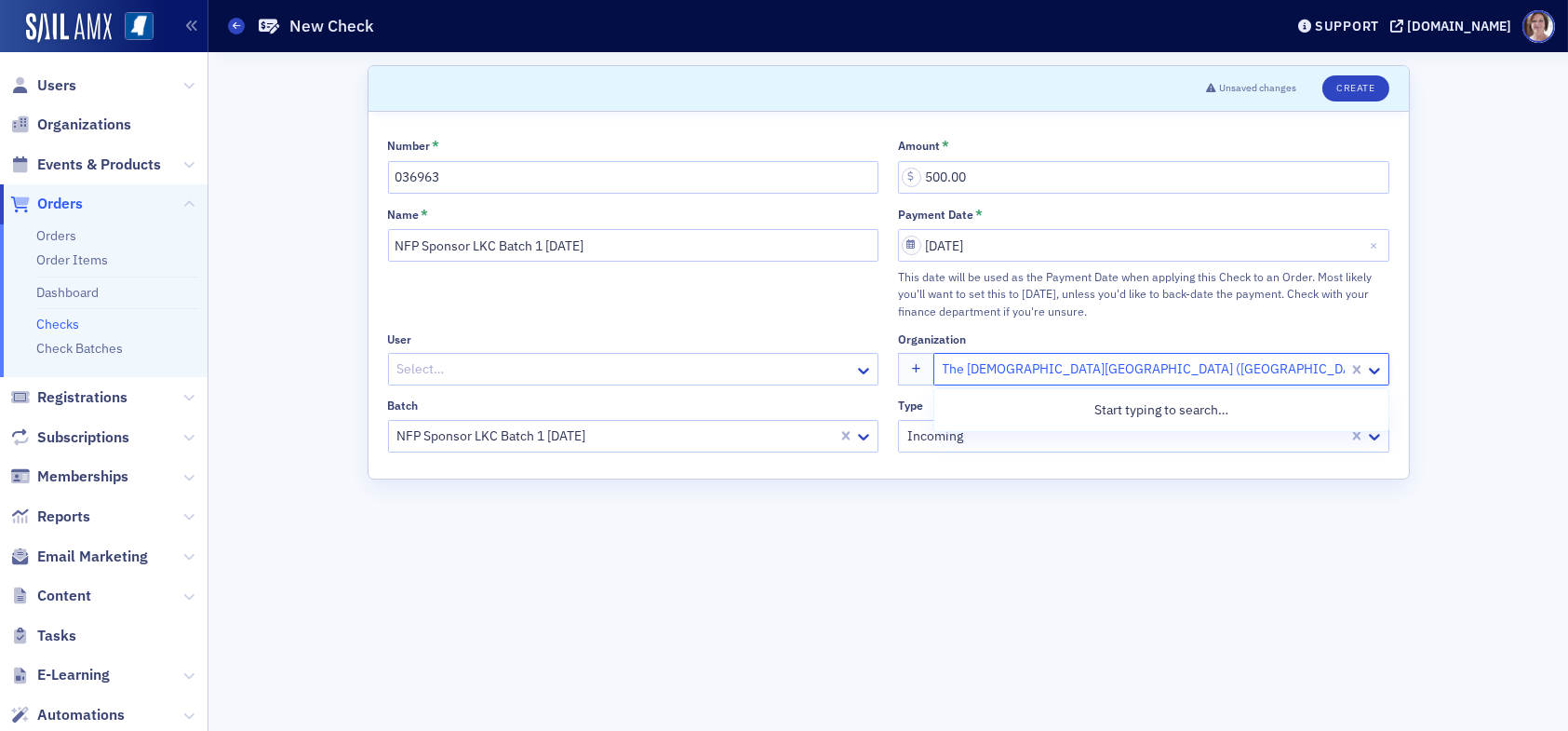
click at [1223, 363] on div at bounding box center [1144, 369] width 406 height 23
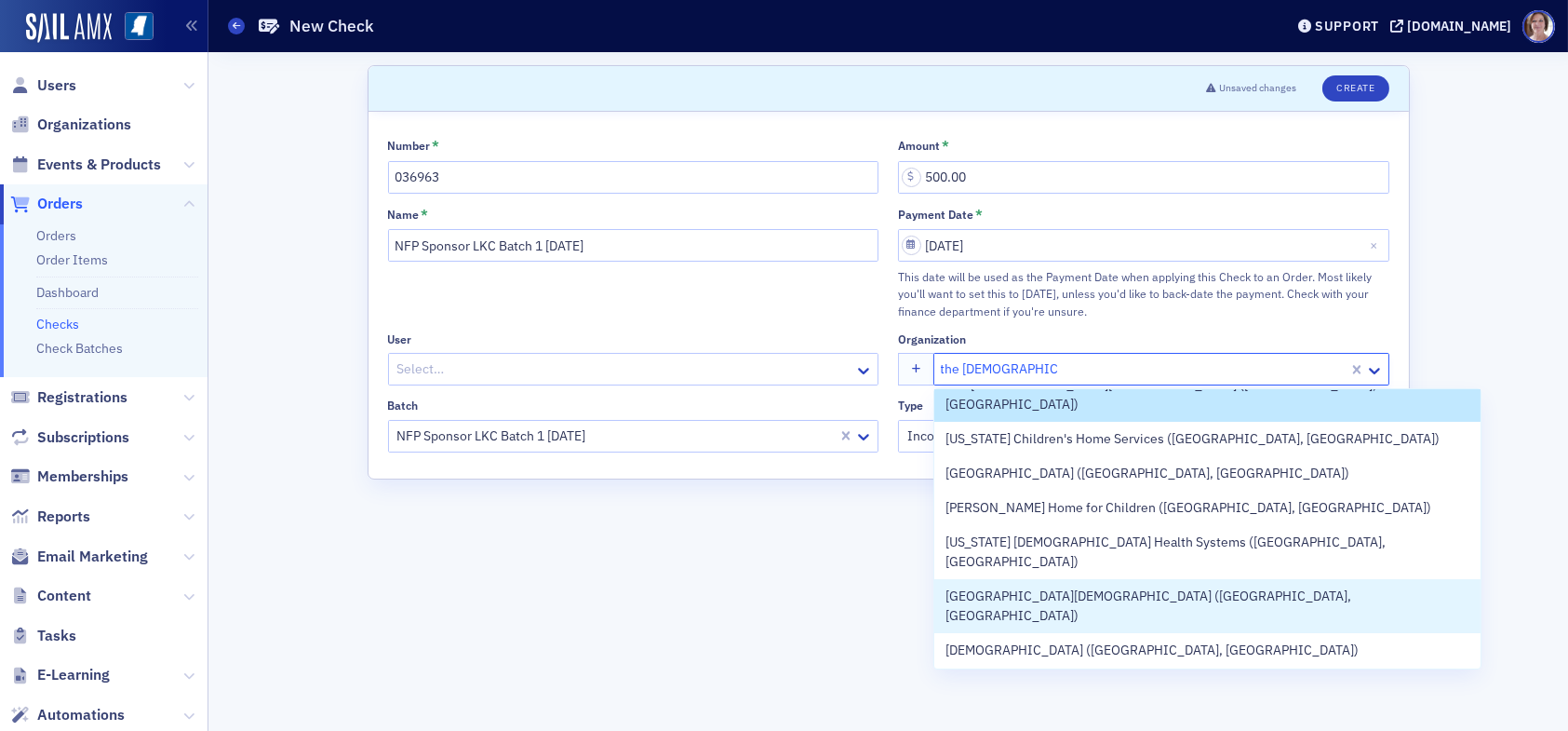
scroll to position [0, 0]
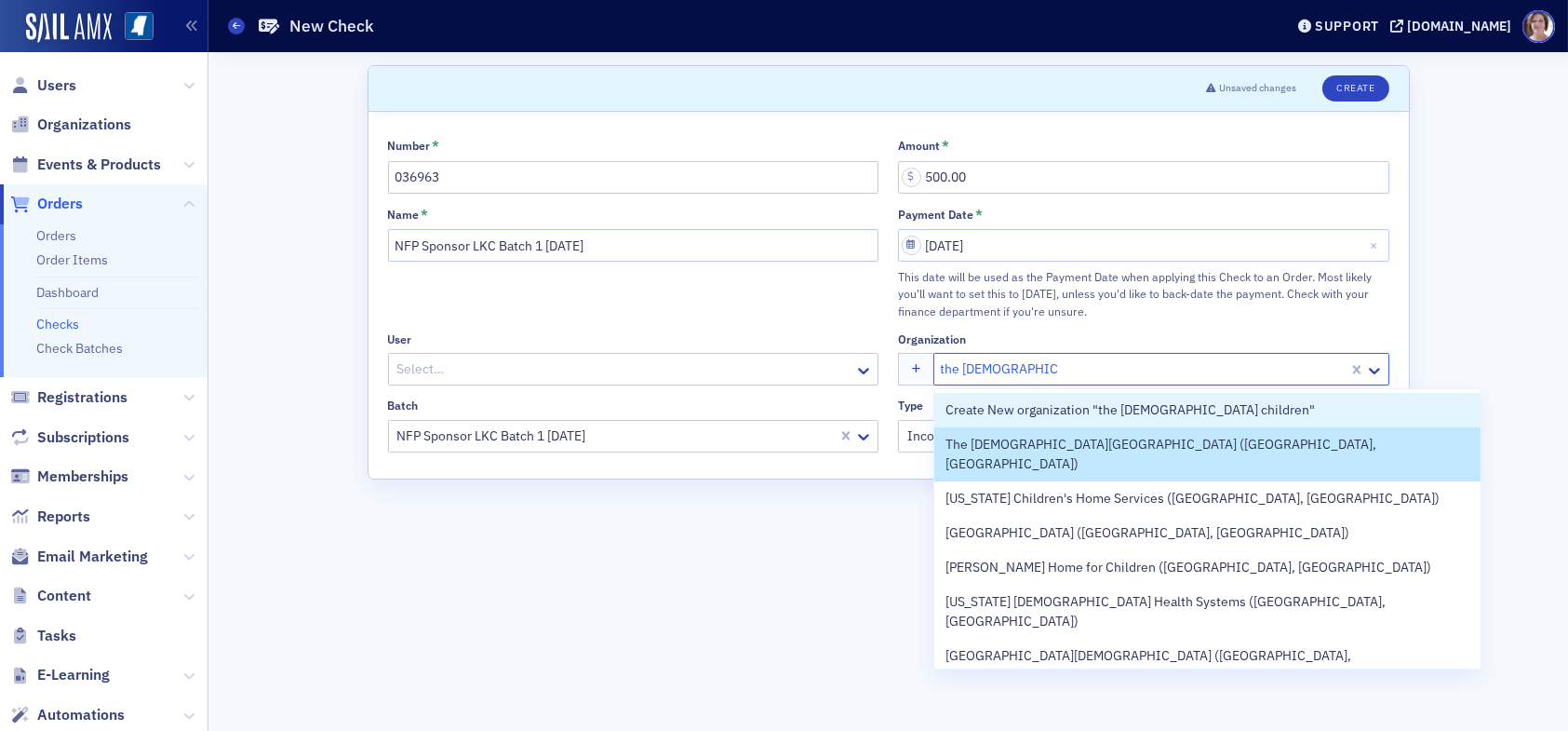
type input "the baptist children"
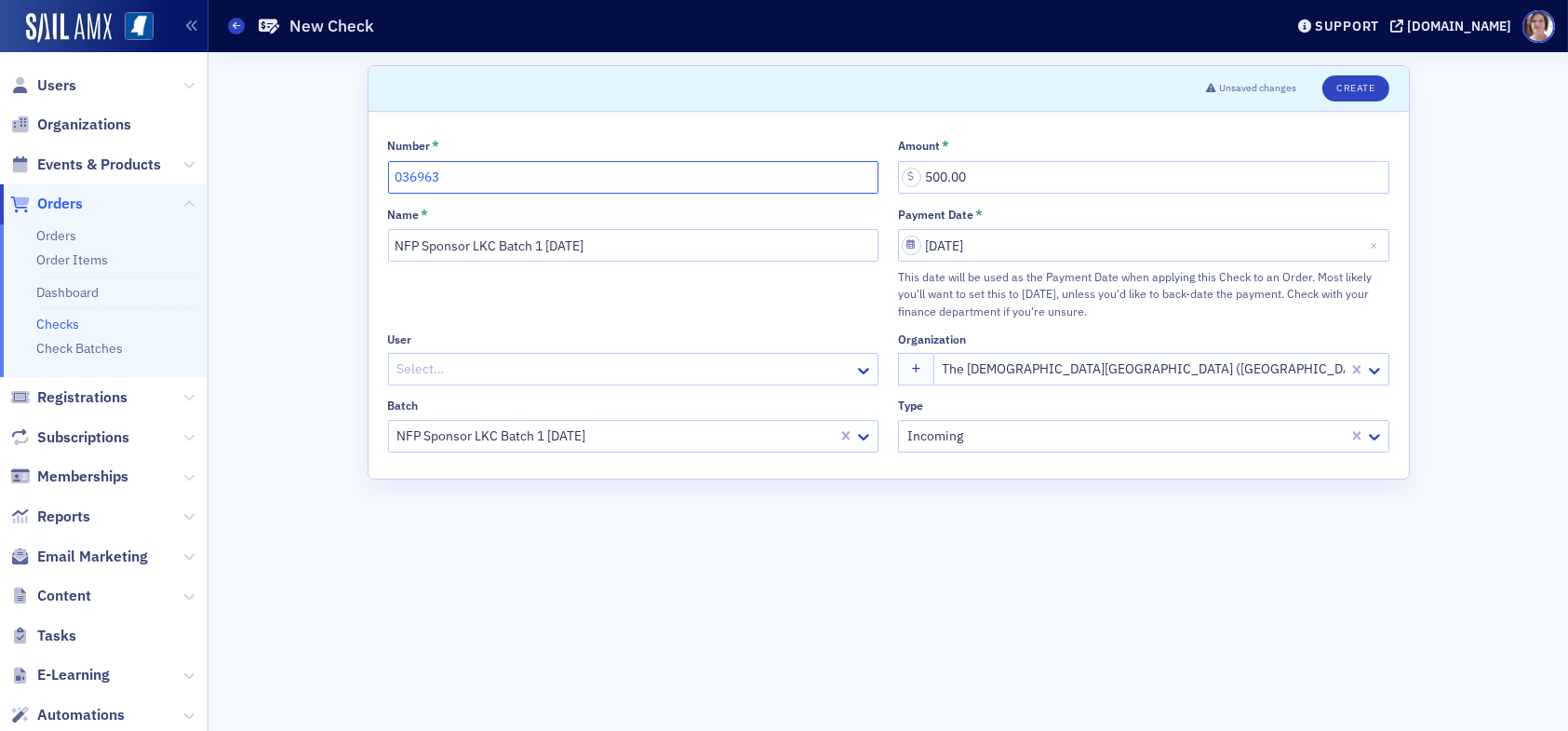
drag, startPoint x: 458, startPoint y: 178, endPoint x: 292, endPoint y: 178, distance: 166.0
click at [292, 178] on div "Scroll to Unsaved changes Create Number * 036963 Amount * 500.00 Name * NFP Spo…" at bounding box center [889, 391] width 1334 height 679
drag, startPoint x: 1011, startPoint y: 178, endPoint x: 860, endPoint y: 173, distance: 151.1
click at [861, 173] on div "Number * Amount * 500.00 Name * NFP Sponsor LKC Batch 1 08.18.25 Payment Date *…" at bounding box center [889, 295] width 1002 height 314
type input "0.00"
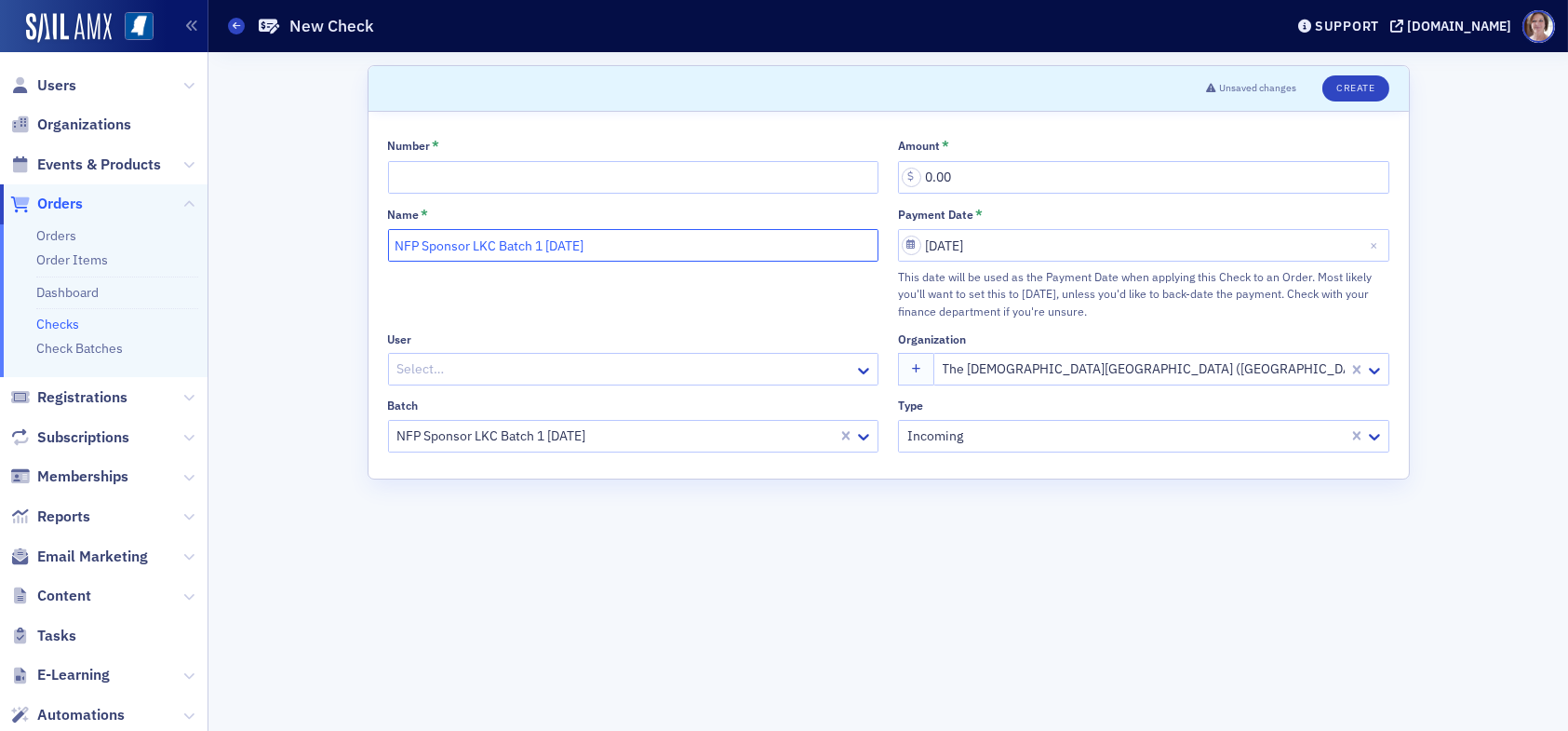
drag, startPoint x: 612, startPoint y: 244, endPoint x: 282, endPoint y: 244, distance: 330.0
click at [282, 244] on div "Scroll to Unsaved changes Create Number * Amount * 0.00 Name * NFP Sponsor LKC …" at bounding box center [889, 391] width 1334 height 679
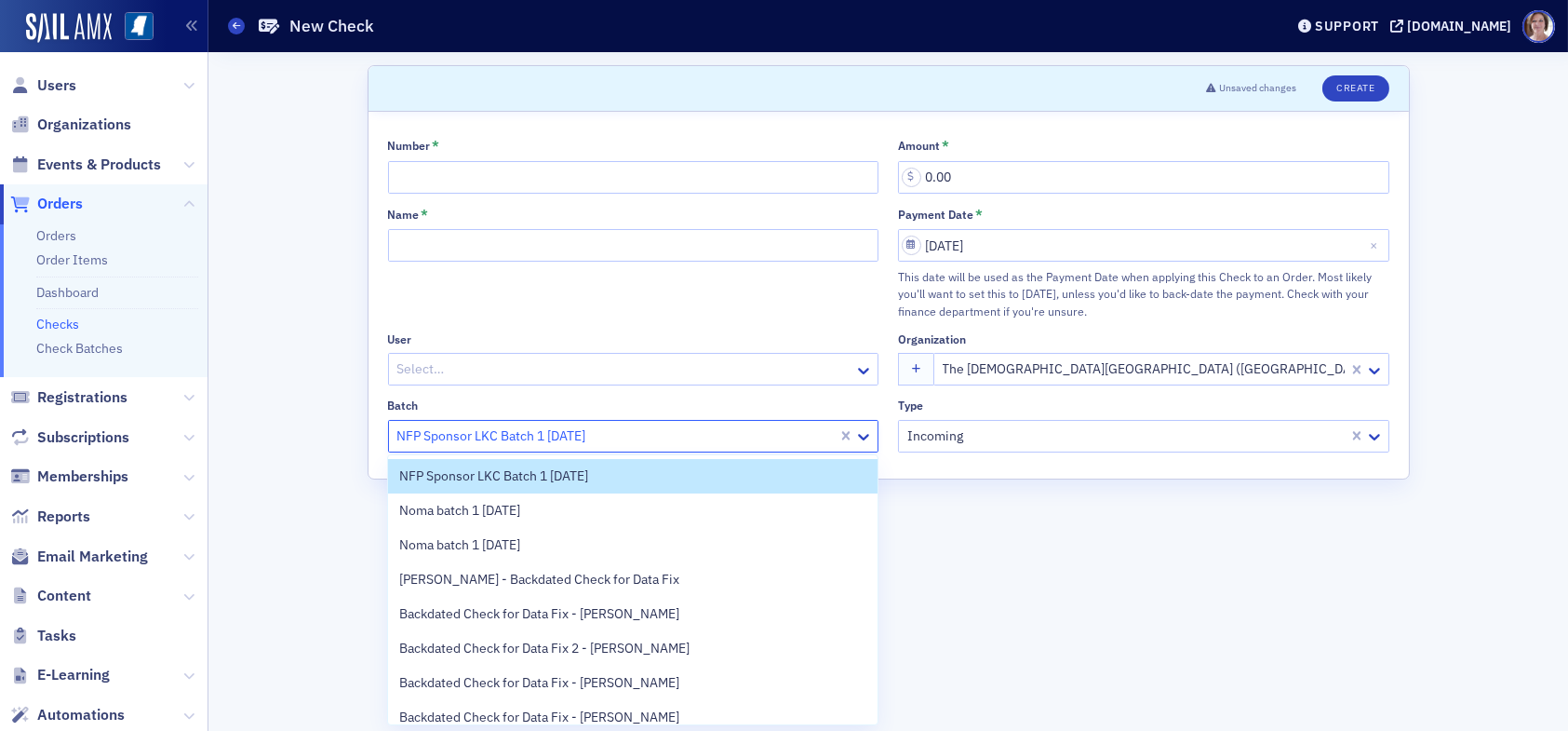
drag, startPoint x: 618, startPoint y: 432, endPoint x: 570, endPoint y: 440, distance: 48.7
click at [422, 429] on div at bounding box center [617, 436] width 442 height 23
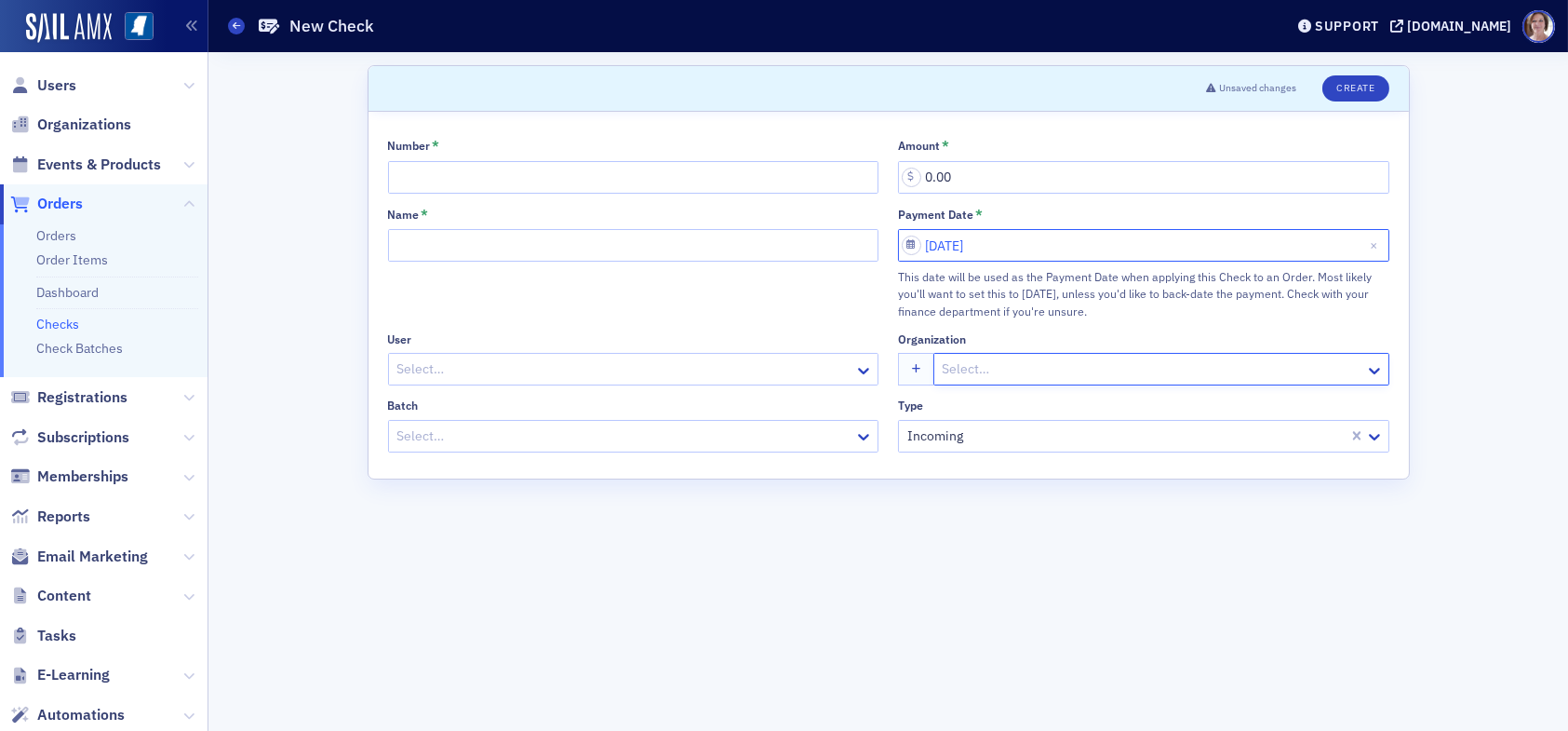
select select "7"
select select "2025"
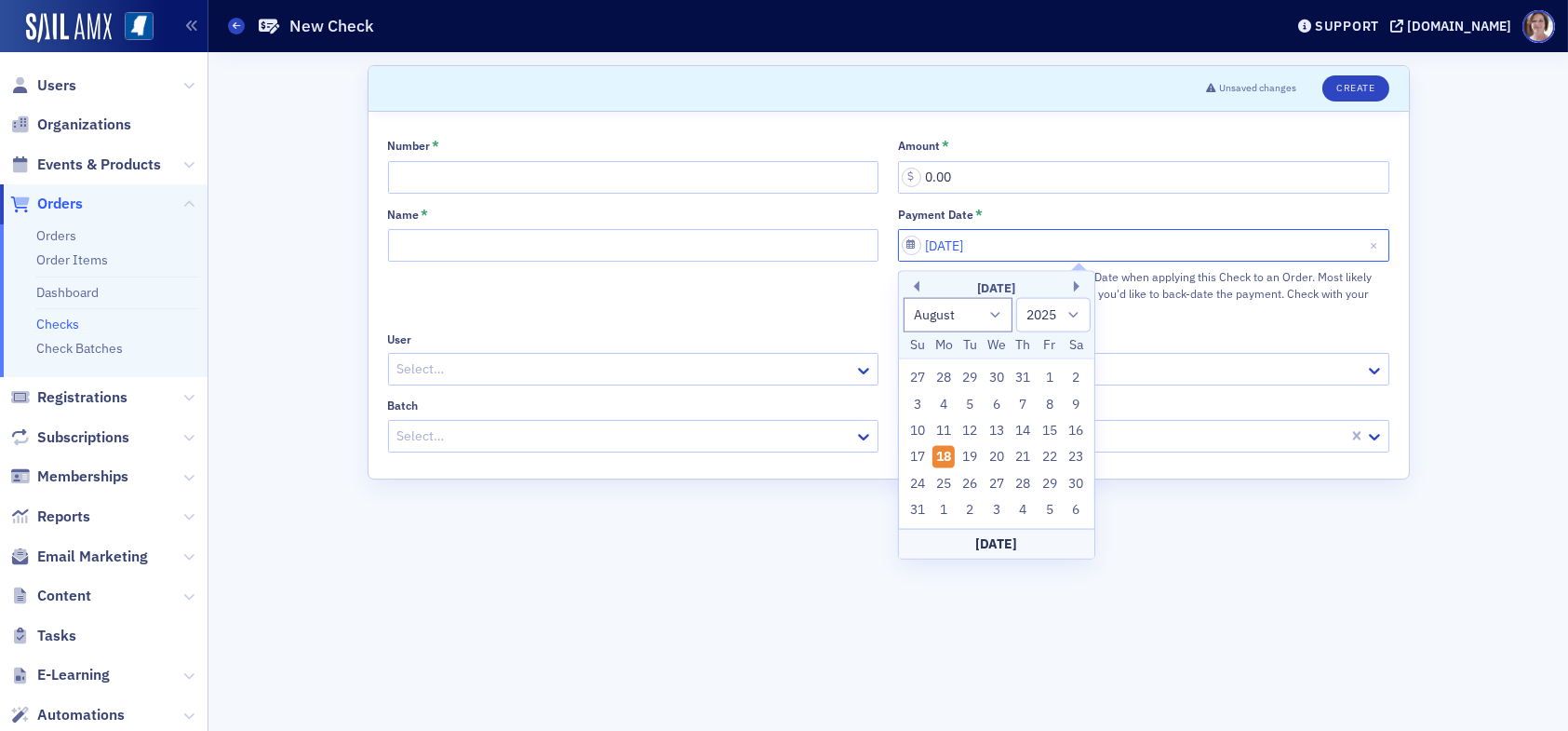
drag, startPoint x: 1015, startPoint y: 241, endPoint x: 868, endPoint y: 245, distance: 147.1
click at [878, 246] on div "Number * Amount * 0.00 Name * Payment Date * 08/18/2025 This date will be used …" at bounding box center [889, 295] width 1002 height 314
drag, startPoint x: 658, startPoint y: 654, endPoint x: 656, endPoint y: 636, distance: 18.1
click at [658, 645] on form "Scroll to Unsaved changes Create Number * Amount * 0.00 Name * Payment Date * T…" at bounding box center [889, 391] width 1042 height 652
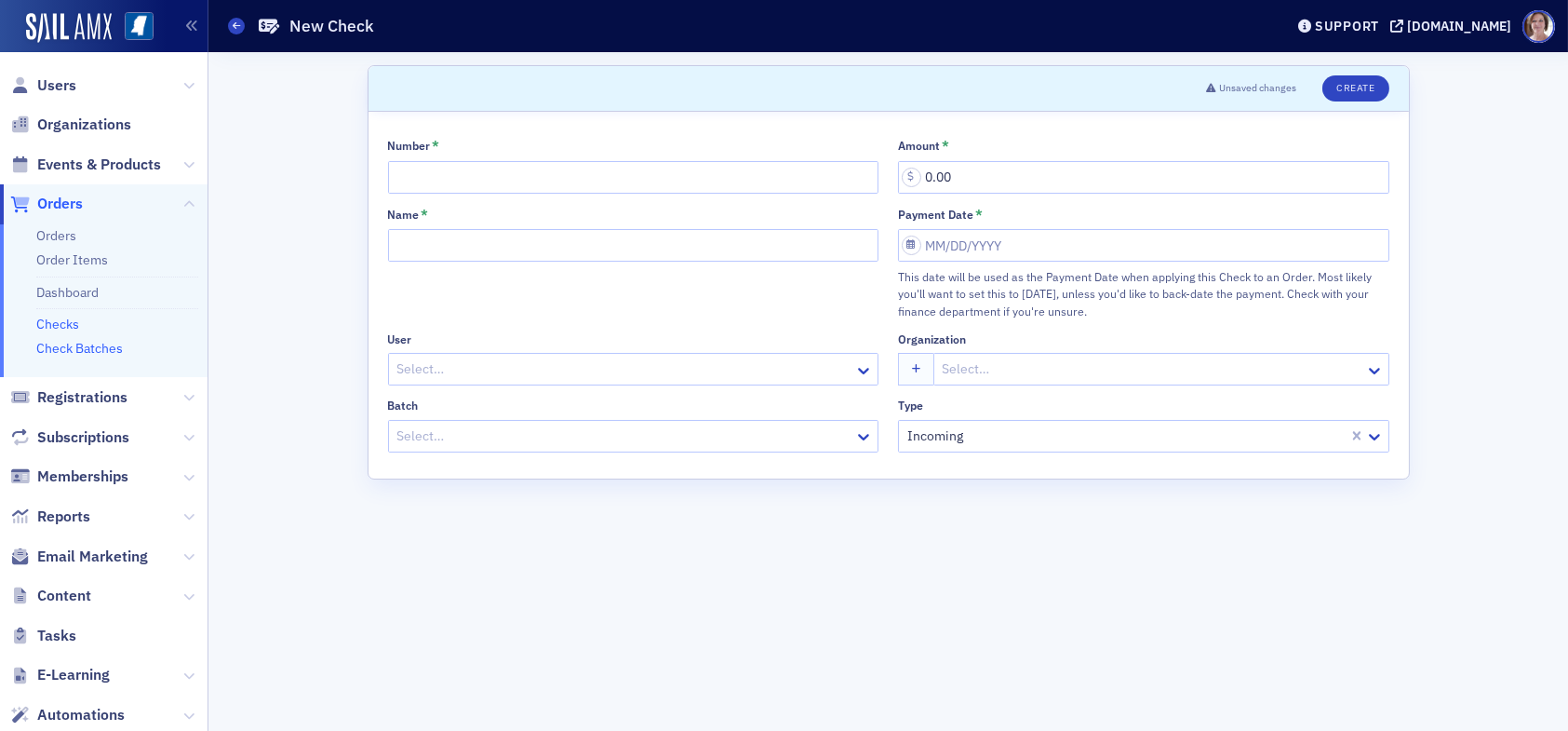
click at [87, 349] on link "Check Batches" at bounding box center [80, 348] width 87 height 17
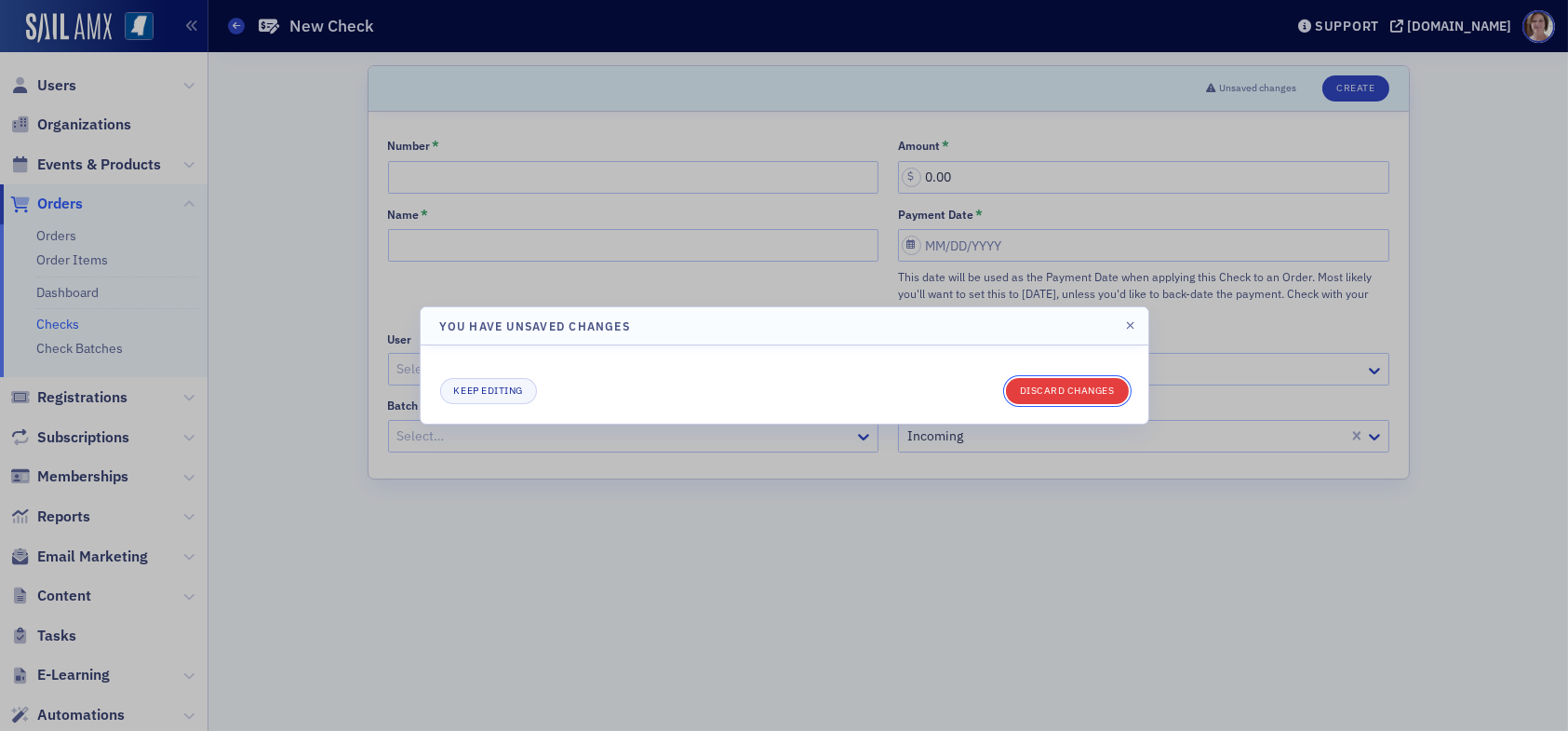
click at [1080, 387] on button "Discard changes" at bounding box center [1067, 391] width 123 height 26
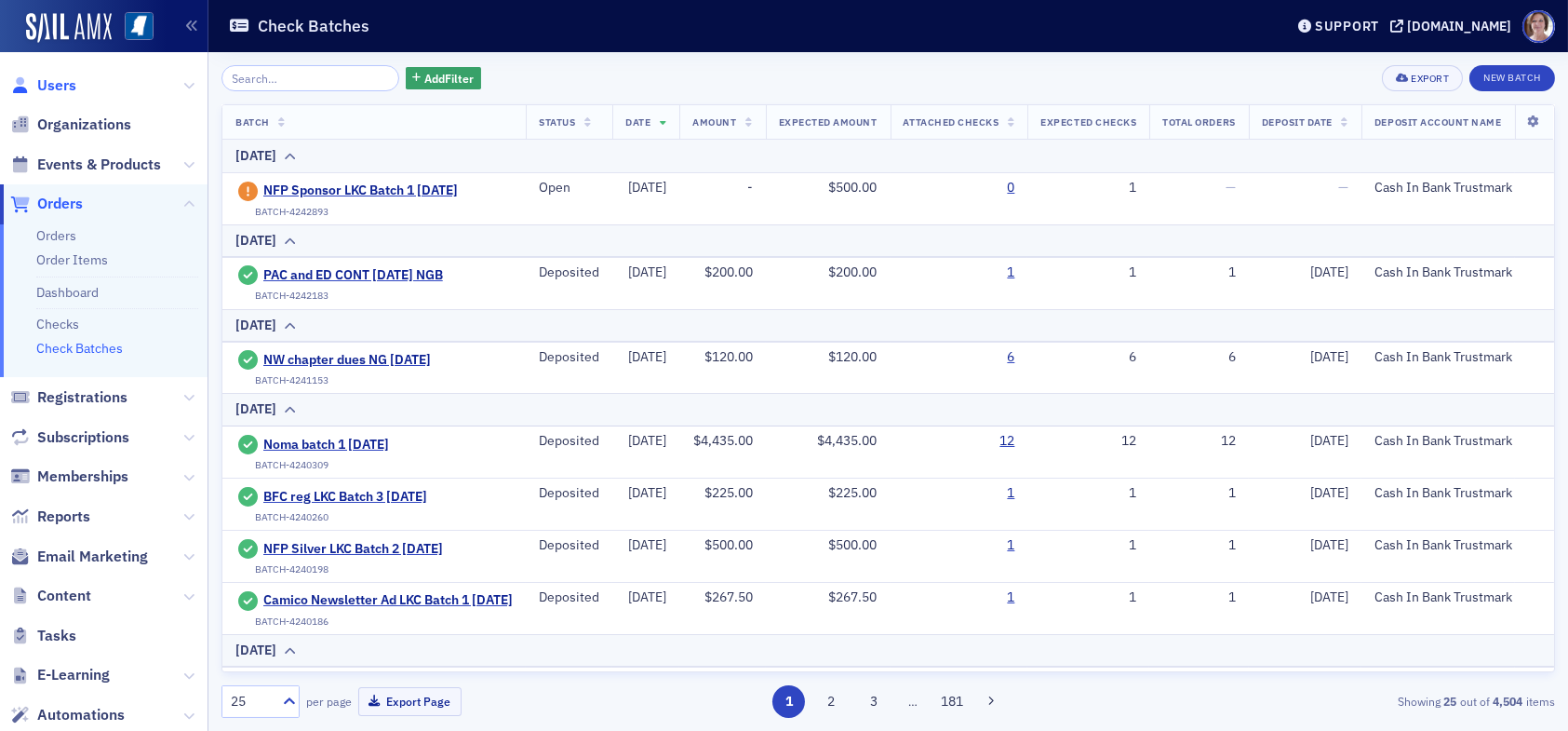
click at [57, 85] on span "Users" at bounding box center [57, 86] width 39 height 21
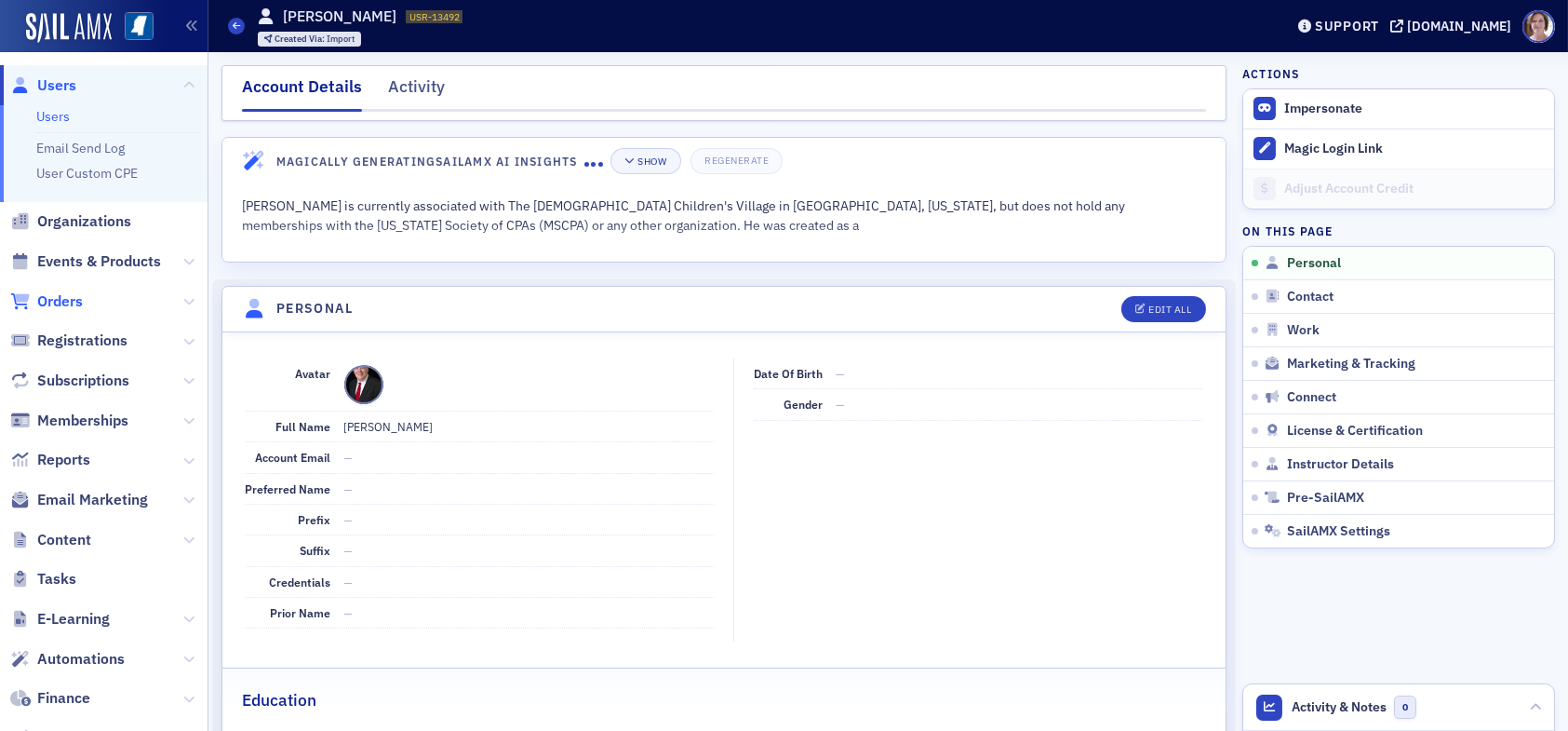
click at [67, 299] on span "Orders" at bounding box center [60, 301] width 46 height 21
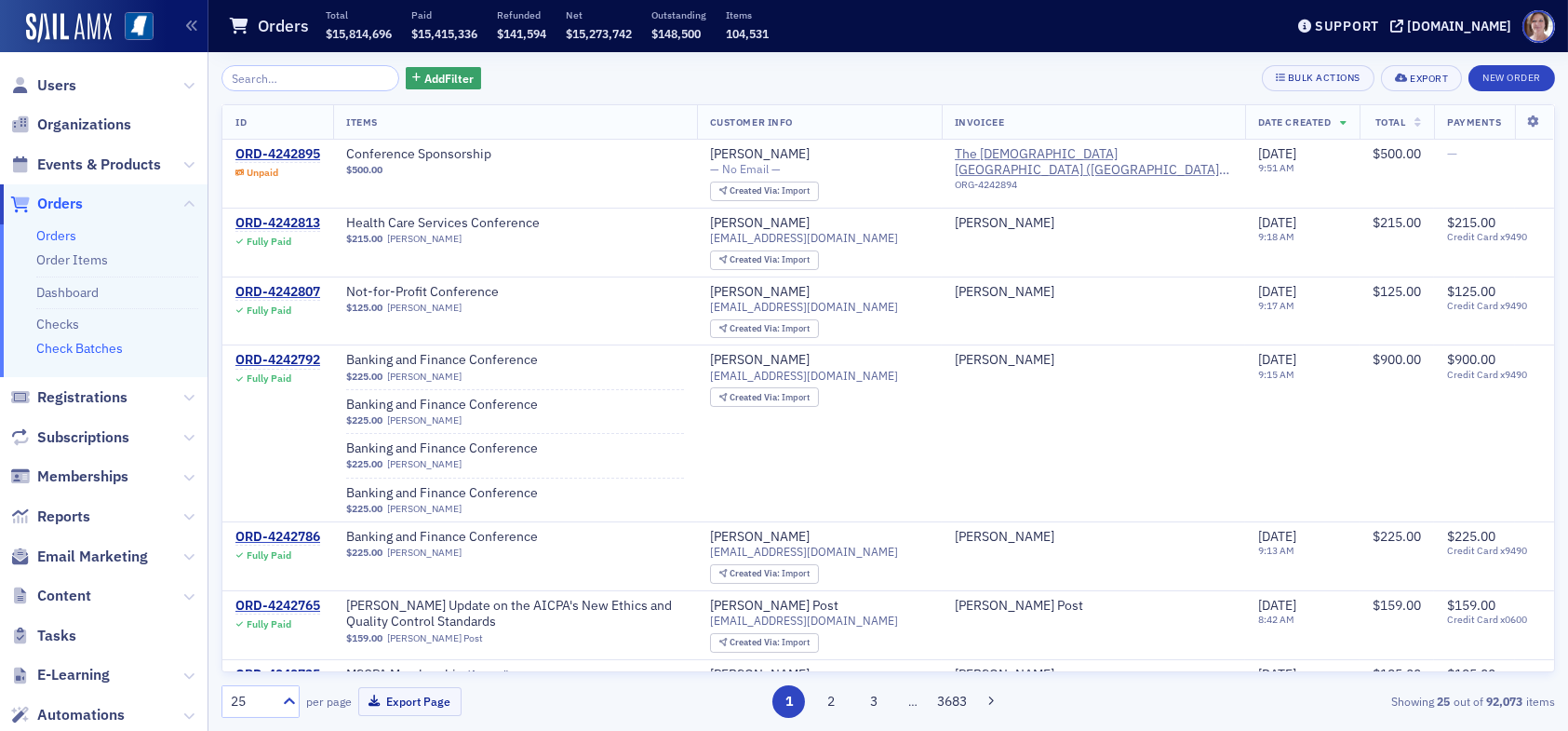
click at [82, 351] on link "Check Batches" at bounding box center [80, 348] width 87 height 17
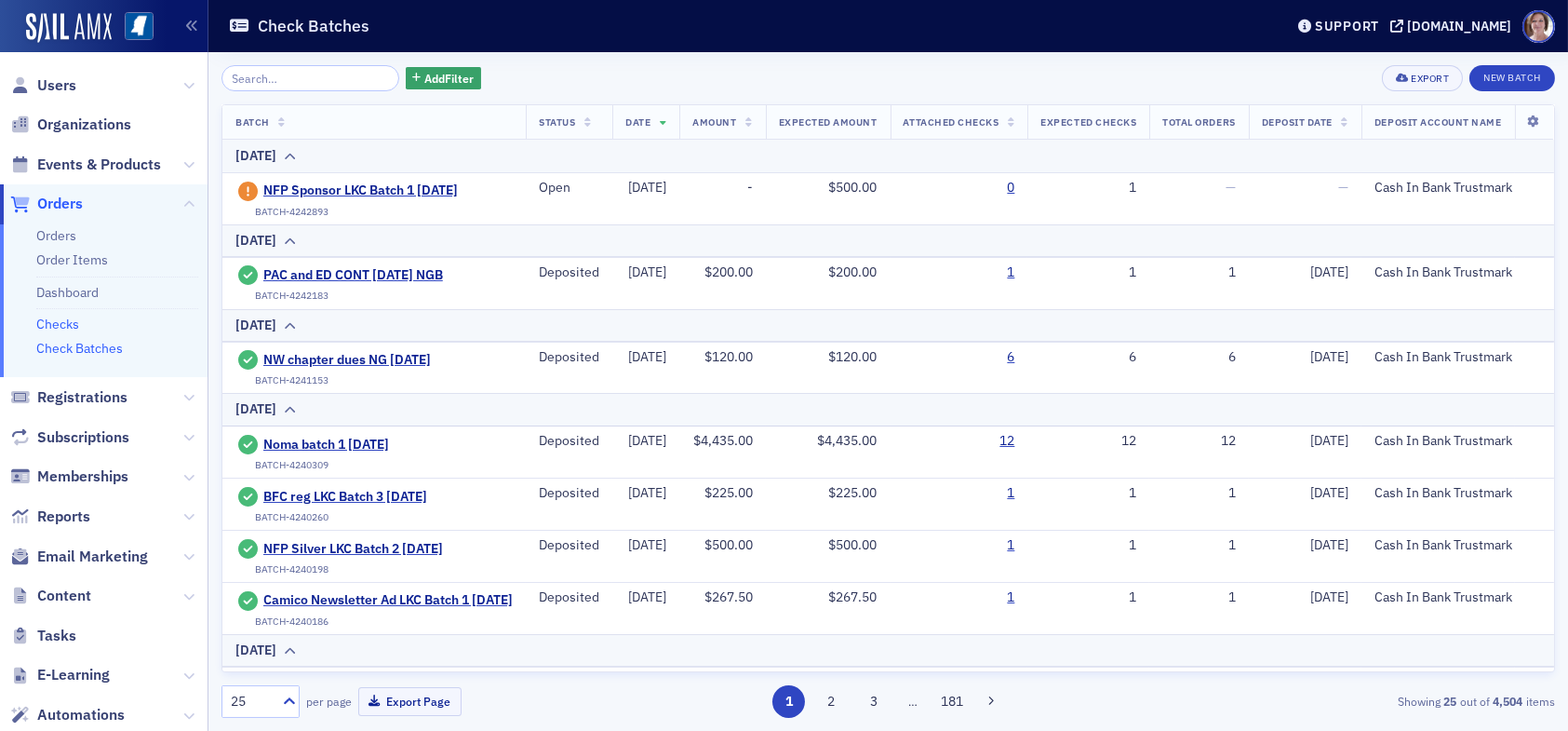
click at [51, 324] on link "Checks" at bounding box center [58, 324] width 43 height 17
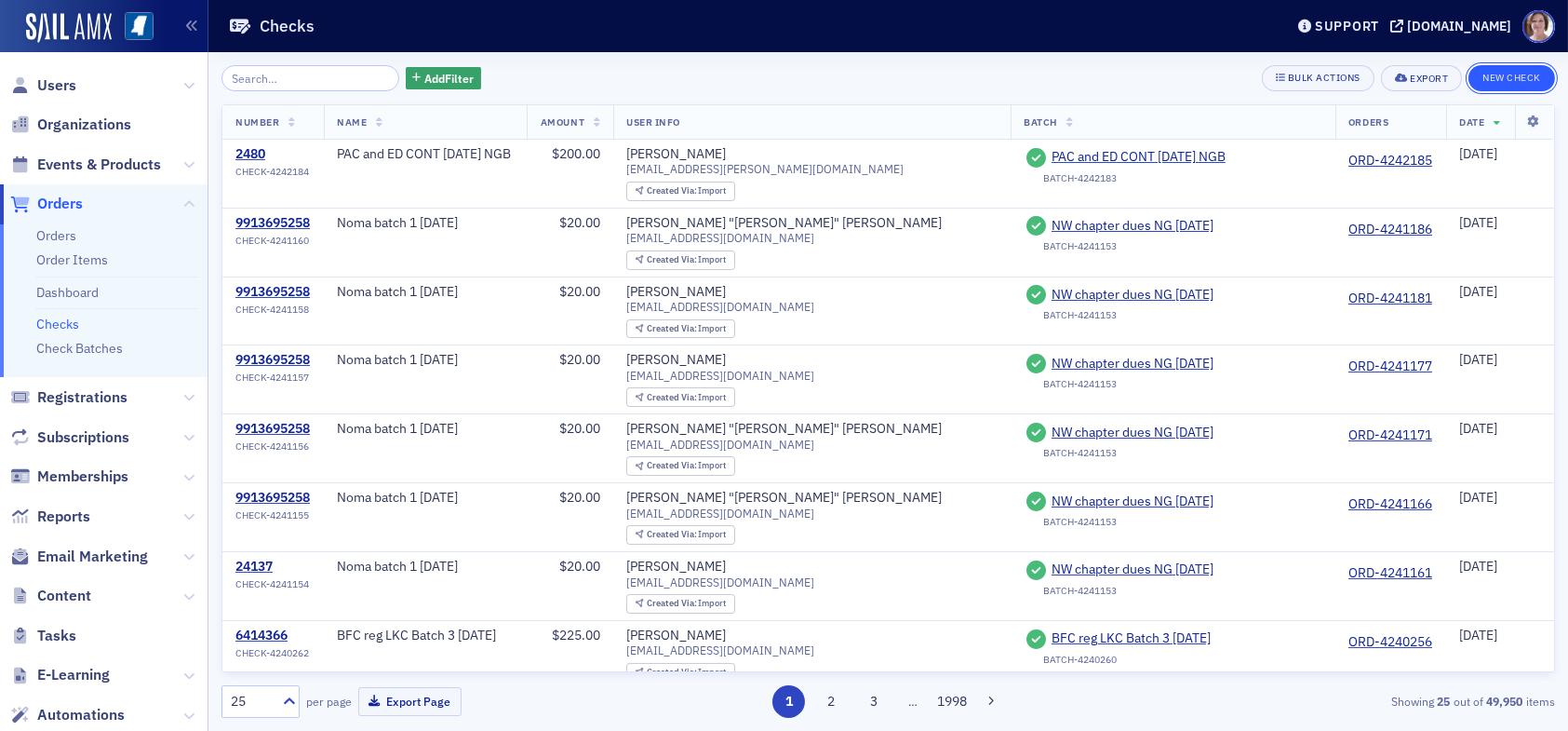
click at [1505, 73] on button "New Check" at bounding box center [1512, 79] width 87 height 26
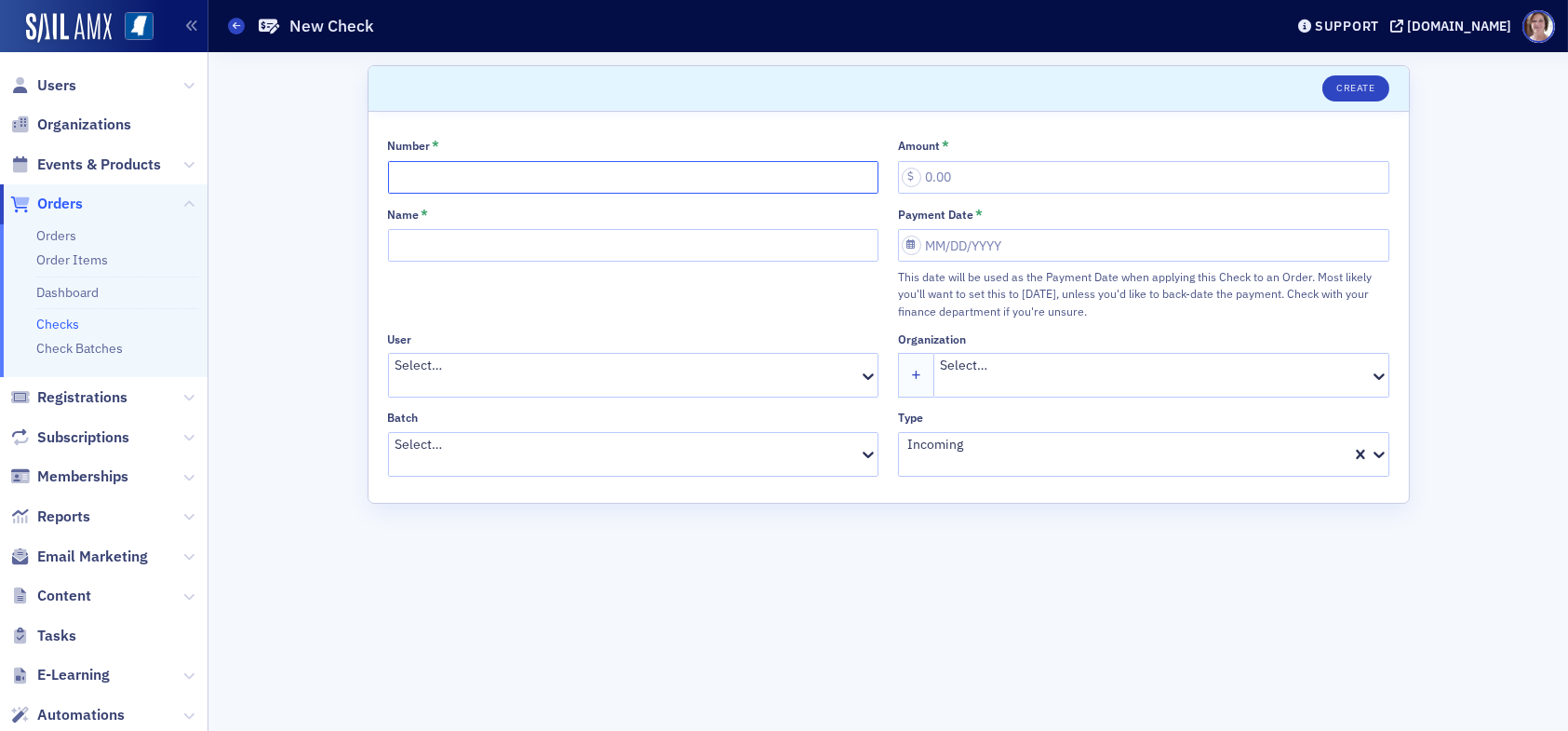
click at [846, 175] on input "Number *" at bounding box center [633, 177] width 491 height 33
type input "036963"
type input "500.00"
type input "NFP"
select select "7"
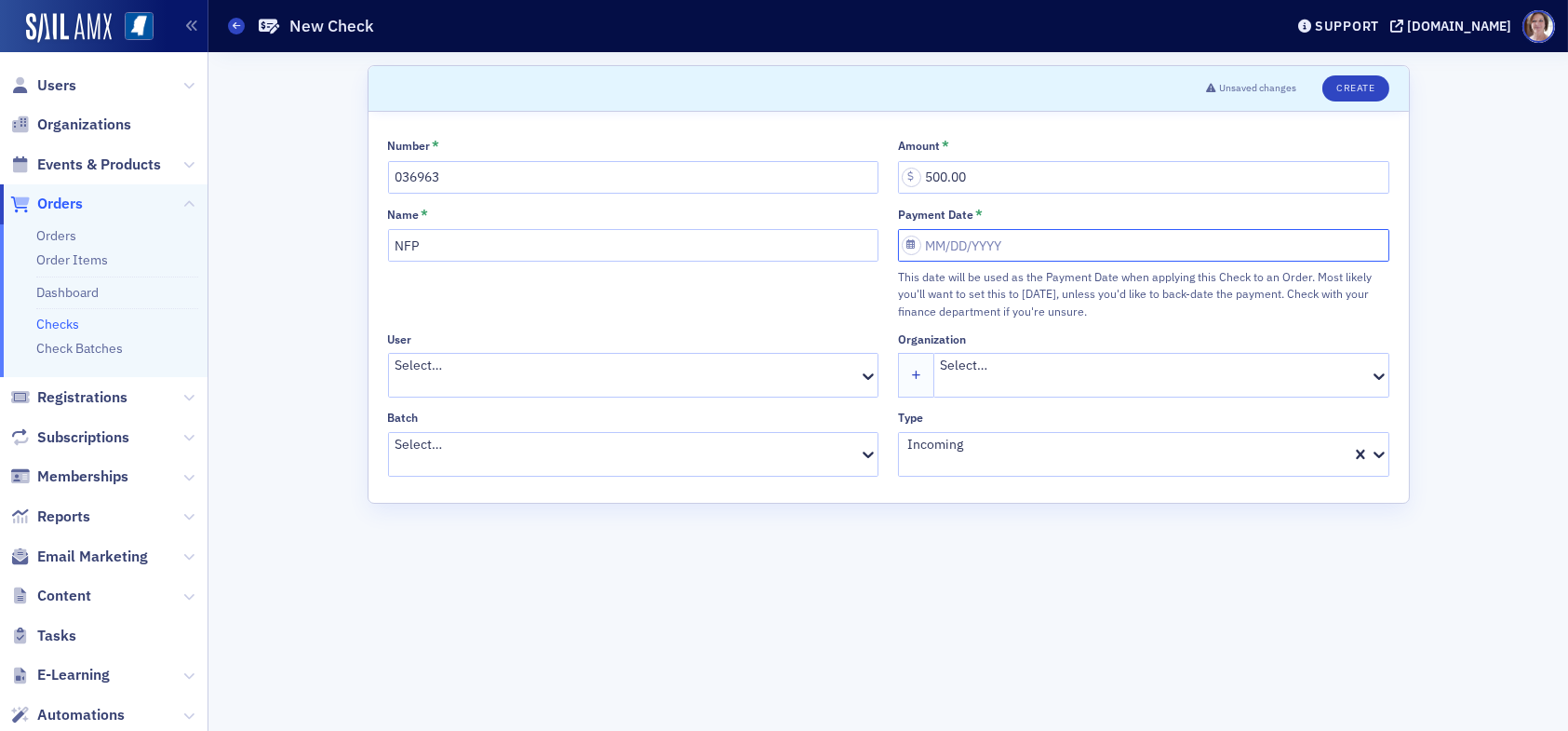
select select "2025"
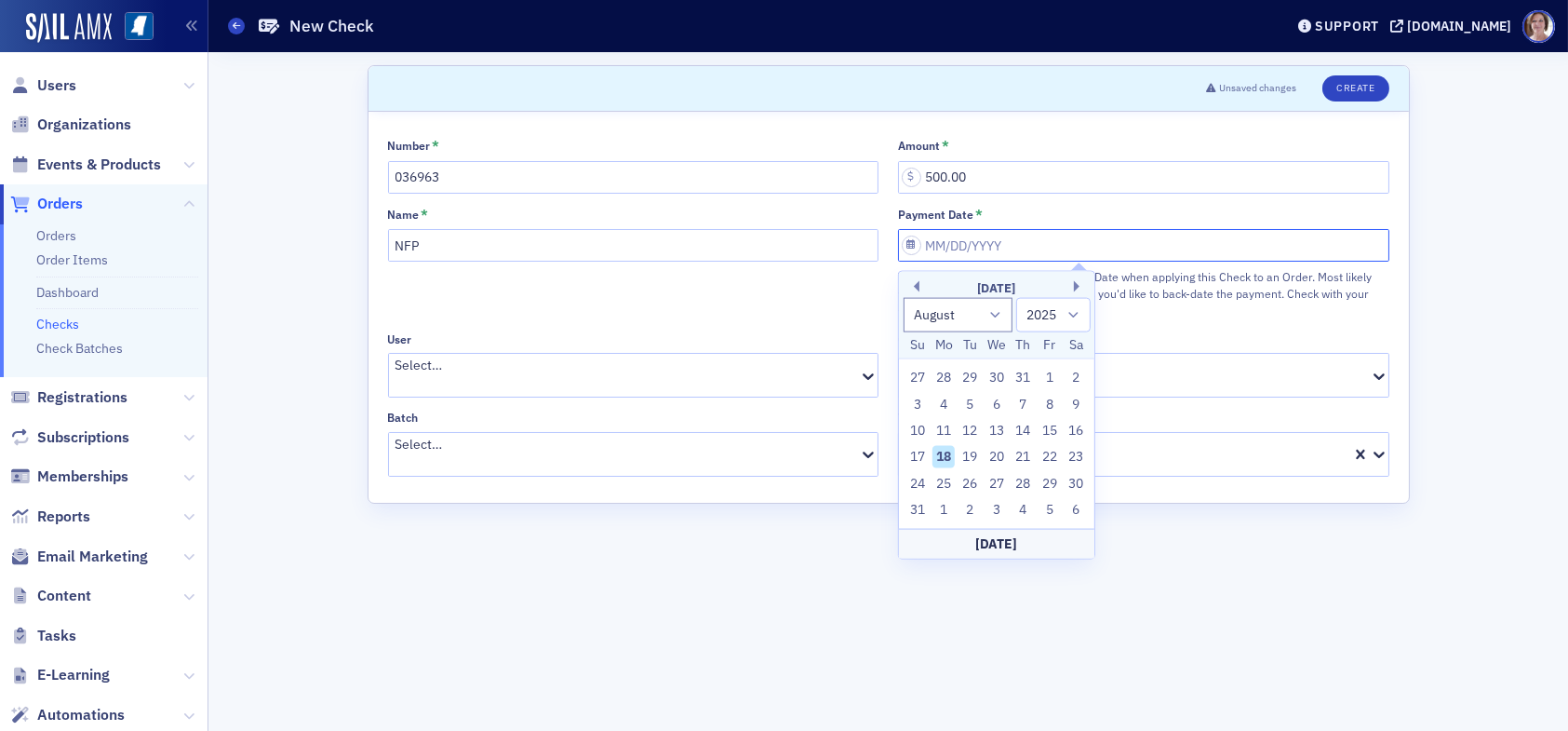
click at [1037, 242] on input "Payment Date *" at bounding box center [1143, 245] width 491 height 33
click at [954, 456] on div "18" at bounding box center [944, 458] width 22 height 22
type input "08/18/2025"
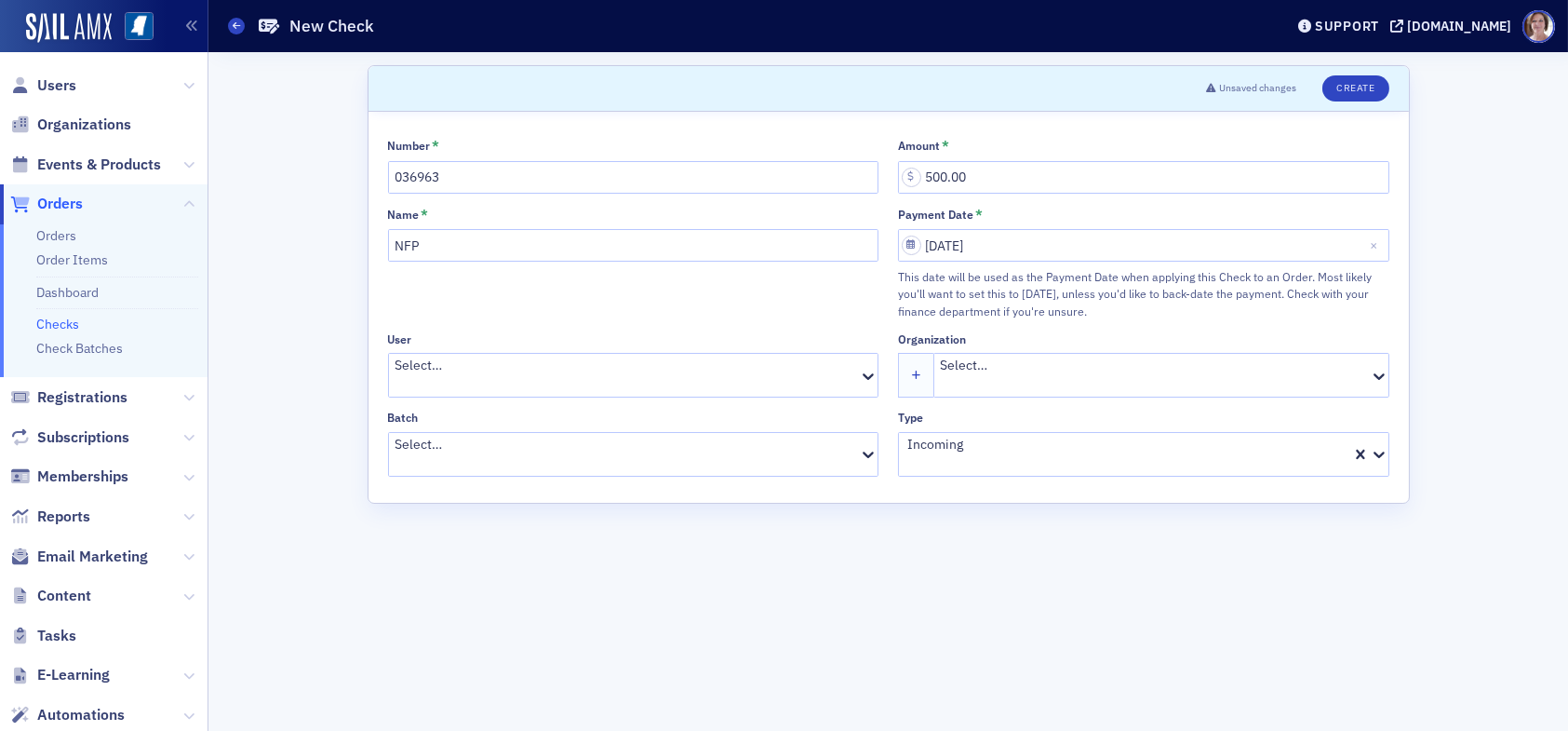
click at [644, 375] on div at bounding box center [627, 385] width 462 height 20
type input "sean"
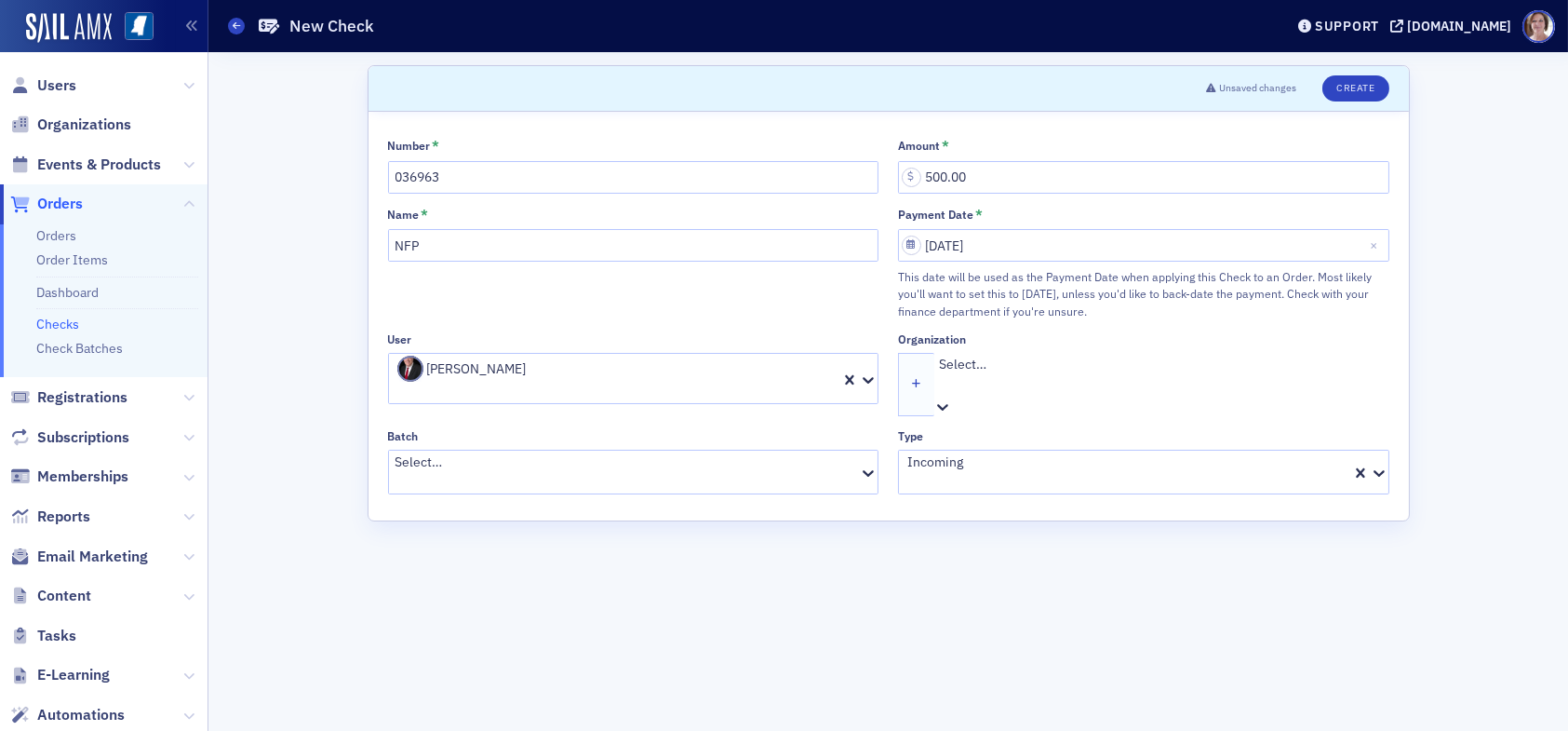
click at [1034, 378] on div at bounding box center [1164, 384] width 448 height 20
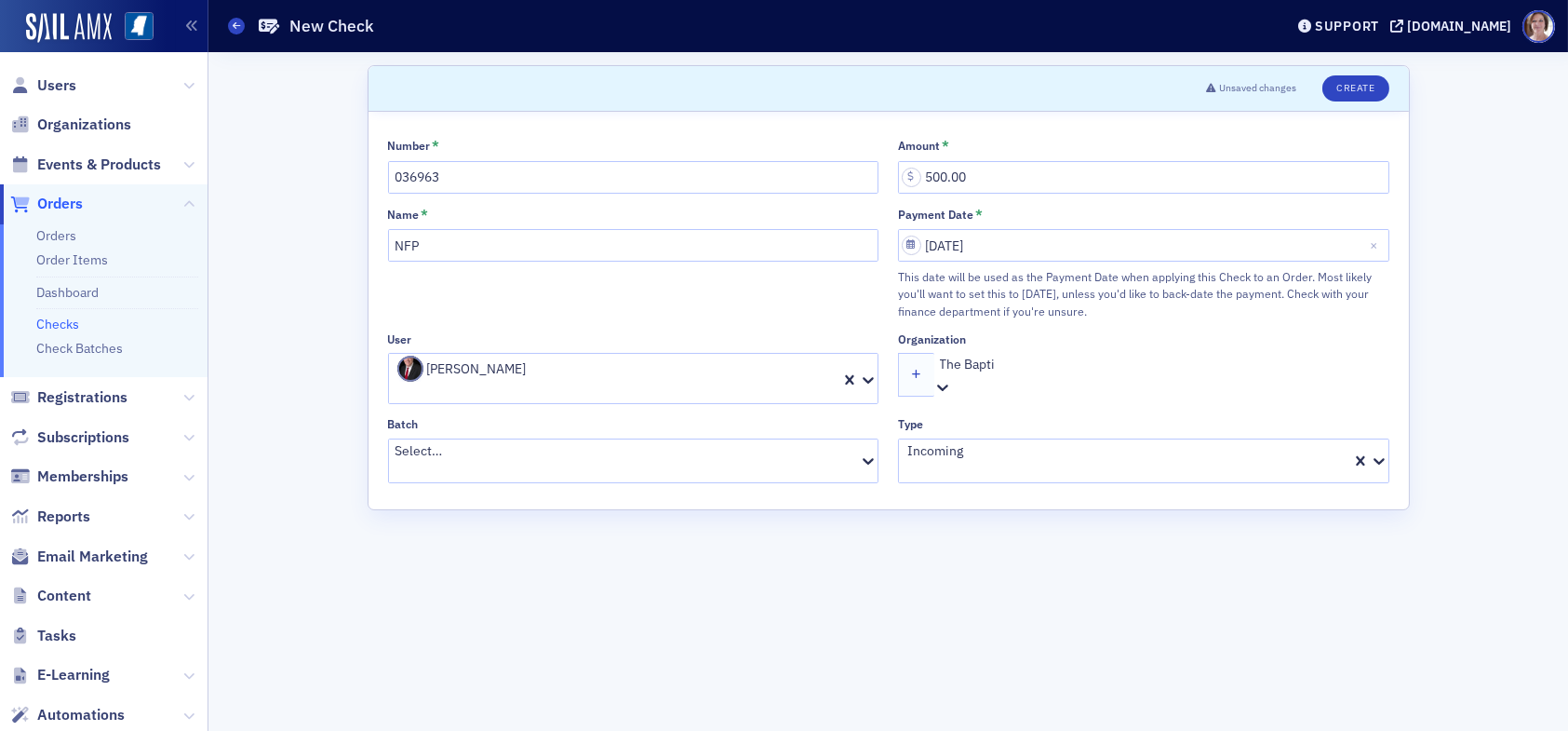
type input "The Baptis"
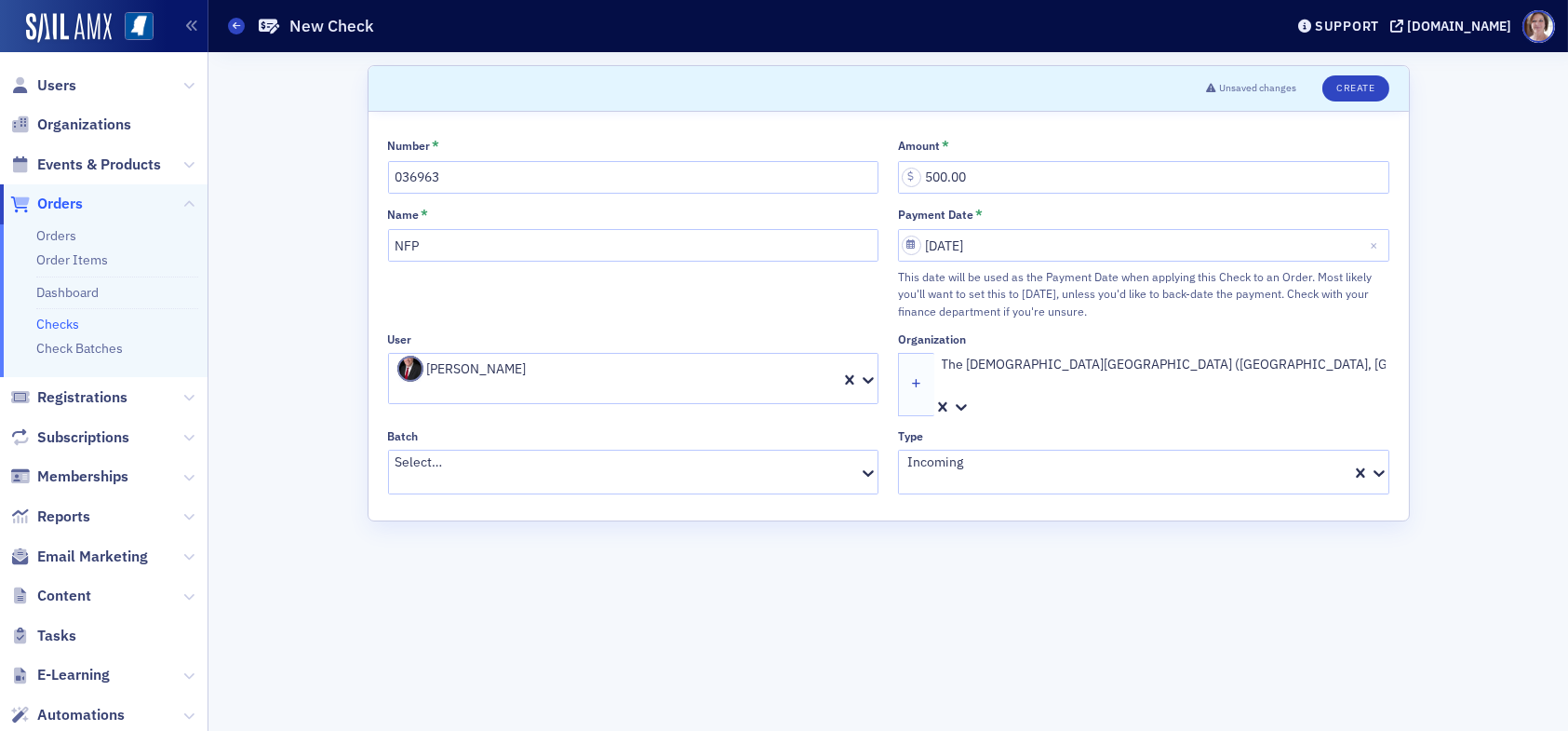
click at [683, 472] on div at bounding box center [627, 481] width 462 height 20
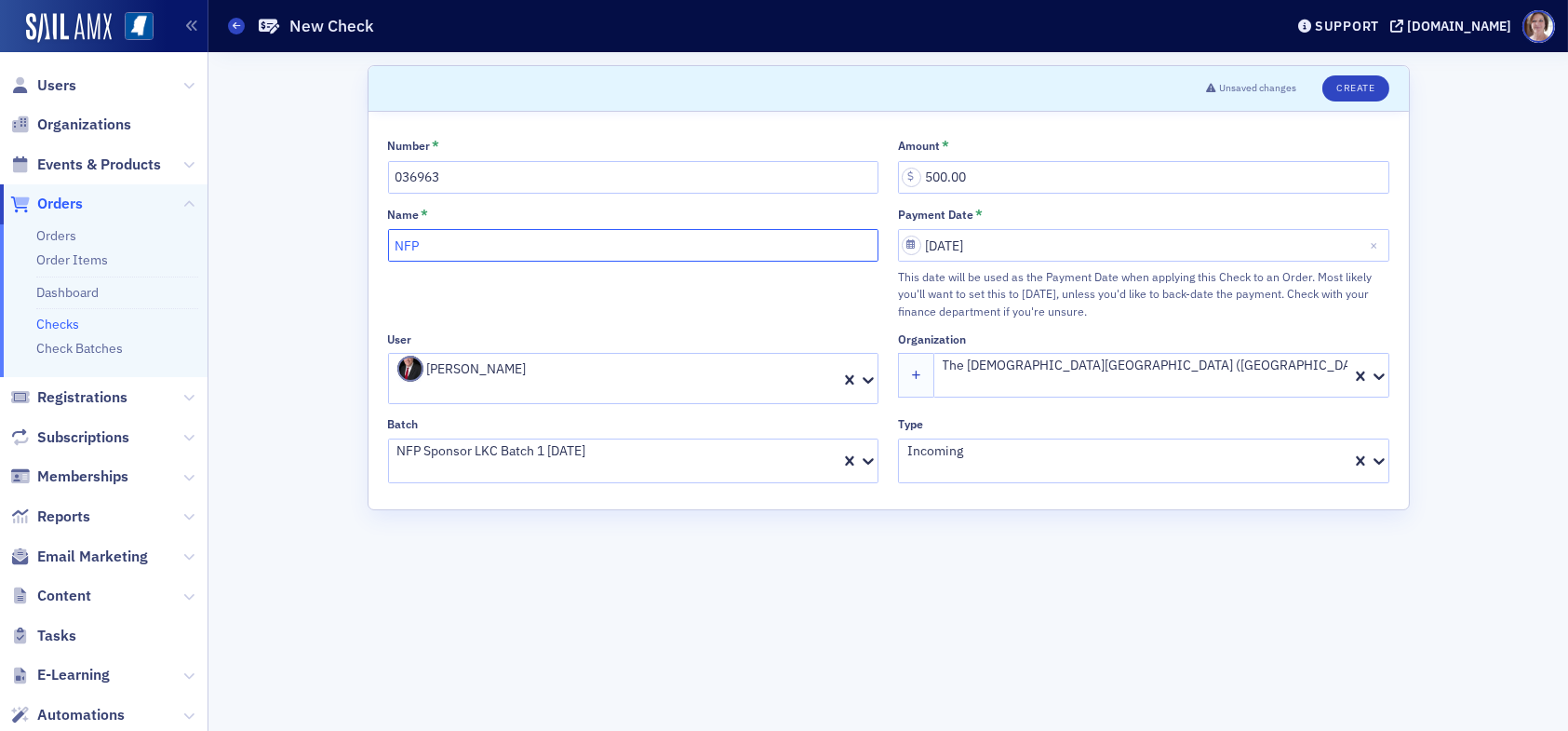
click at [457, 244] on input "NFP" at bounding box center [633, 245] width 491 height 33
type input "NFP Sponsor LKC Batch 1 08.18.25"
click at [1355, 87] on button "Create" at bounding box center [1356, 89] width 66 height 26
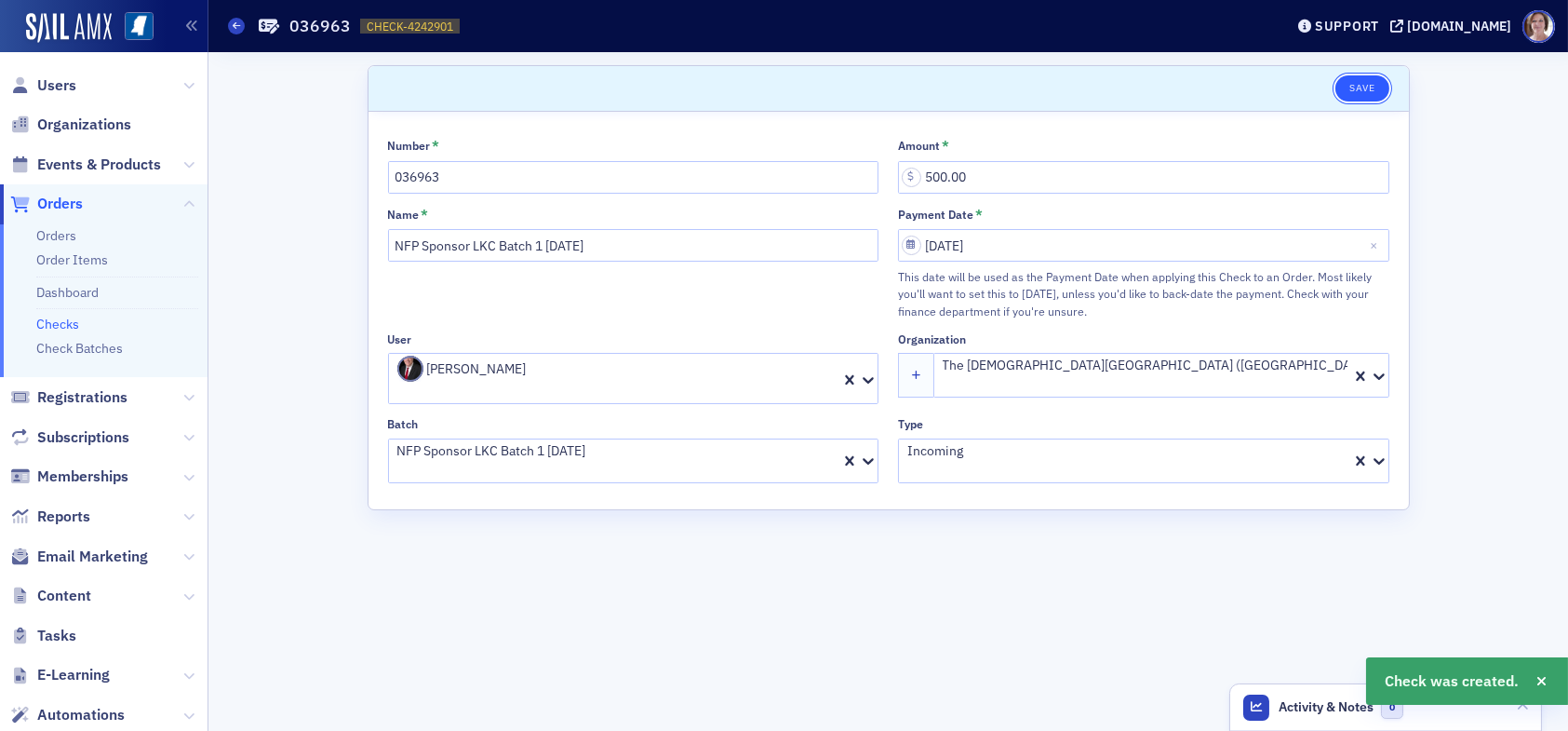
click at [1367, 83] on button "Save" at bounding box center [1362, 89] width 53 height 26
click at [1363, 83] on button "Save" at bounding box center [1362, 89] width 53 height 26
click at [60, 197] on span "Orders" at bounding box center [60, 204] width 46 height 21
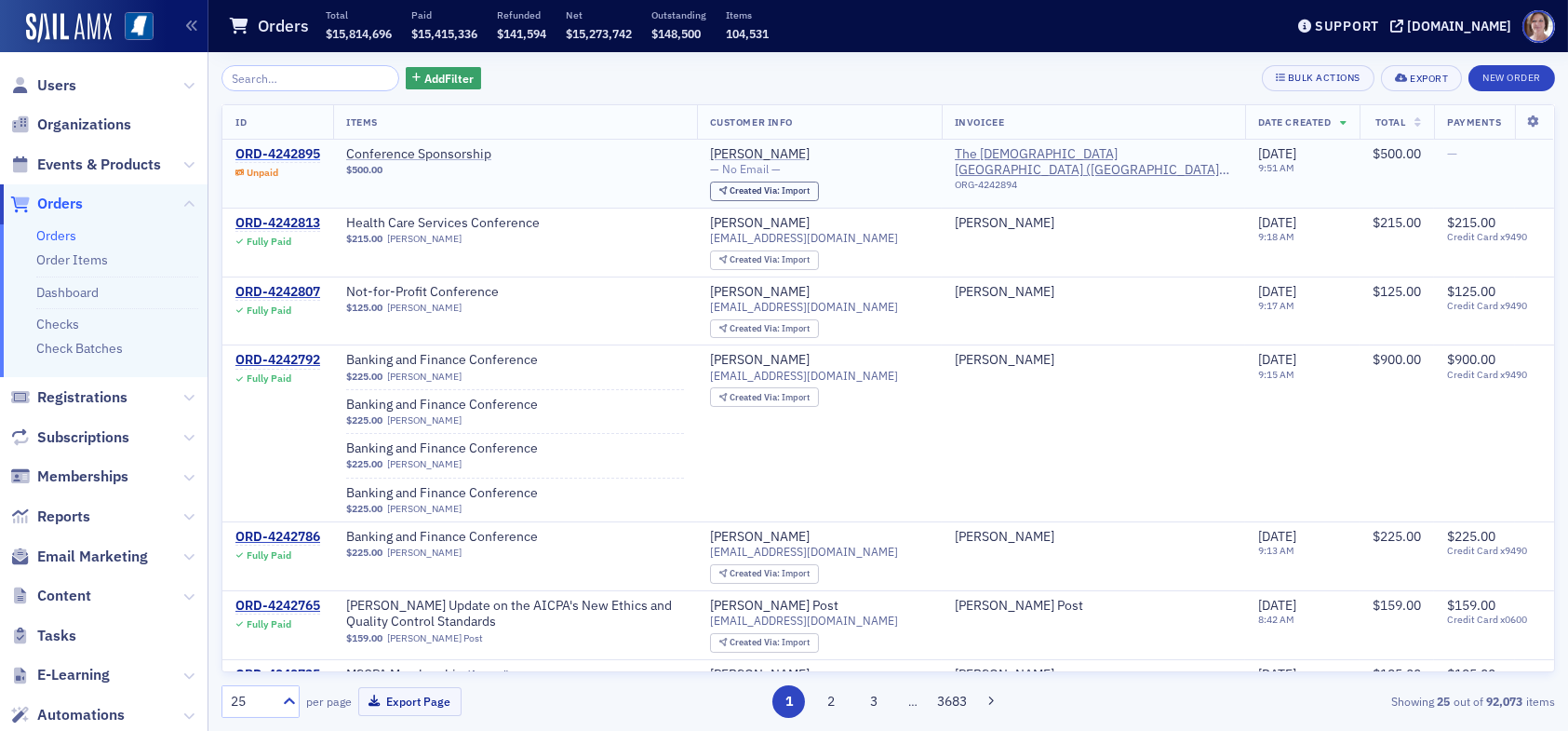
click at [288, 156] on div "ORD-4242895" at bounding box center [278, 154] width 85 height 17
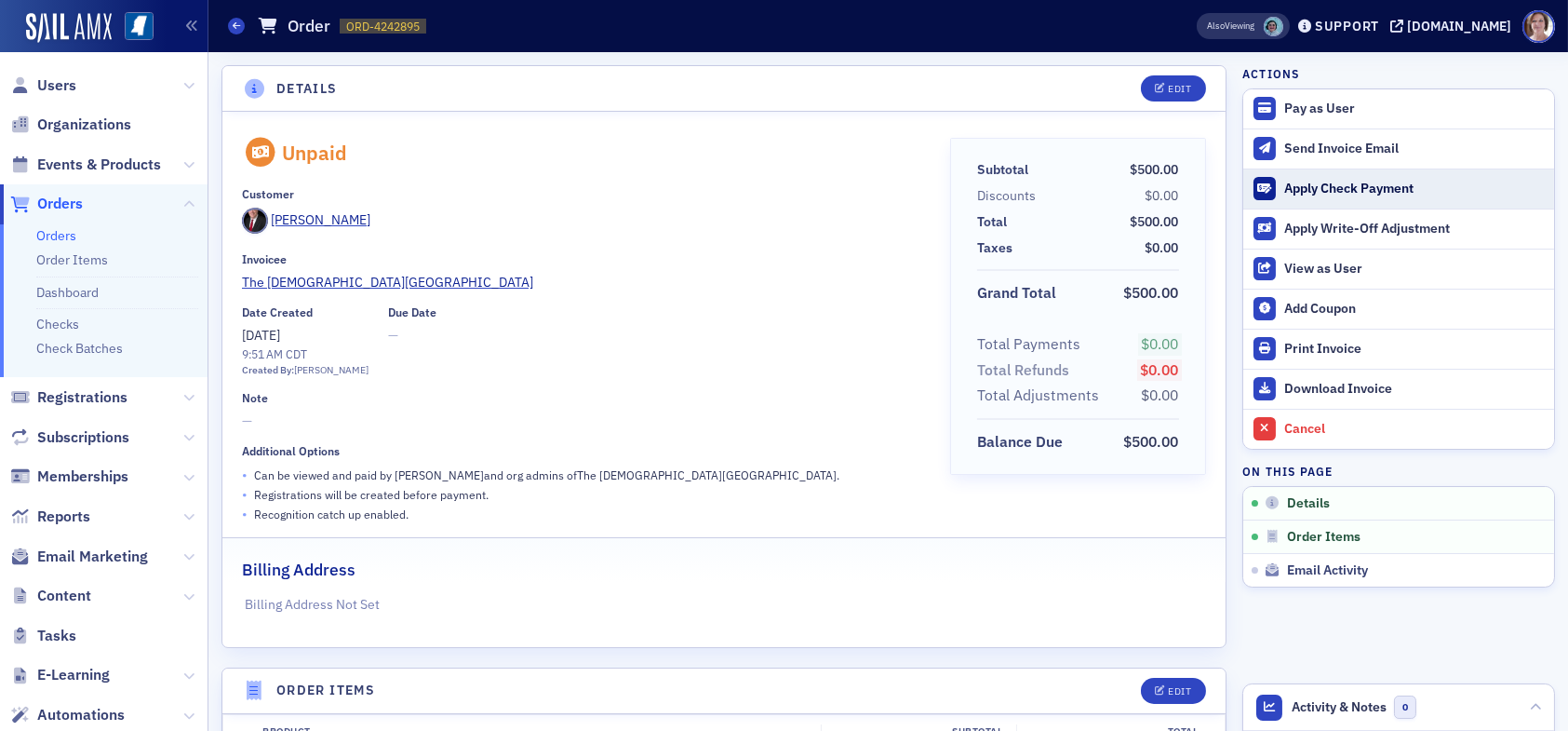
click at [1342, 190] on div "Apply Check Payment" at bounding box center [1415, 189] width 261 height 17
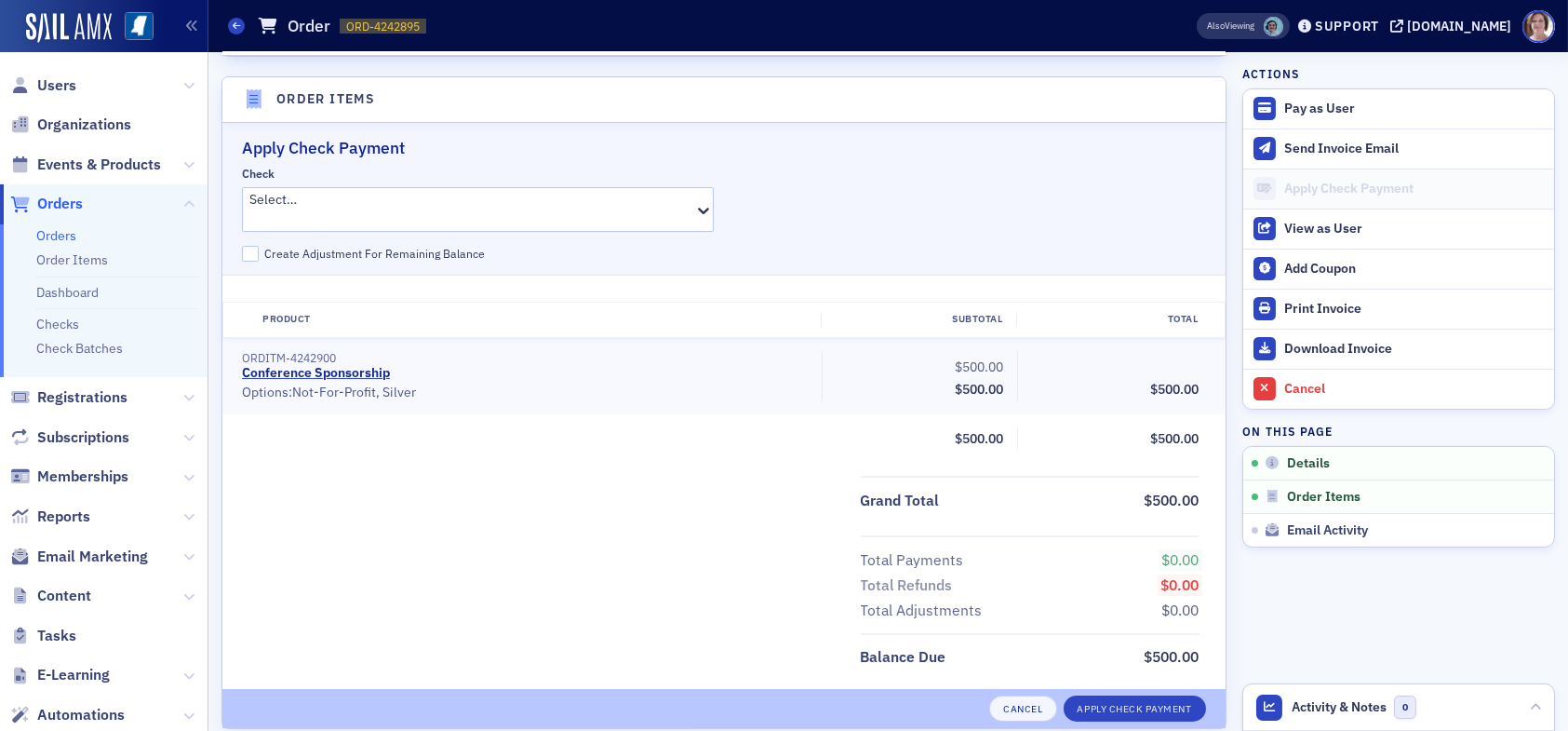
scroll to position [606, 0]
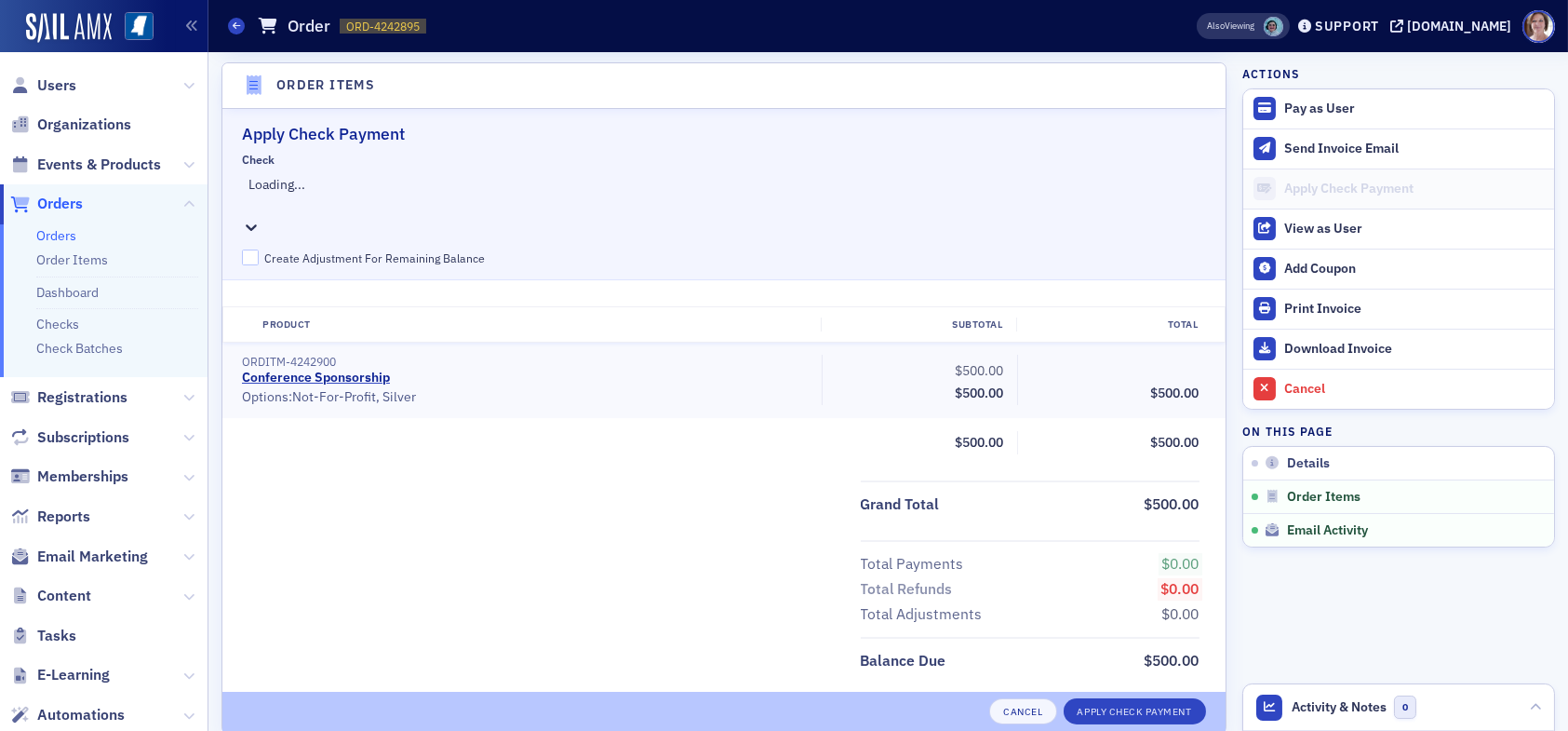
click at [366, 195] on div at bounding box center [480, 204] width 463 height 20
click at [351, 730] on span "#036963 - NFP Sponsor LKC Batch 1 08.18.25 - $500.00 - Sean Milner - The Baptis…" at bounding box center [512, 740] width 1024 height 20
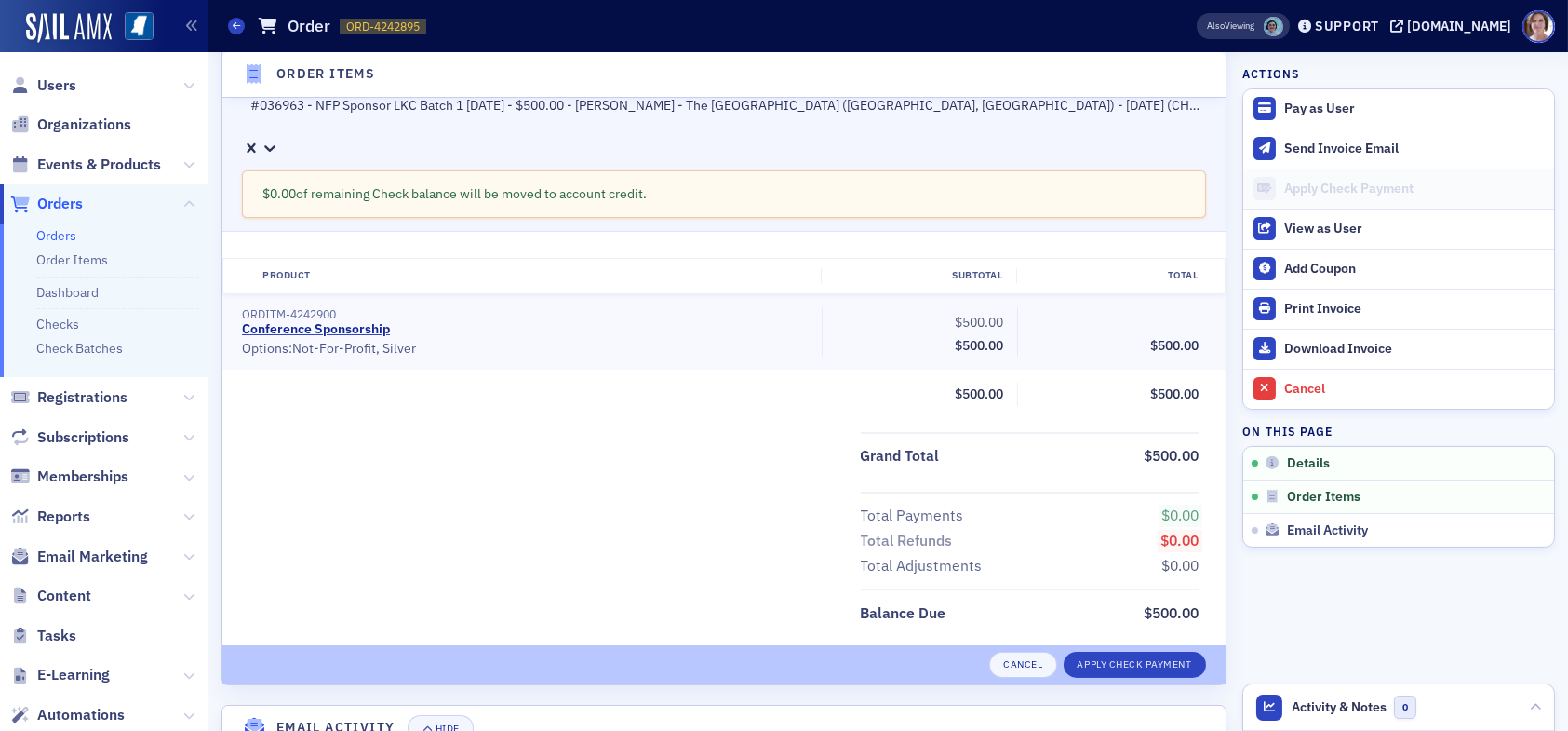
scroll to position [698, 0]
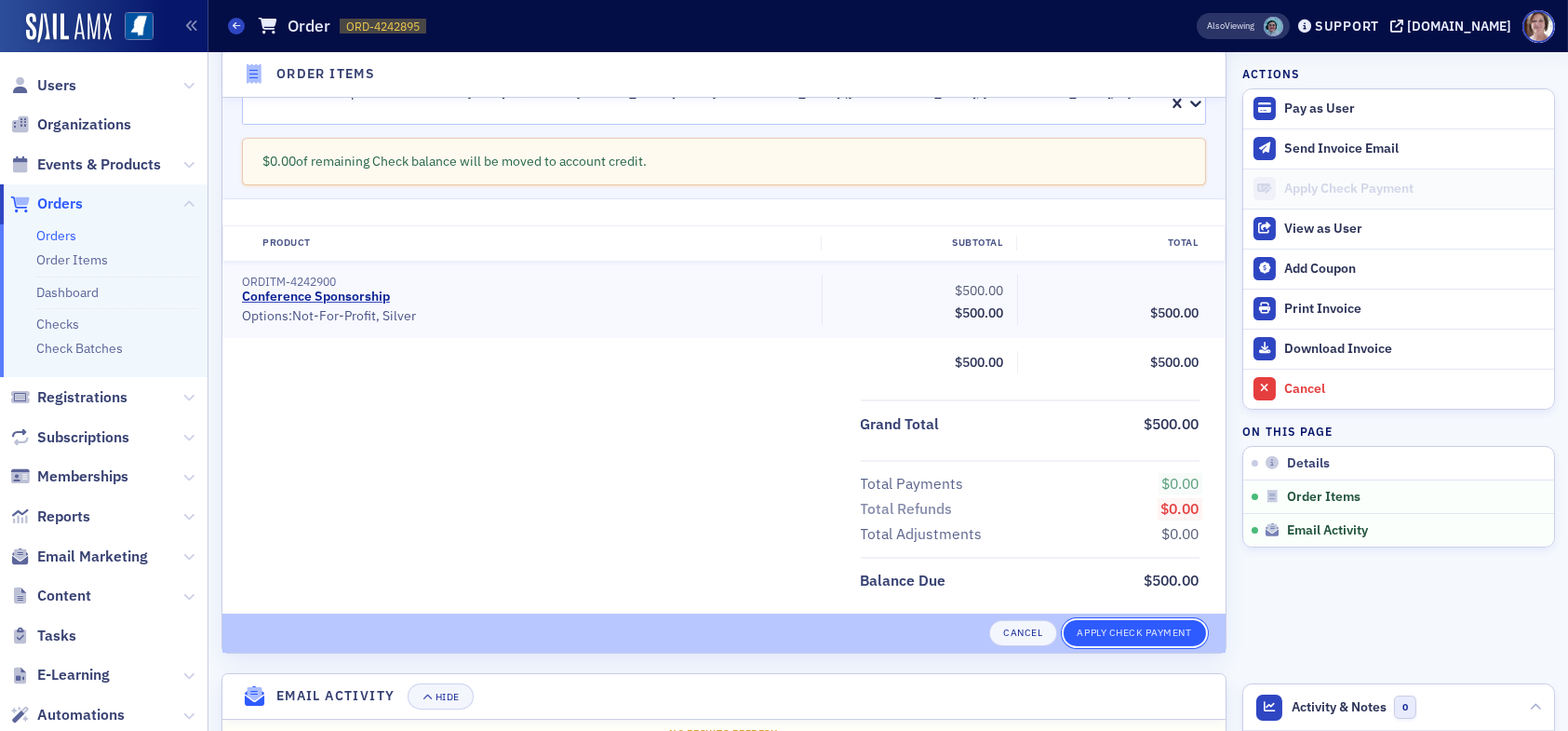
click at [1126, 621] on button "Apply Check Payment" at bounding box center [1135, 634] width 142 height 26
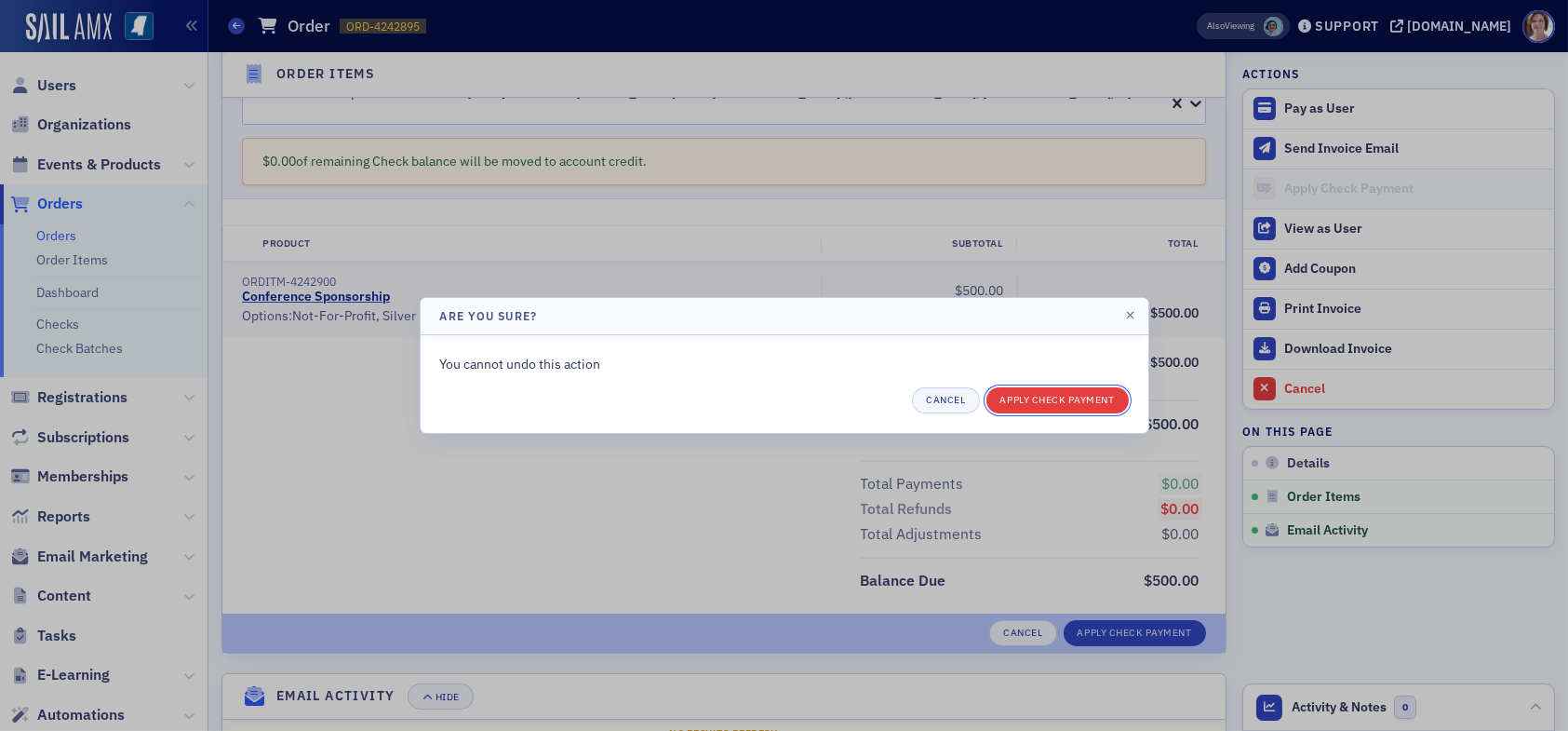
click at [1040, 400] on button "Apply Check Payment" at bounding box center [1058, 401] width 142 height 26
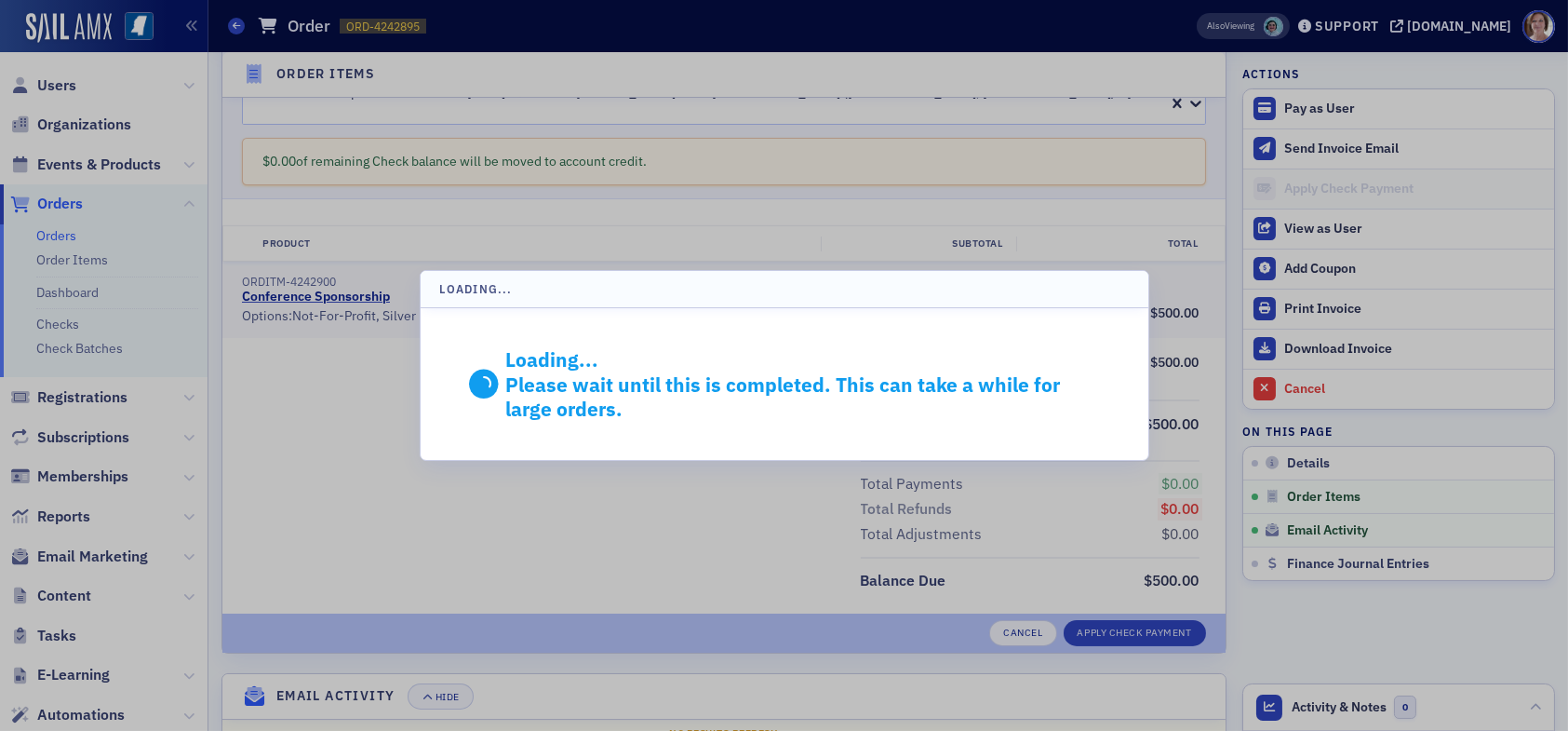
scroll to position [563, 0]
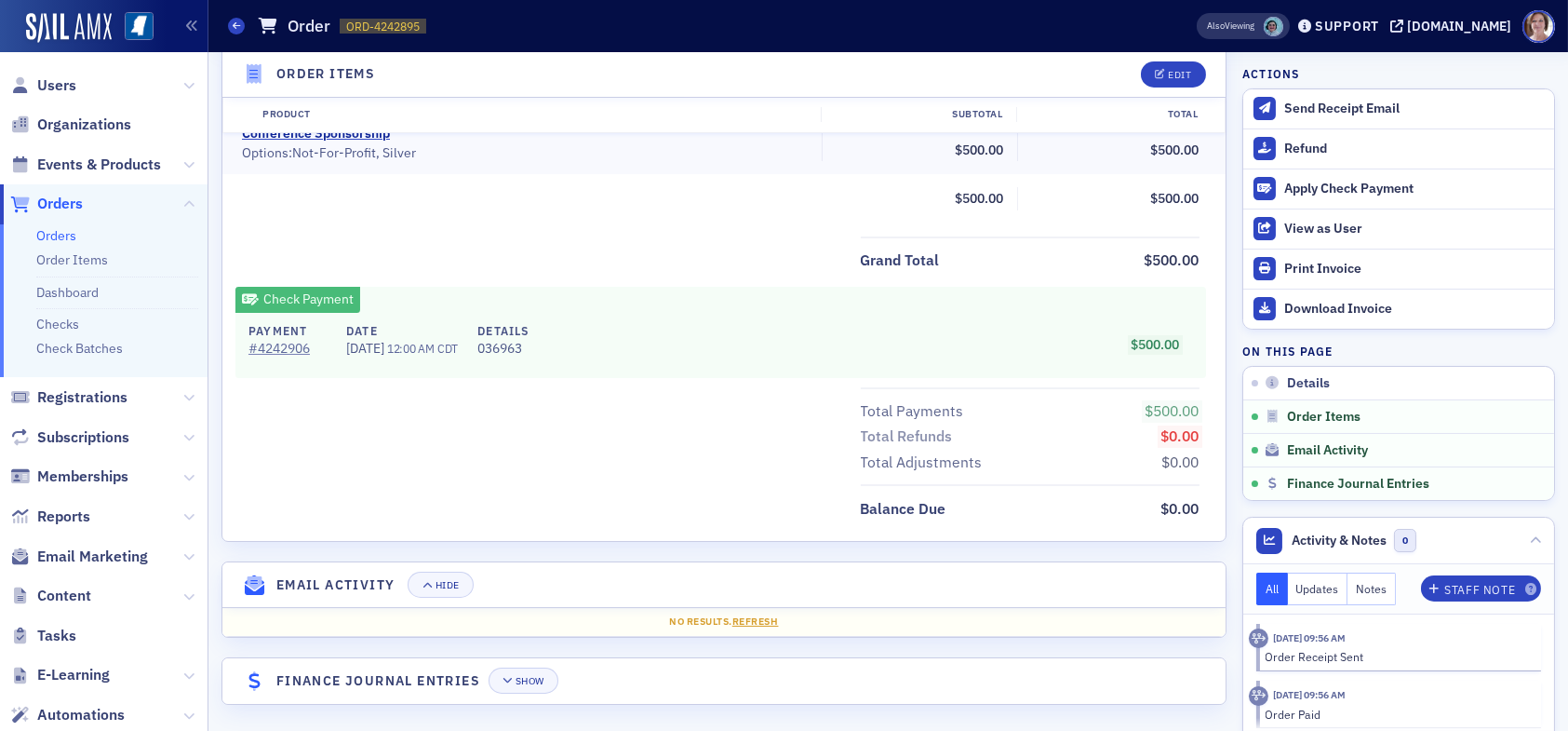
scroll to position [654, 0]
click at [519, 679] on div "Show" at bounding box center [530, 678] width 29 height 10
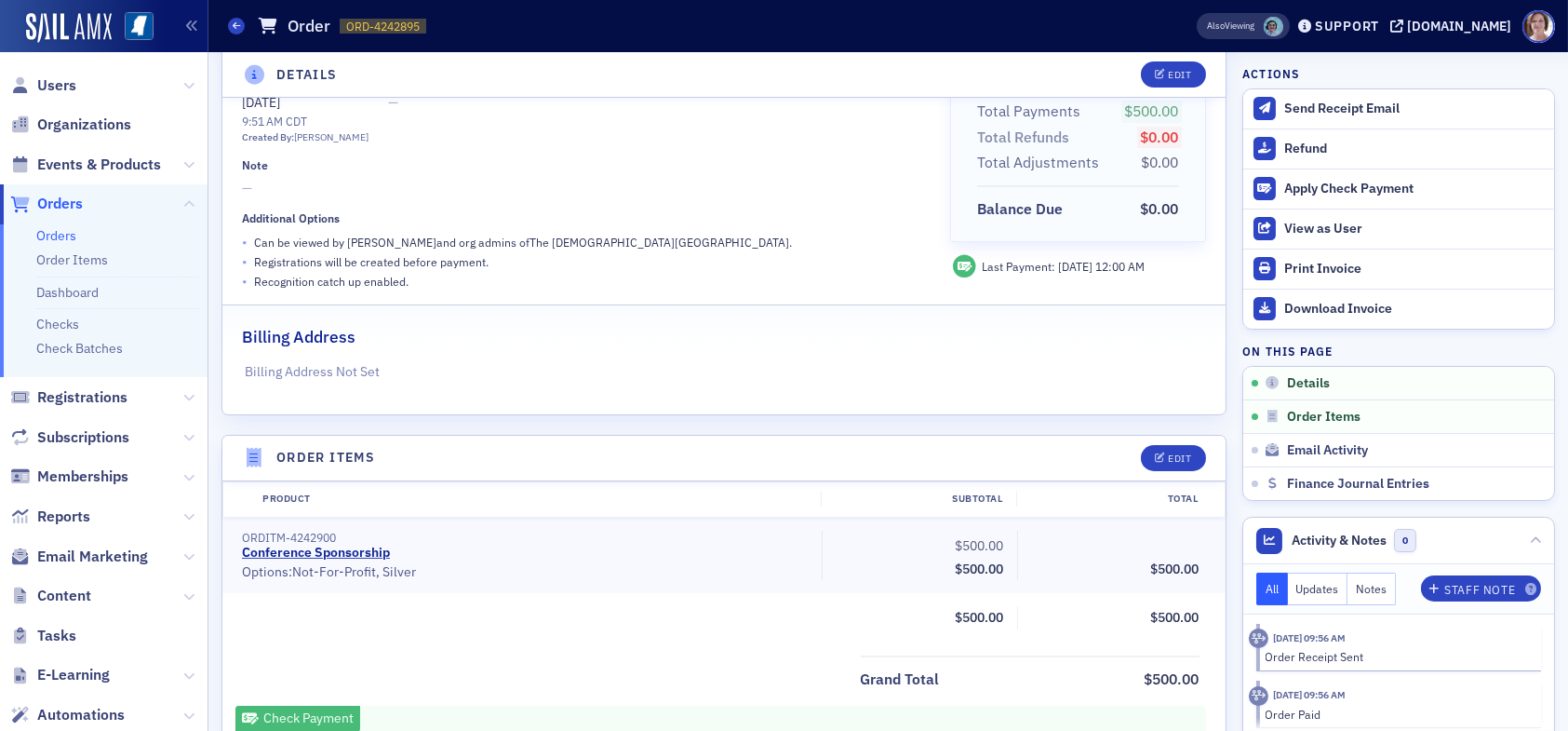
scroll to position [0, 0]
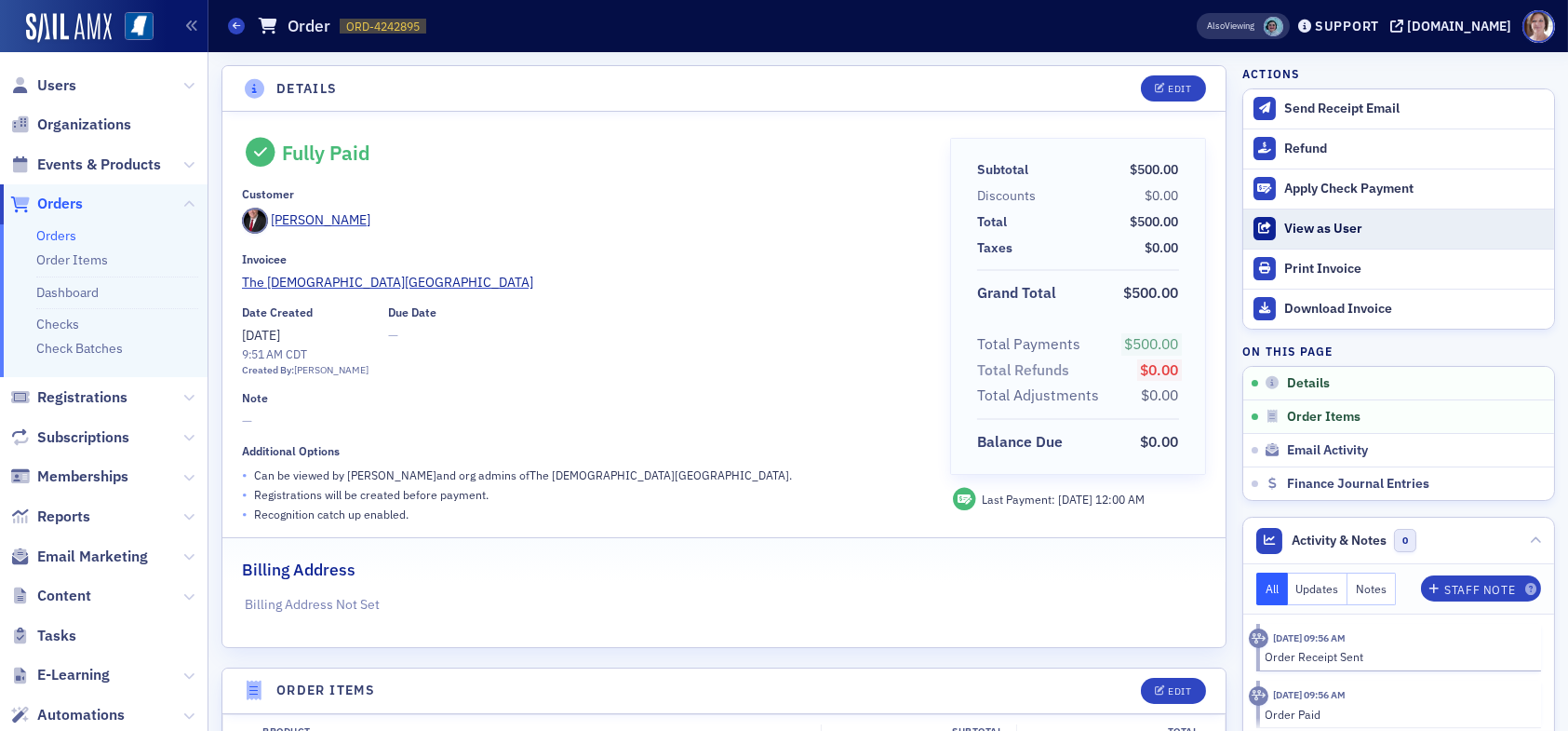
click at [1314, 229] on div "View as User" at bounding box center [1415, 229] width 261 height 17
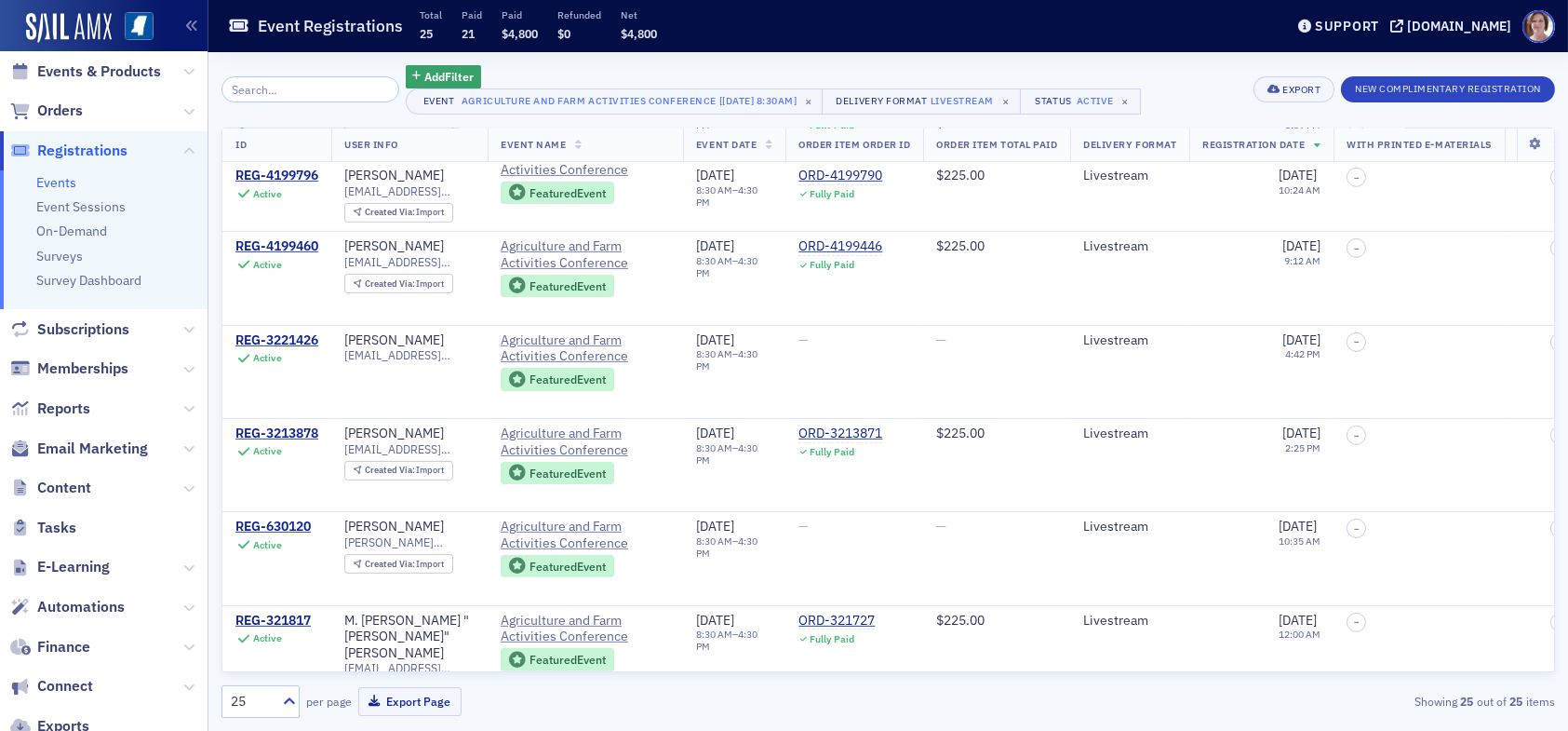
scroll to position [1757, 0]
